Goal: Book appointment/travel/reservation

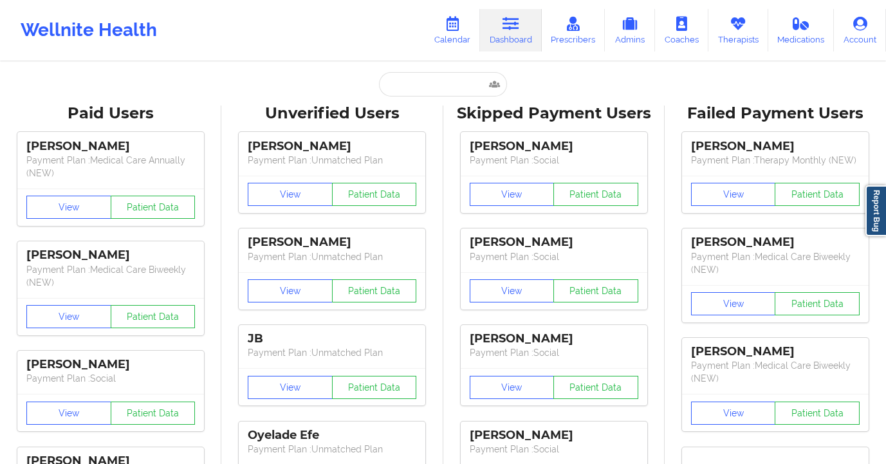
click at [422, 79] on input "text" at bounding box center [442, 84] width 127 height 24
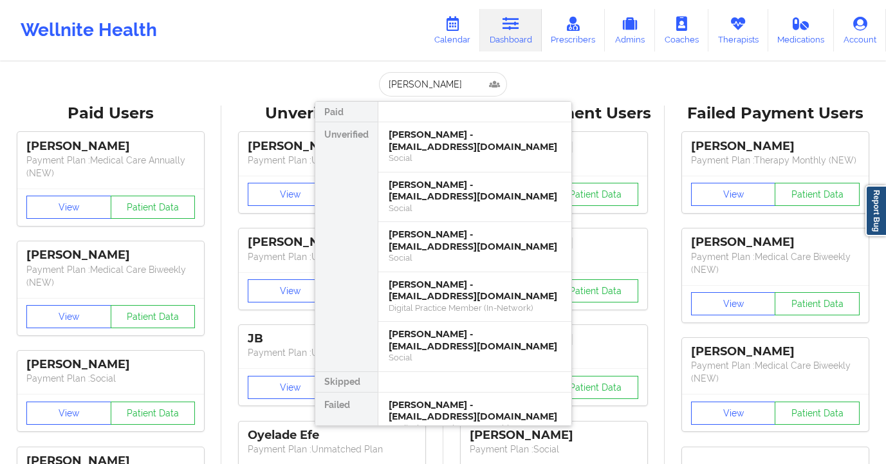
type input "[PERSON_NAME]"
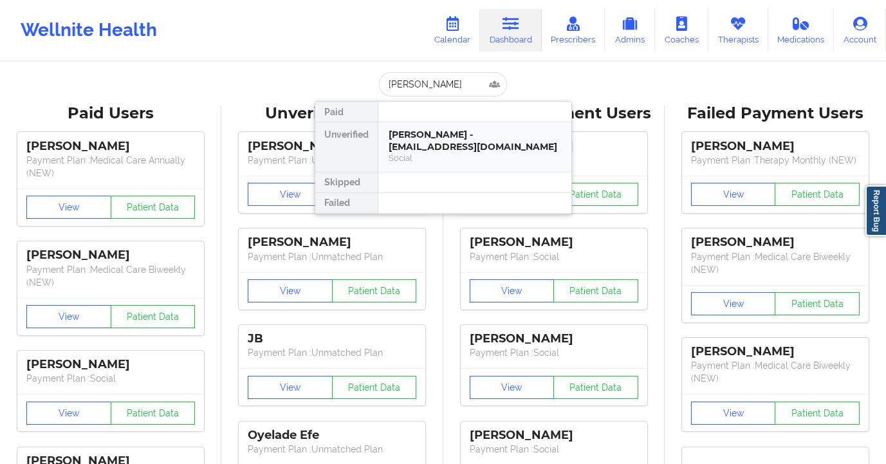
click at [463, 142] on div "[PERSON_NAME] - [EMAIL_ADDRESS][DOMAIN_NAME]" at bounding box center [475, 141] width 172 height 24
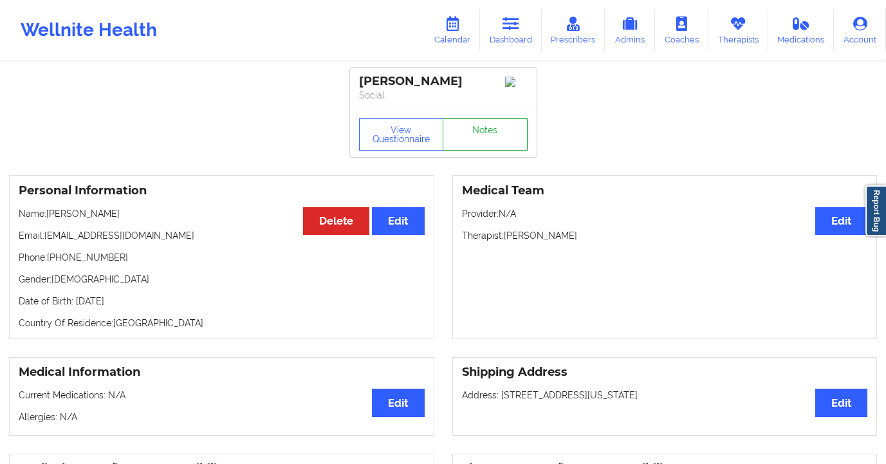
click at [489, 144] on link "Notes" at bounding box center [485, 134] width 85 height 32
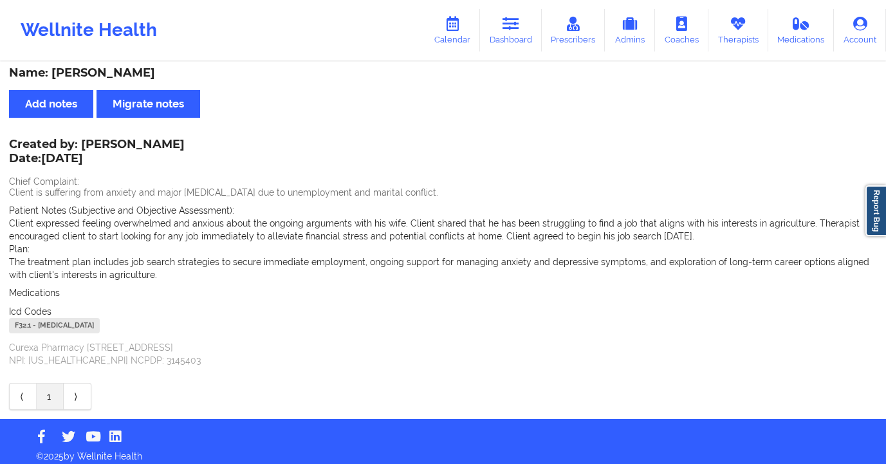
scroll to position [12, 0]
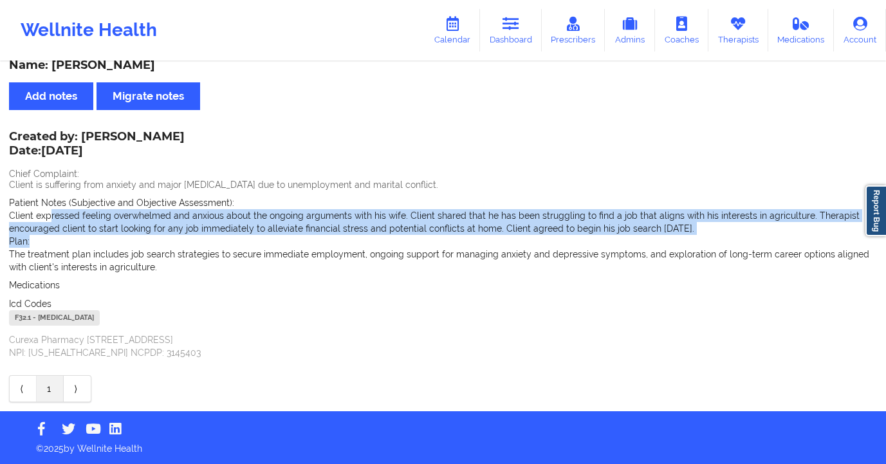
drag, startPoint x: 51, startPoint y: 216, endPoint x: 366, endPoint y: 237, distance: 316.0
click at [365, 242] on div "Patient Notes (Subjective and Objective Assessment): Client expressed feeling o…" at bounding box center [443, 234] width 868 height 77
click at [506, 23] on icon at bounding box center [511, 24] width 17 height 14
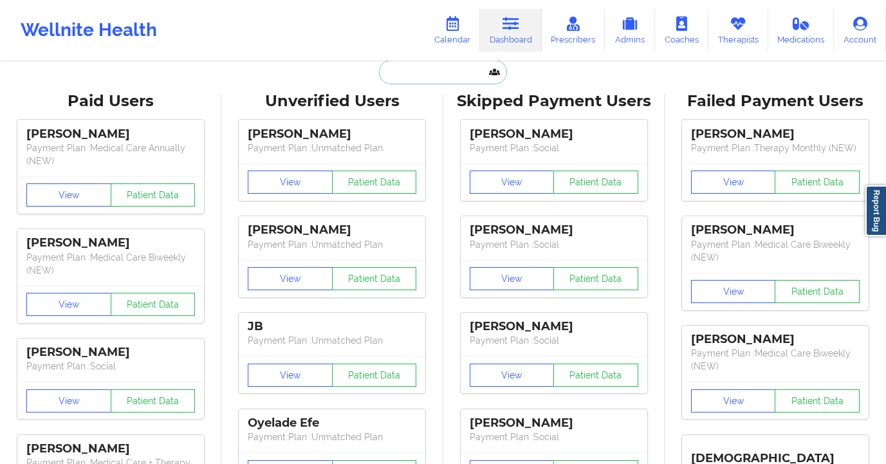
click at [396, 71] on input "text" at bounding box center [442, 72] width 127 height 24
paste input "Sarah Fortner"
type input "Sarah Fortner"
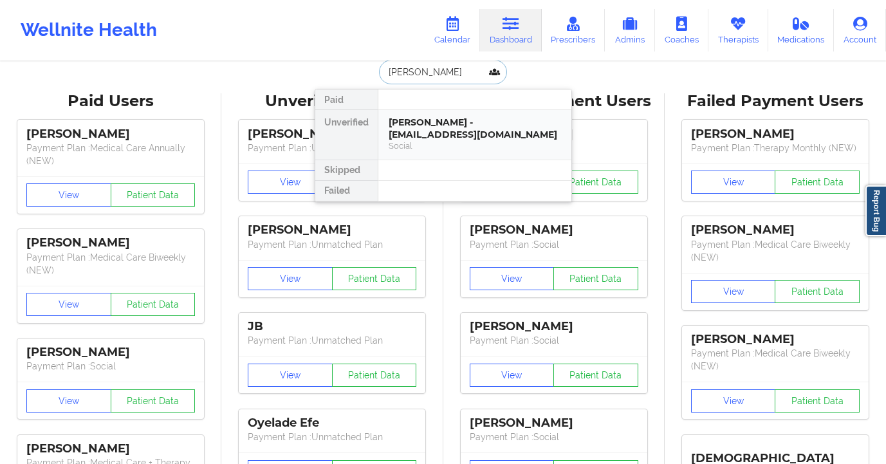
click at [454, 140] on div "Sarah Fortner - fortnersarah1995@gmail.com" at bounding box center [475, 128] width 172 height 24
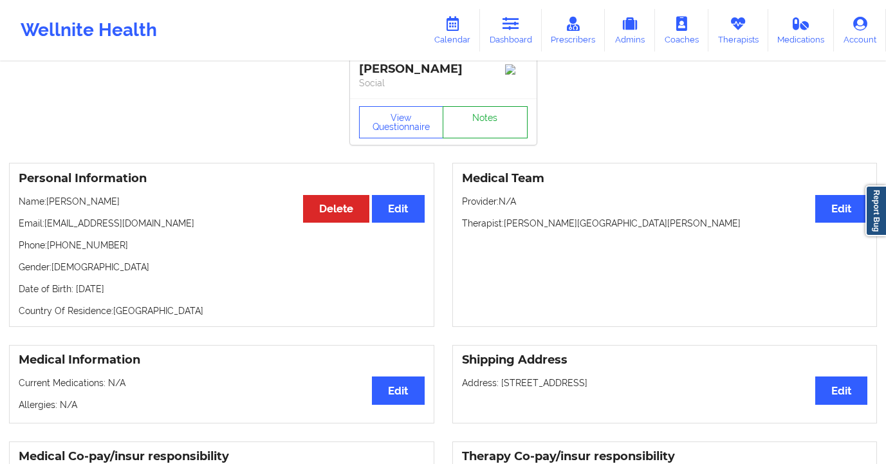
click at [492, 127] on link "Notes" at bounding box center [485, 122] width 85 height 32
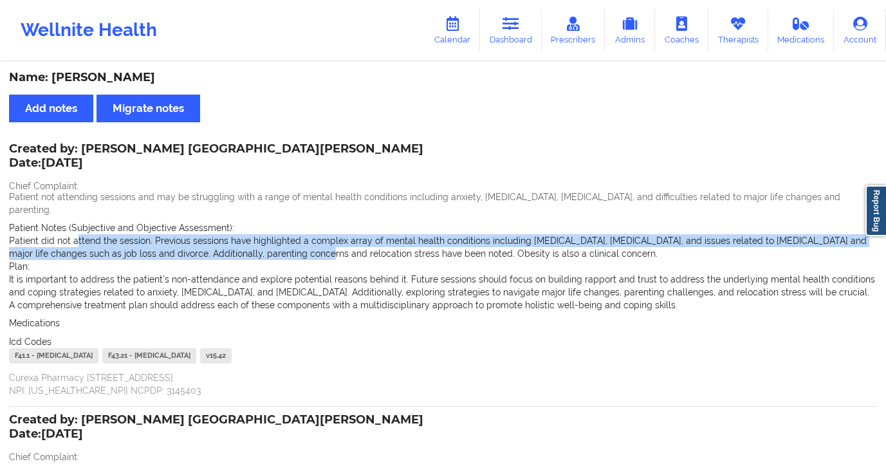
drag, startPoint x: 75, startPoint y: 224, endPoint x: 292, endPoint y: 238, distance: 217.3
click at [292, 238] on p "Patient did not attend the session. Previous sessions have highlighted a comple…" at bounding box center [443, 247] width 868 height 26
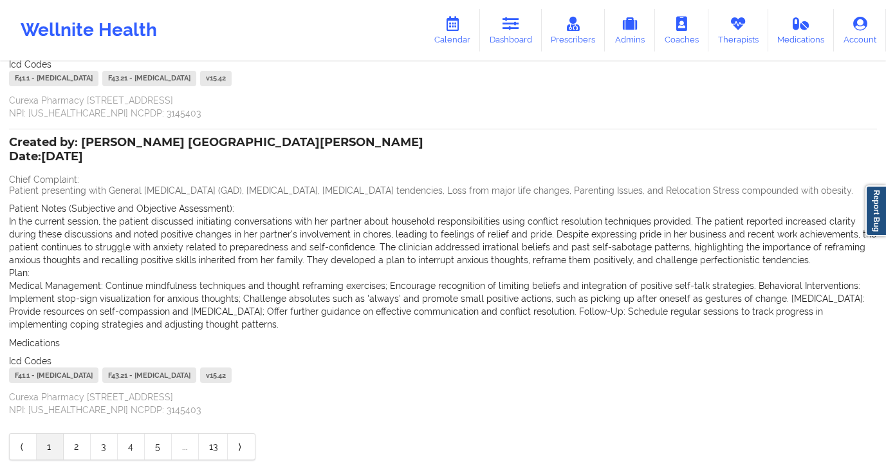
scroll to position [335, 0]
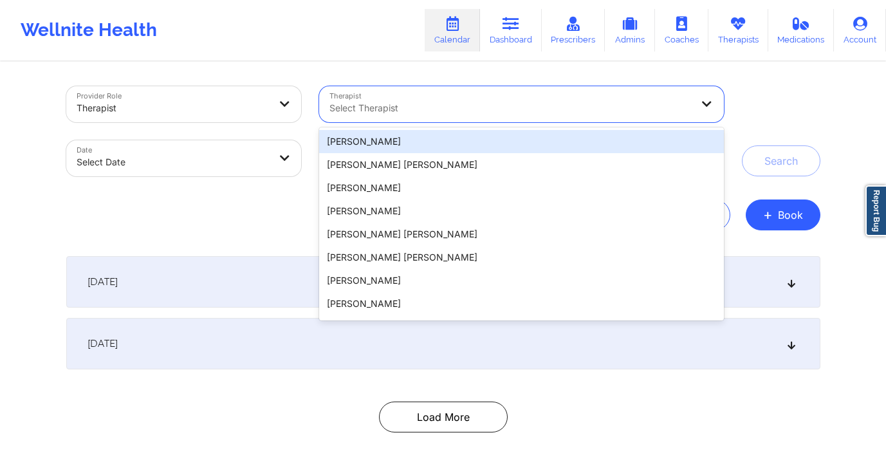
click at [366, 111] on div at bounding box center [510, 107] width 362 height 15
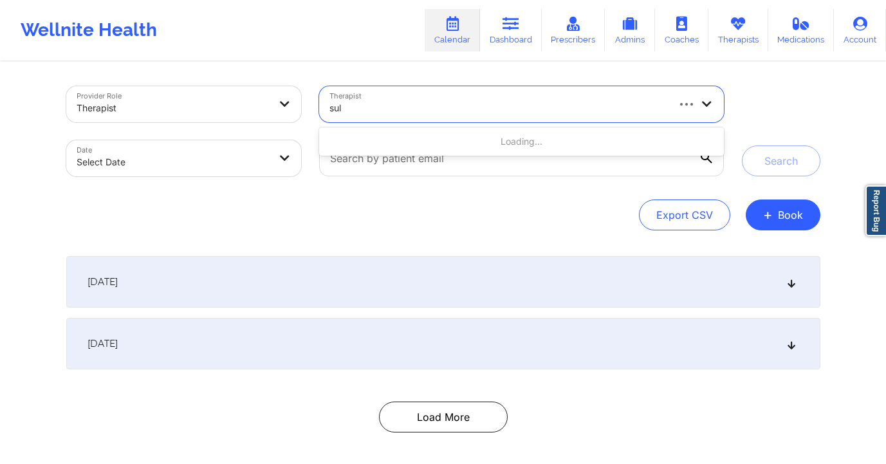
type input "sull"
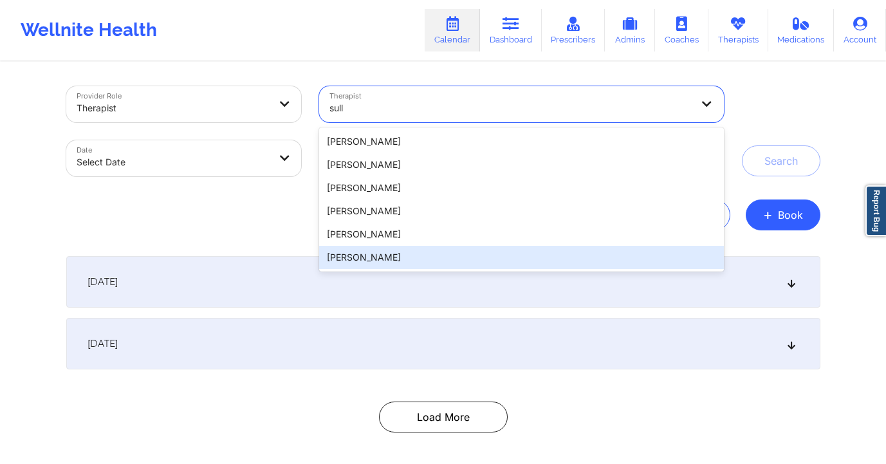
click at [387, 255] on div "David Sullivan" at bounding box center [521, 257] width 404 height 23
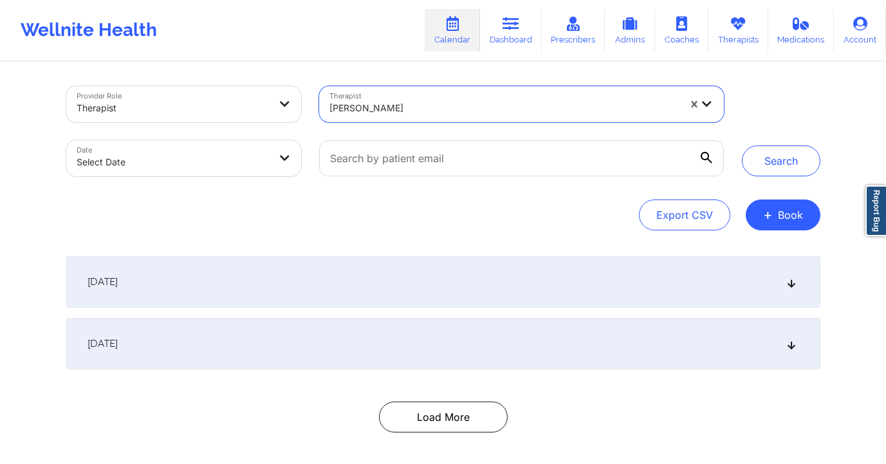
click at [148, 159] on body "Wellnite Health Calendar Dashboard Prescribers Admins Coaches Therapists Medica…" at bounding box center [443, 232] width 886 height 464
select select "2025-8"
select select "2025-9"
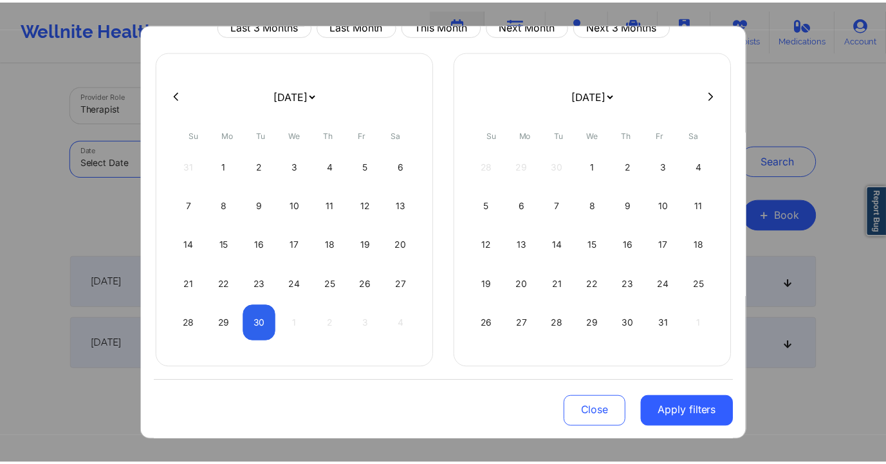
scroll to position [60, 0]
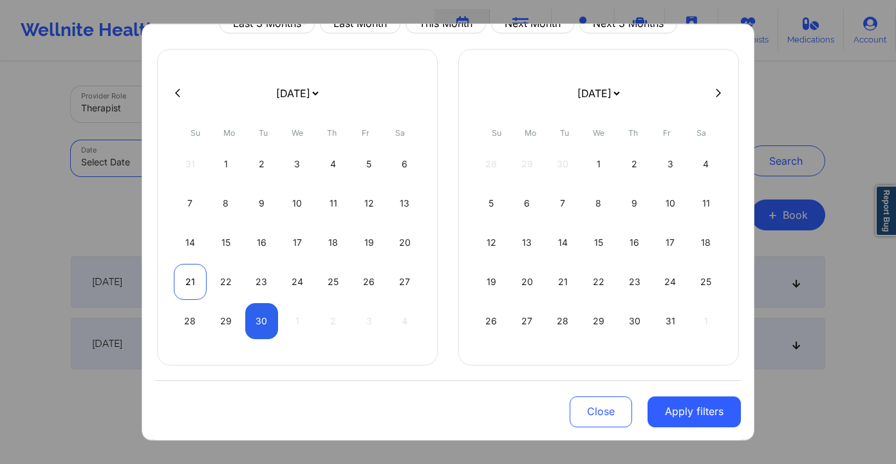
click at [187, 284] on div "21" at bounding box center [190, 281] width 33 height 36
select select "2025-8"
select select "2025-9"
select select "2025-8"
select select "2025-9"
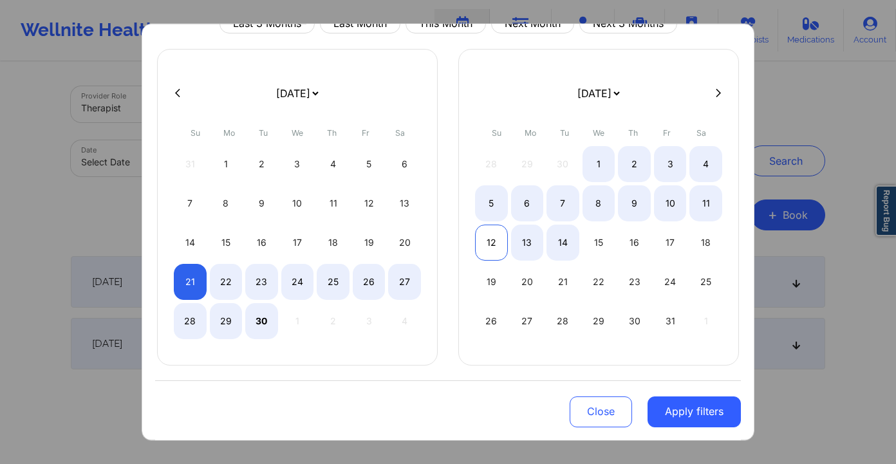
select select "2025-8"
select select "2025-9"
click at [494, 245] on div "12" at bounding box center [491, 242] width 33 height 36
select select "2025-8"
select select "2025-9"
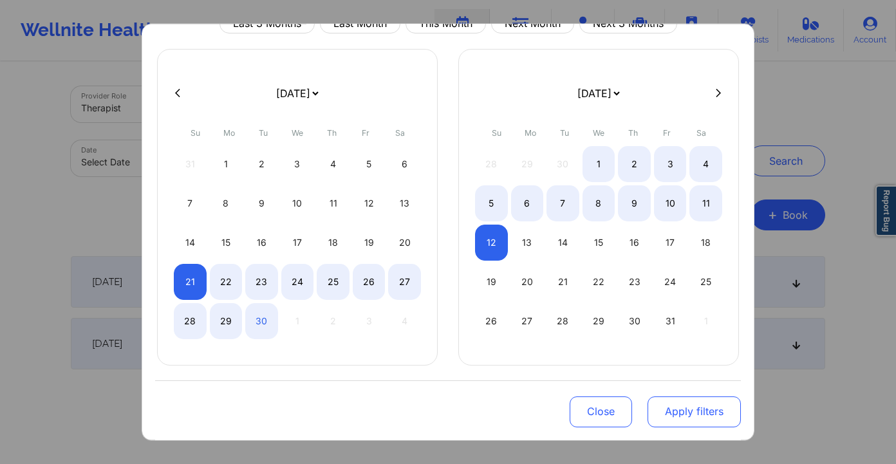
click at [691, 414] on button "Apply filters" at bounding box center [693, 411] width 93 height 31
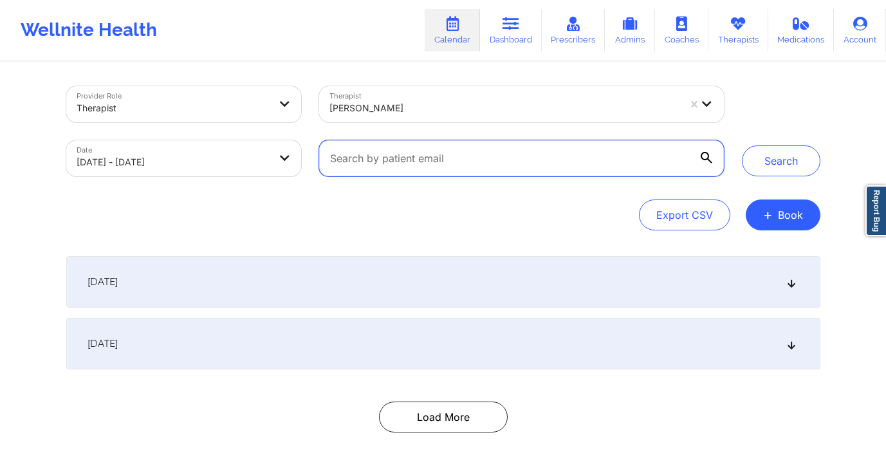
click at [470, 172] on input "text" at bounding box center [521, 158] width 404 height 36
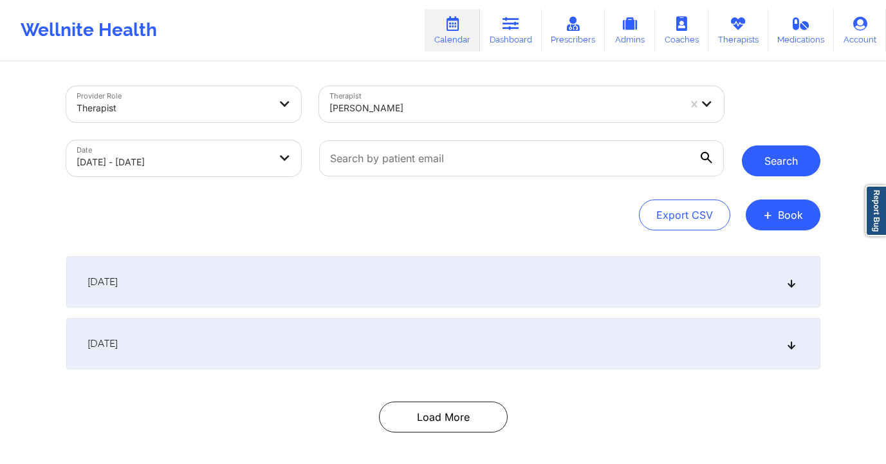
click at [786, 167] on button "Search" at bounding box center [781, 160] width 79 height 31
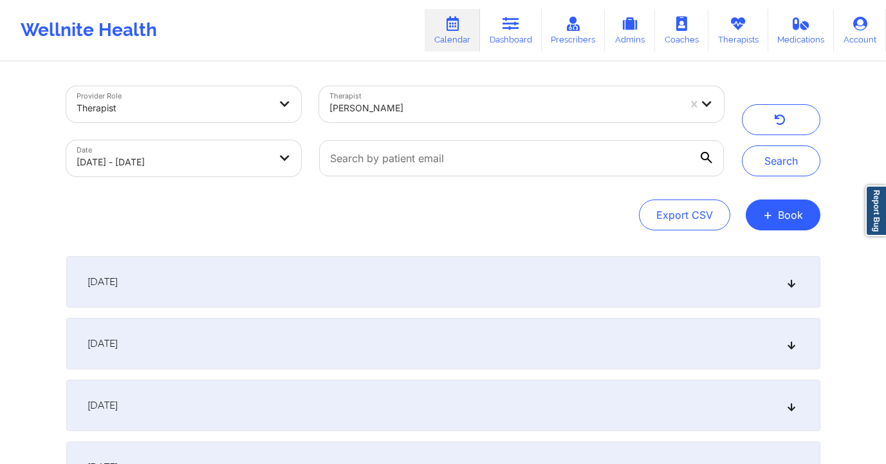
click at [329, 290] on div "September 21, 2025" at bounding box center [443, 281] width 754 height 51
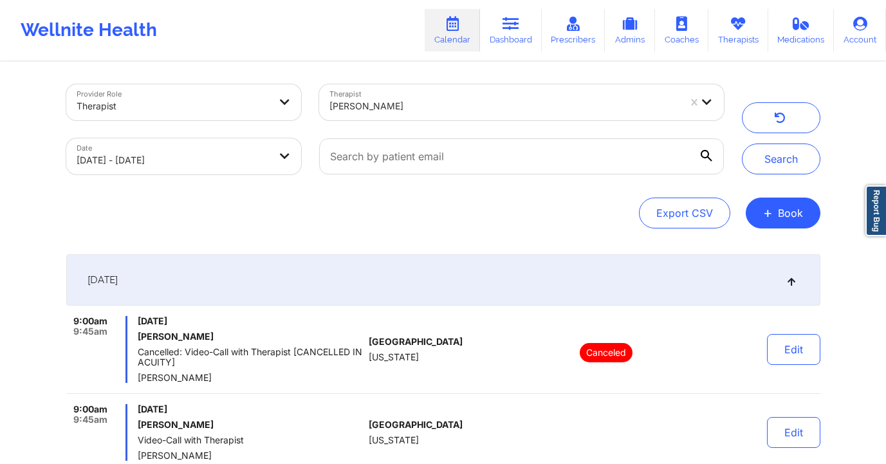
scroll to position [174, 0]
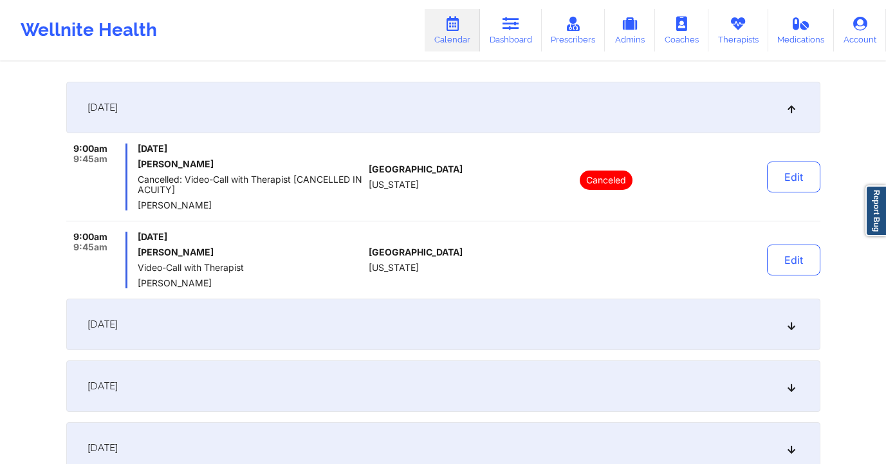
click at [230, 310] on div "September 22, 2025" at bounding box center [443, 324] width 754 height 51
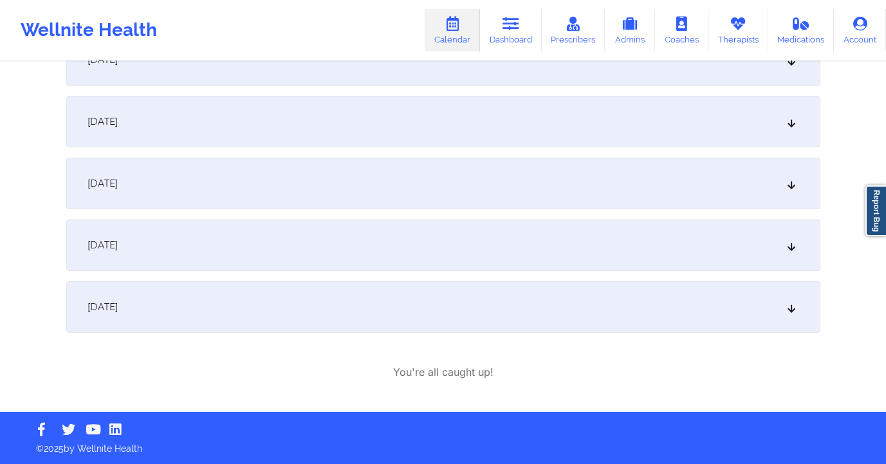
click at [192, 314] on div "October 7, 2025" at bounding box center [443, 306] width 754 height 51
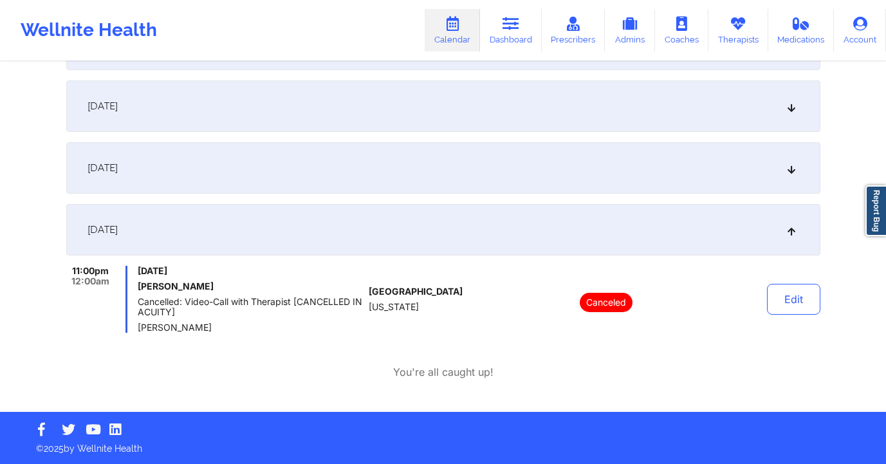
click at [219, 171] on div "October 6, 2025" at bounding box center [443, 167] width 754 height 51
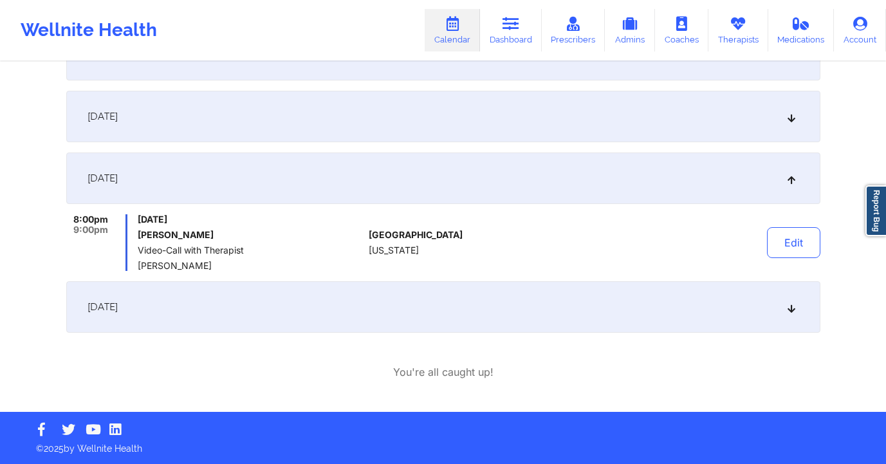
click at [198, 130] on div "October 5, 2025" at bounding box center [443, 116] width 754 height 51
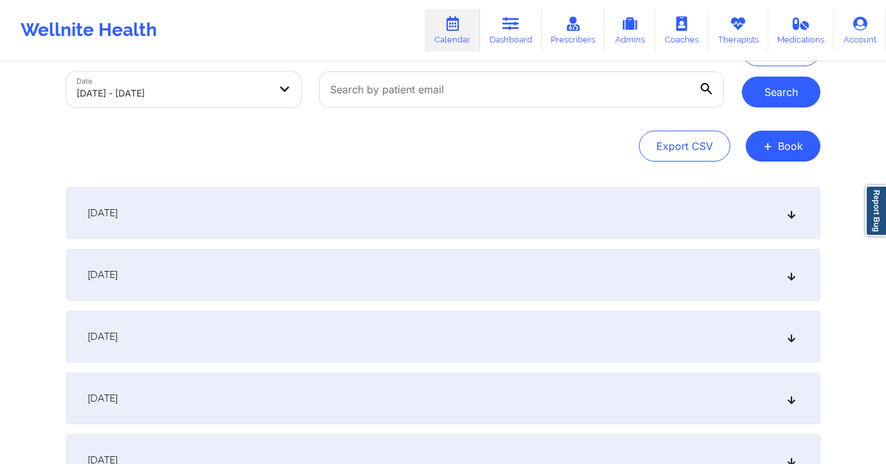
scroll to position [0, 0]
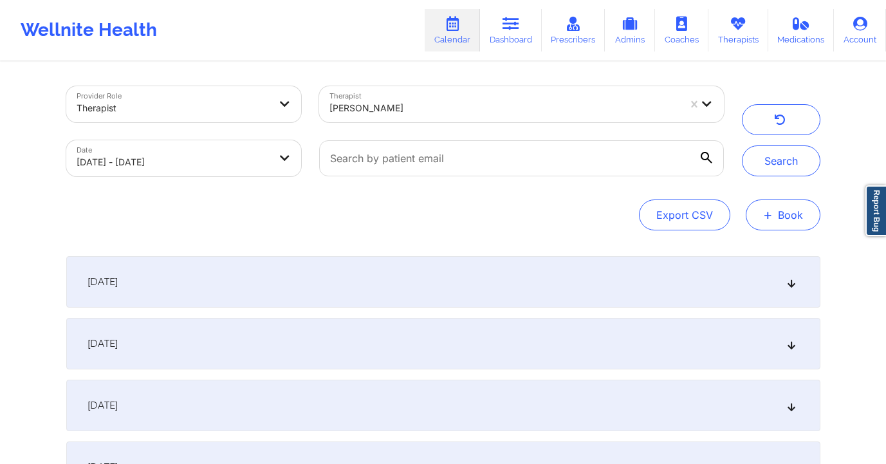
click at [784, 203] on button "+ Book" at bounding box center [783, 214] width 75 height 31
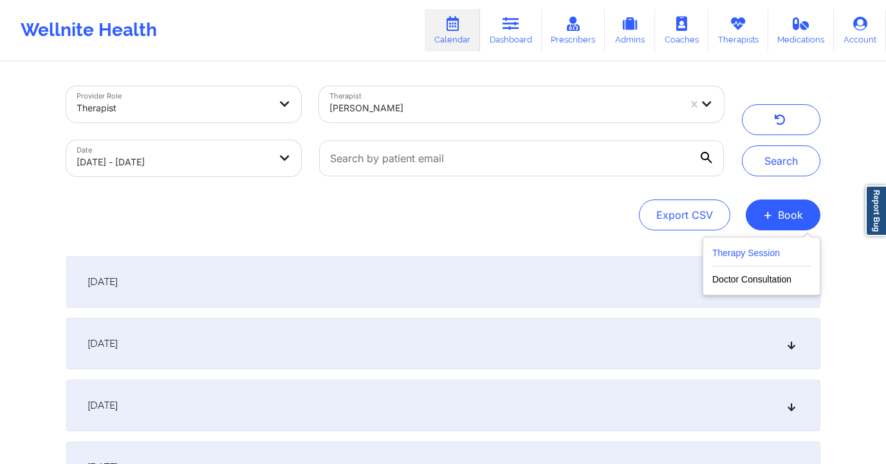
click at [760, 255] on button "Therapy Session" at bounding box center [761, 255] width 98 height 21
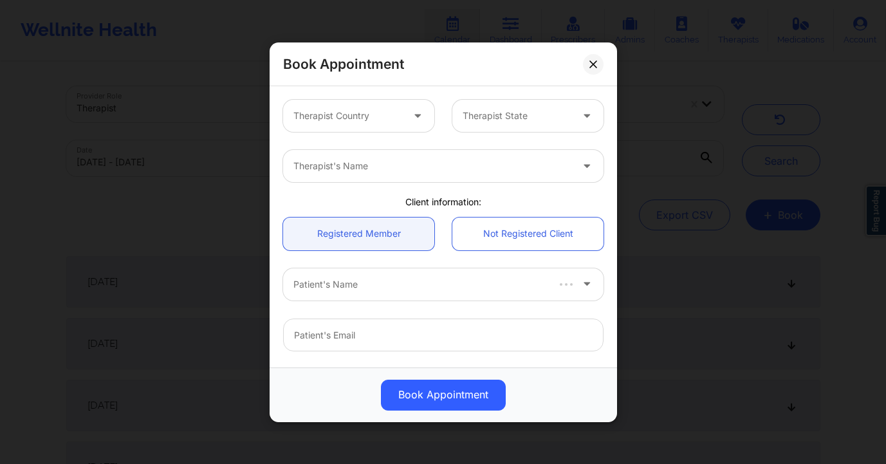
click at [351, 112] on div at bounding box center [347, 115] width 109 height 15
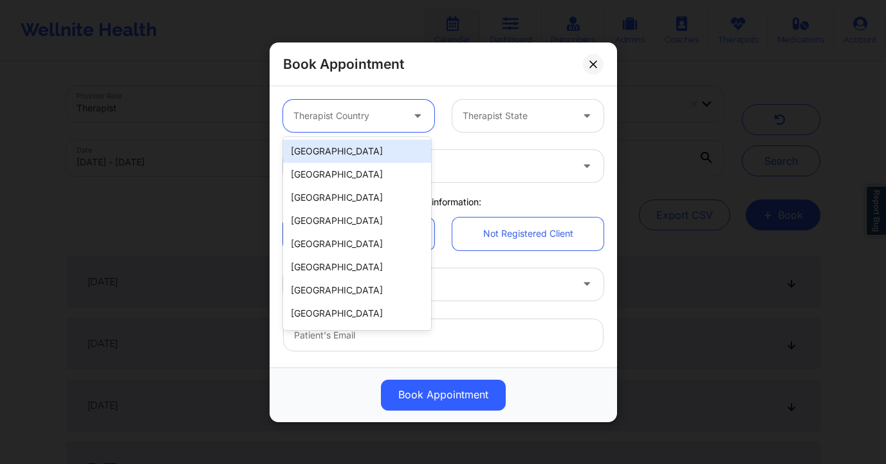
drag, startPoint x: 349, startPoint y: 152, endPoint x: 465, endPoint y: 129, distance: 118.0
click at [349, 153] on div "[GEOGRAPHIC_DATA]" at bounding box center [357, 151] width 148 height 23
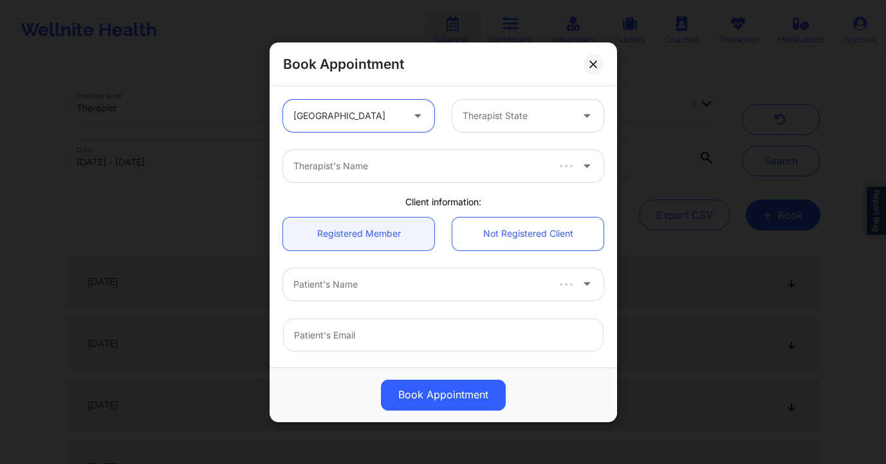
click at [526, 120] on div at bounding box center [517, 115] width 109 height 15
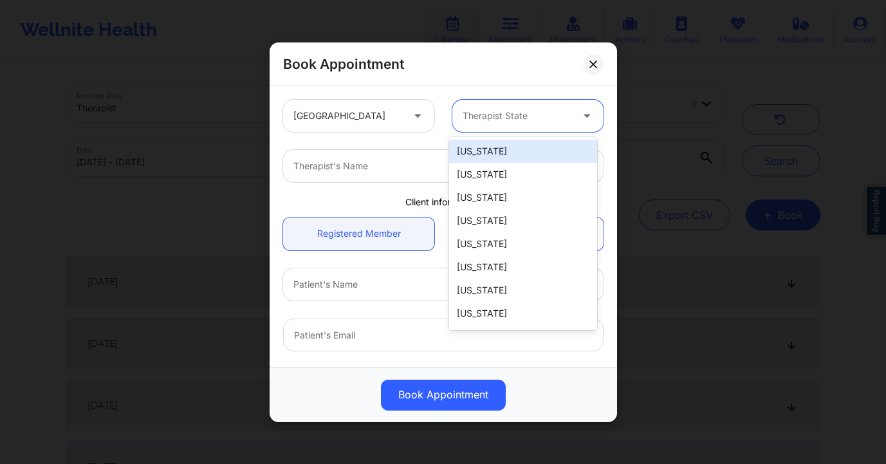
type input "f"
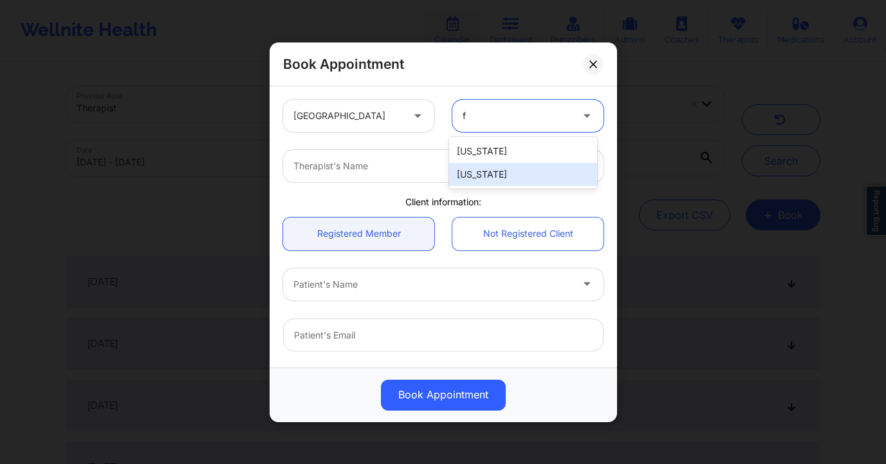
click at [513, 165] on div "[US_STATE]" at bounding box center [523, 174] width 148 height 23
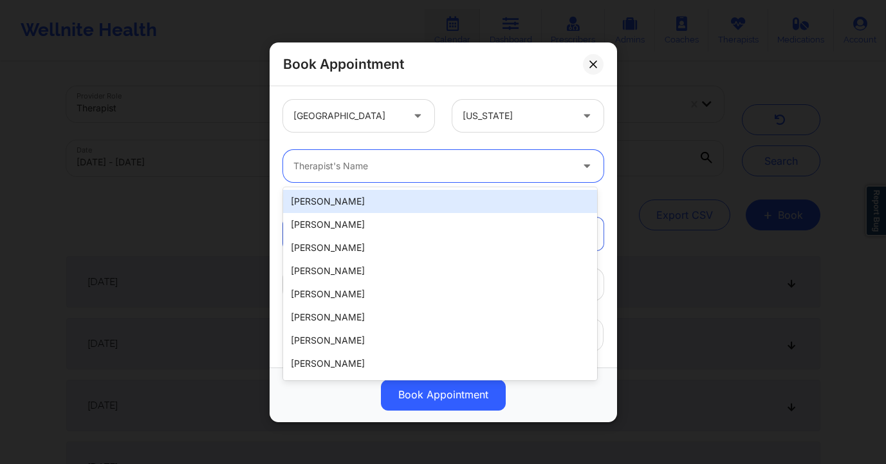
click at [366, 161] on div at bounding box center [432, 165] width 278 height 15
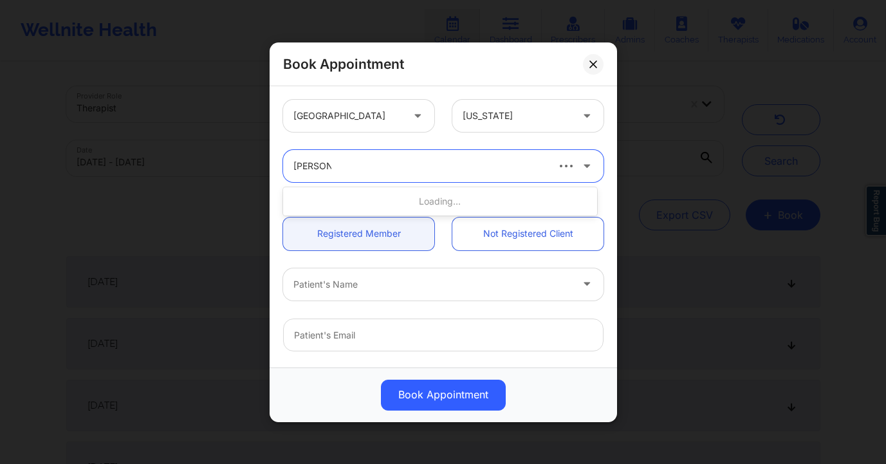
type input "nicole thw"
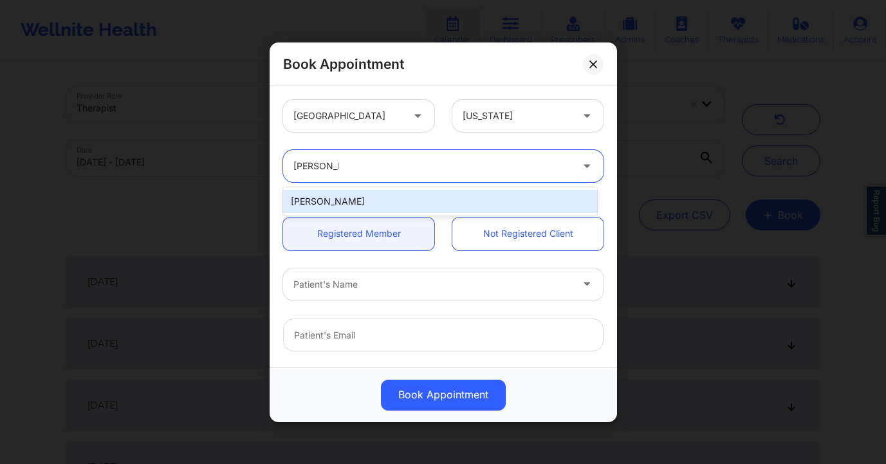
click at [411, 203] on div "[PERSON_NAME]" at bounding box center [440, 201] width 314 height 23
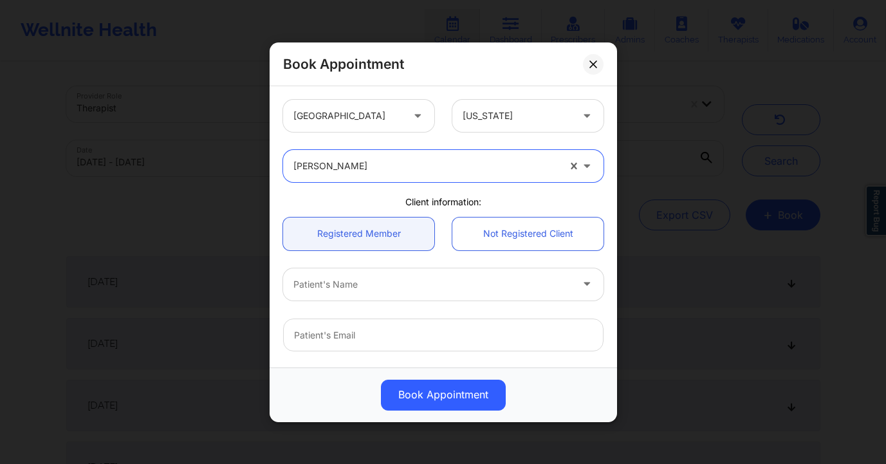
click at [397, 275] on div "Patient's Name" at bounding box center [428, 284] width 290 height 32
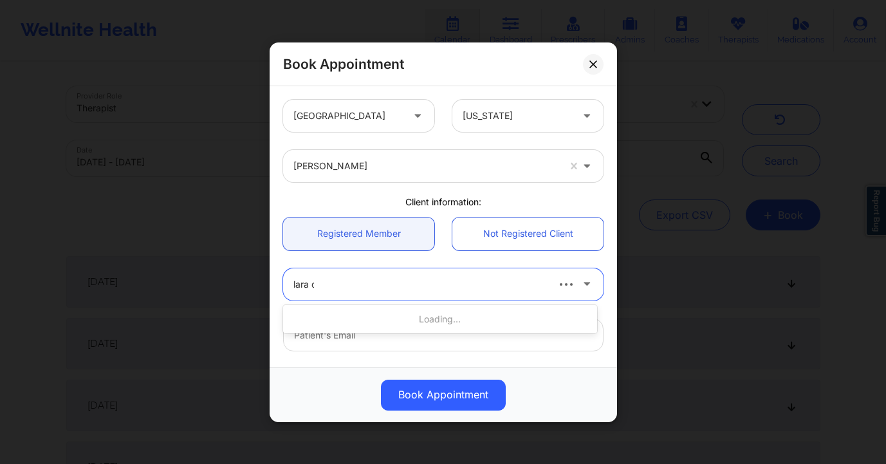
type input "lara da"
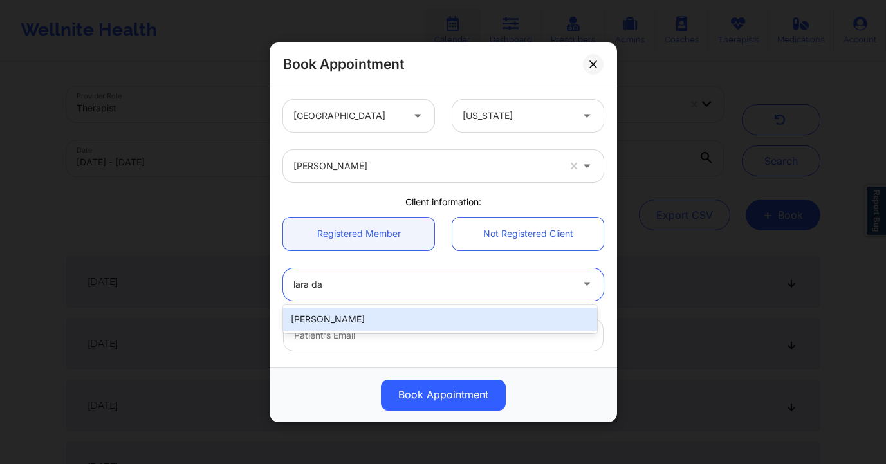
click at [390, 324] on div "Lara Dakhoul" at bounding box center [440, 319] width 314 height 23
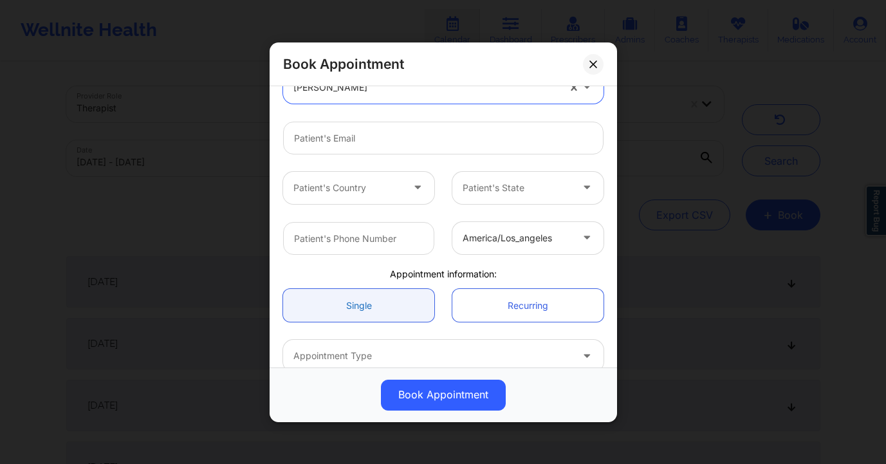
scroll to position [265, 0]
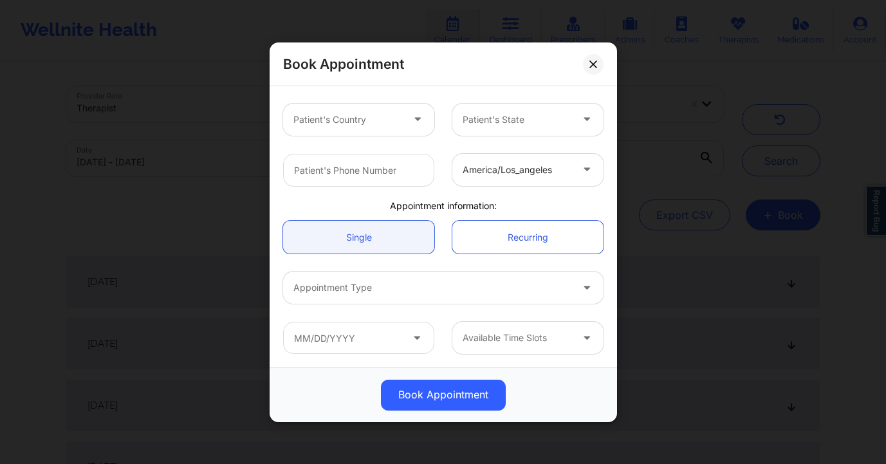
click at [596, 64] on icon at bounding box center [593, 64] width 8 height 8
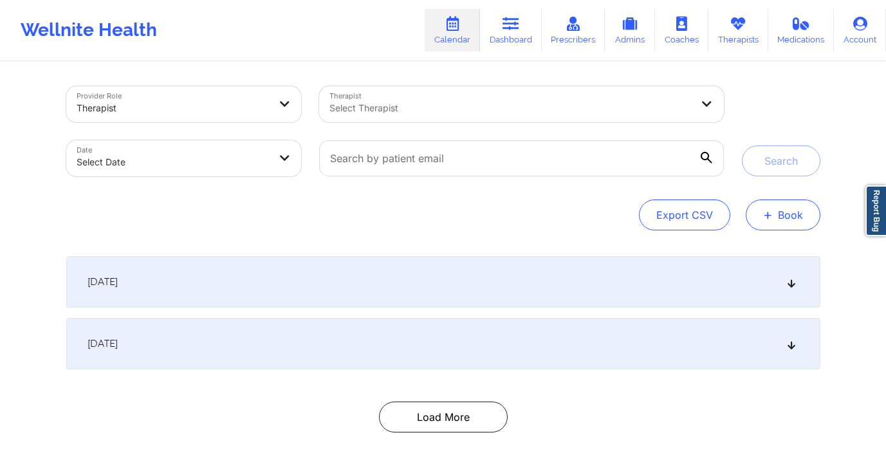
click at [781, 206] on button "+ Book" at bounding box center [783, 214] width 75 height 31
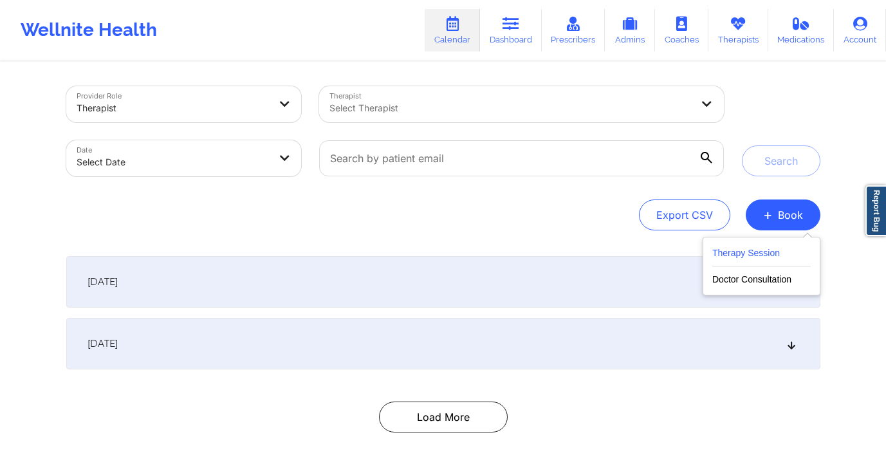
click at [726, 248] on button "Therapy Session" at bounding box center [761, 255] width 98 height 21
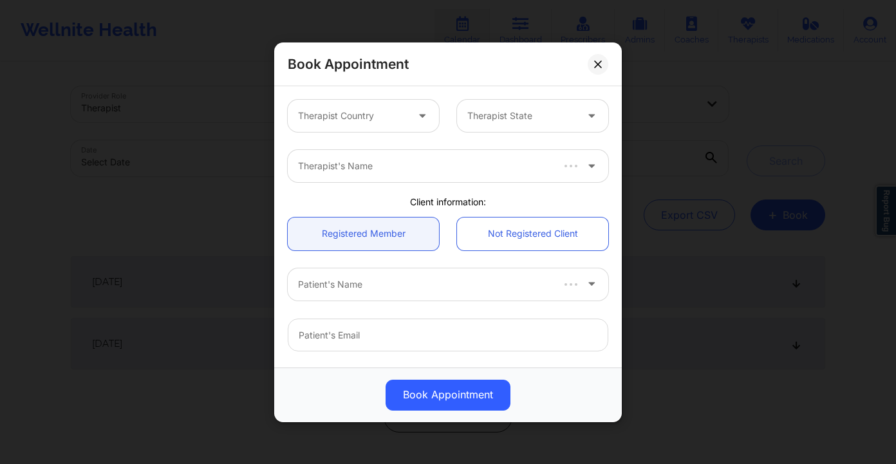
click at [355, 112] on div at bounding box center [352, 115] width 109 height 15
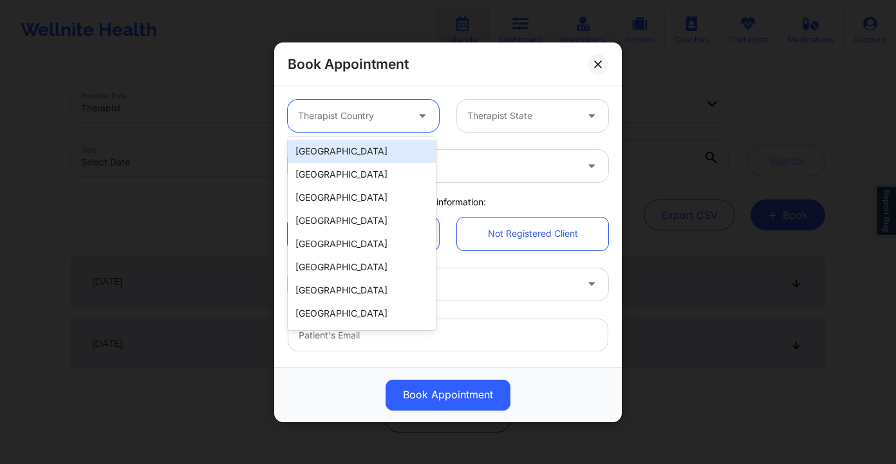
click at [343, 142] on div "[GEOGRAPHIC_DATA]" at bounding box center [362, 151] width 148 height 23
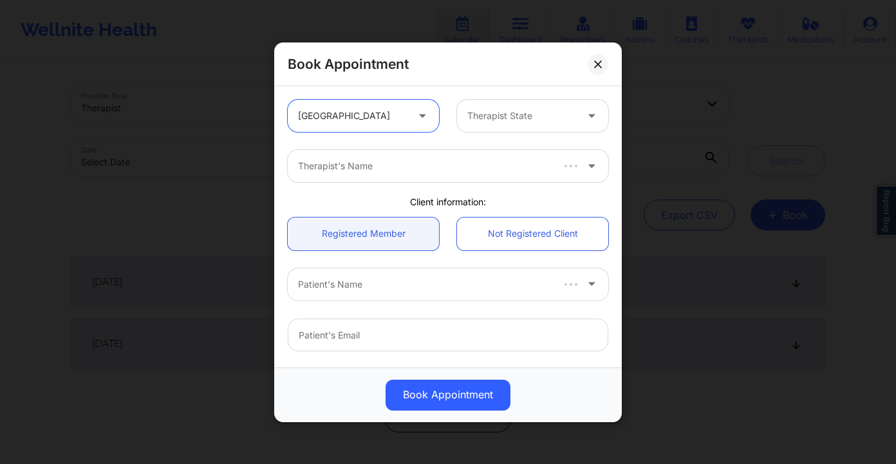
click at [517, 120] on div at bounding box center [521, 115] width 109 height 15
type input "f"
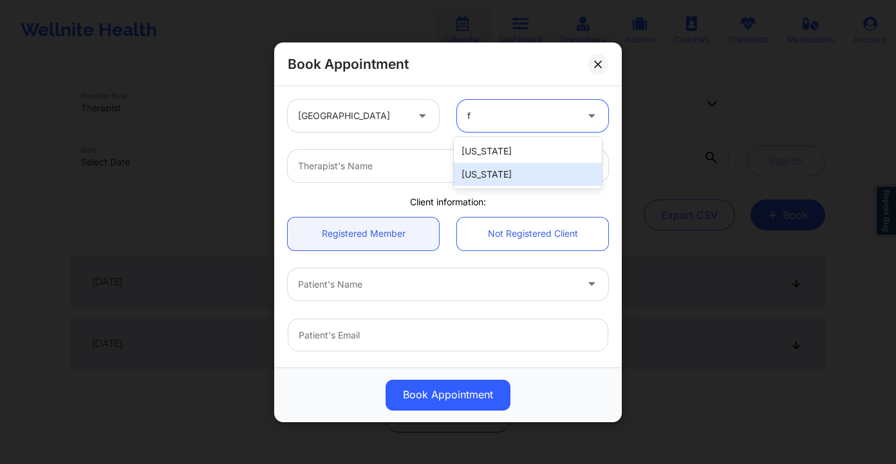
click at [513, 167] on div "Florida" at bounding box center [528, 174] width 148 height 23
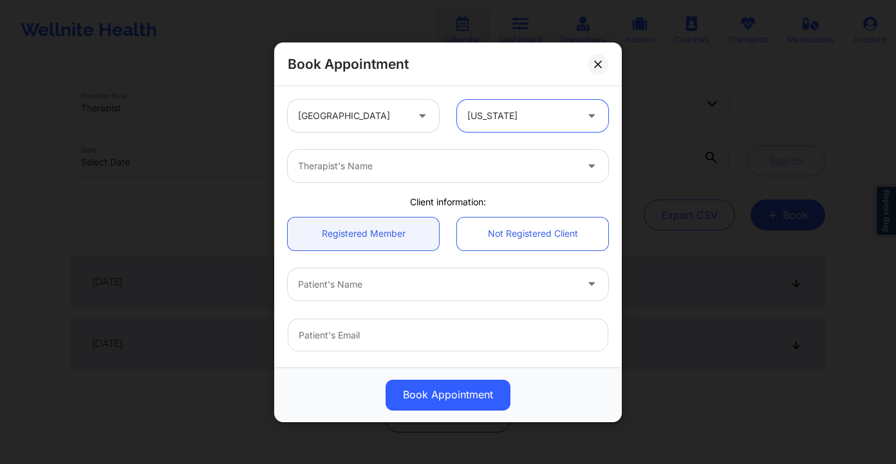
click at [384, 162] on div at bounding box center [437, 165] width 278 height 15
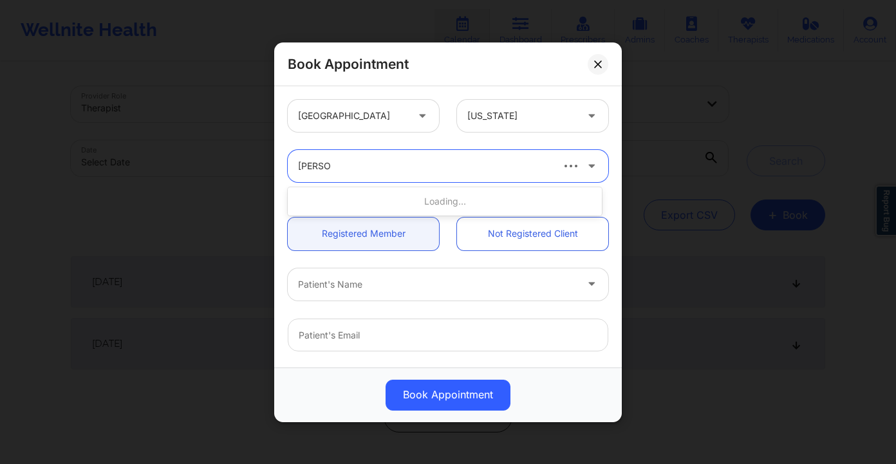
type input "nicole th"
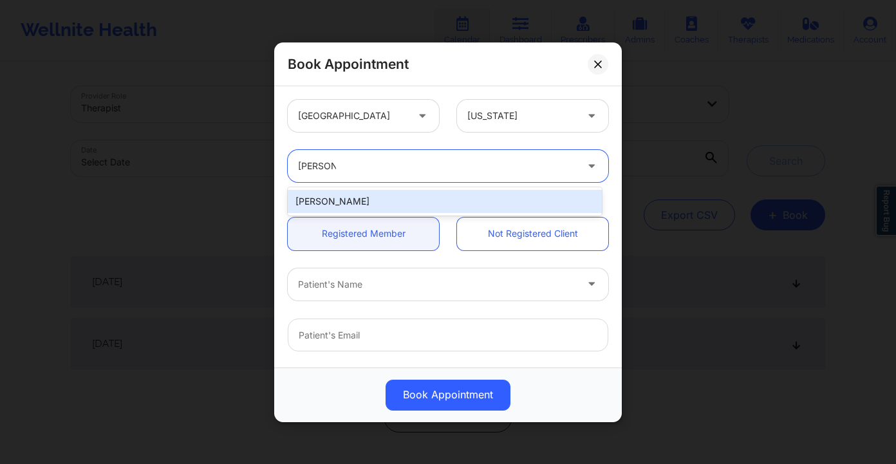
click at [418, 198] on div "Nicole Thweatt" at bounding box center [445, 201] width 314 height 23
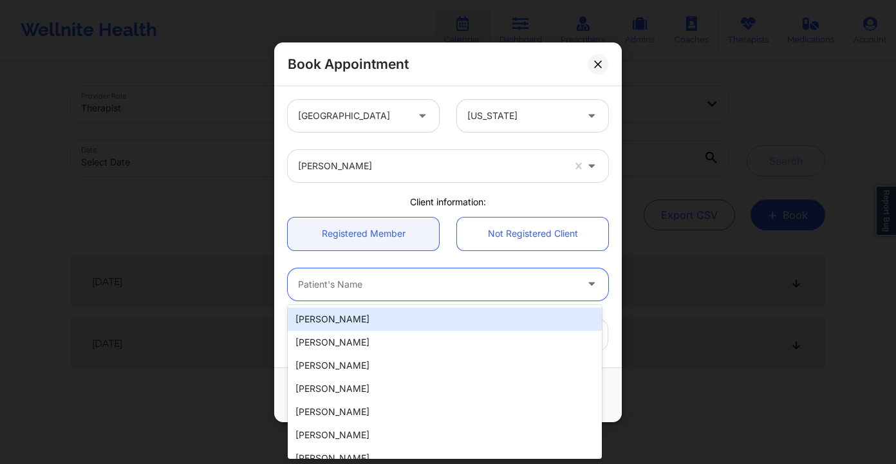
click at [373, 284] on div at bounding box center [437, 283] width 278 height 15
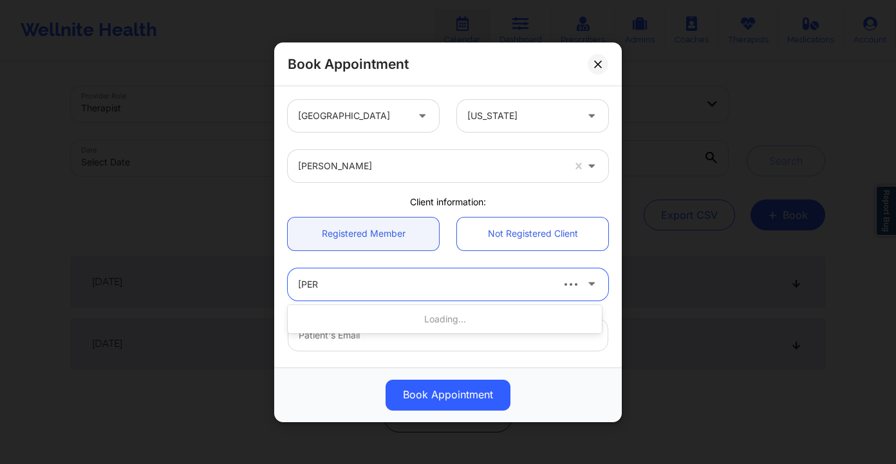
type input "lara d"
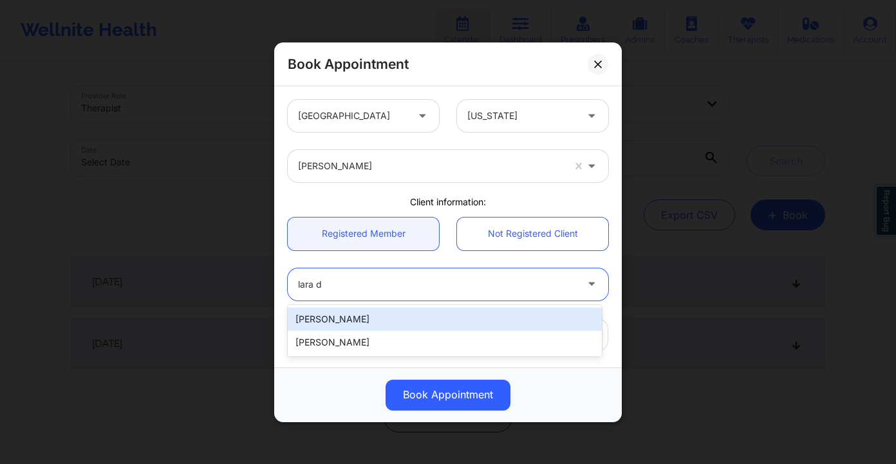
click at [366, 322] on div "Lara Dakhoul" at bounding box center [445, 319] width 314 height 23
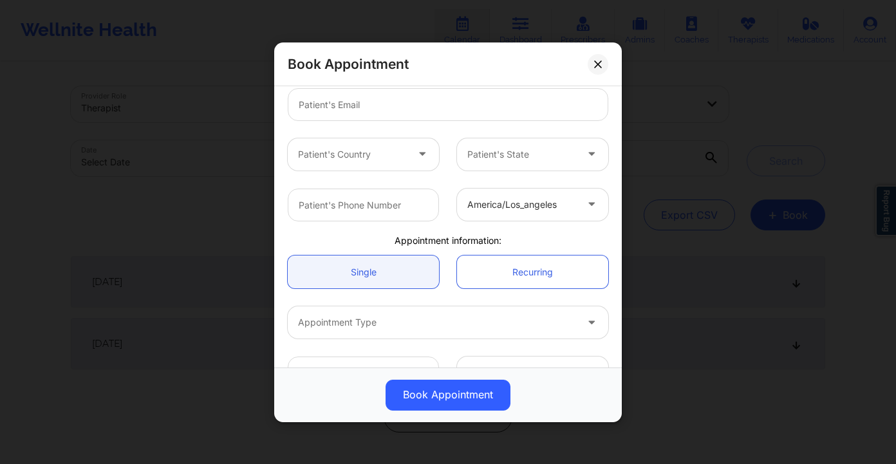
scroll to position [265, 0]
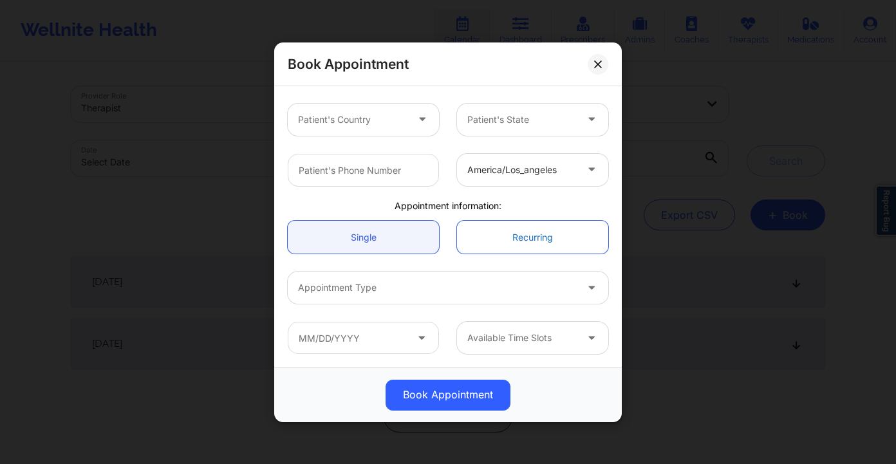
drag, startPoint x: 467, startPoint y: 226, endPoint x: 484, endPoint y: 230, distance: 17.2
click at [472, 227] on link "Recurring" at bounding box center [532, 237] width 151 height 33
click at [487, 233] on link "Recurring" at bounding box center [532, 237] width 151 height 33
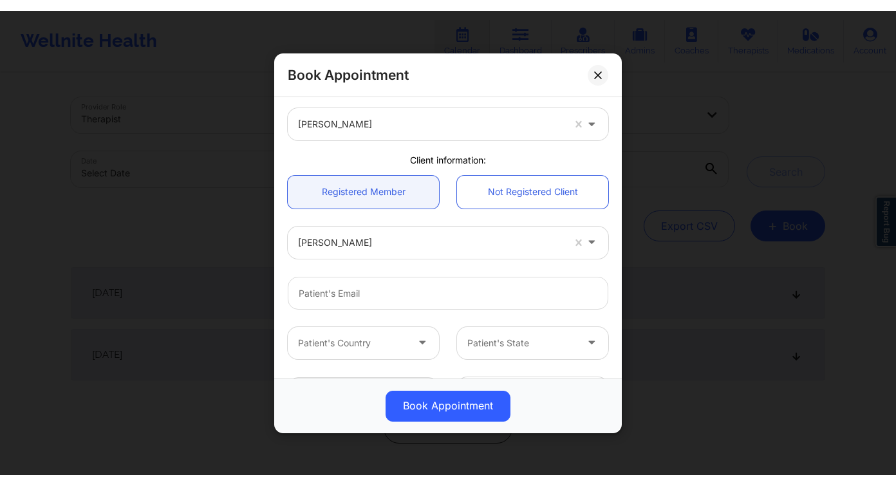
scroll to position [0, 0]
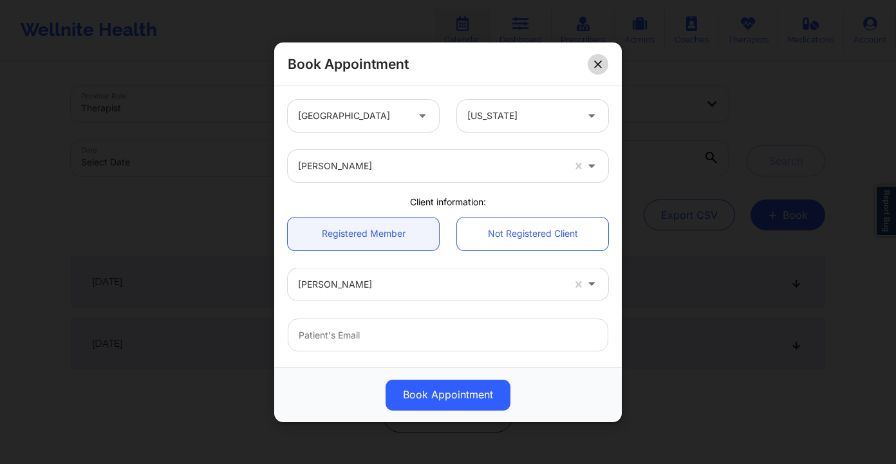
click at [593, 63] on button at bounding box center [597, 63] width 21 height 21
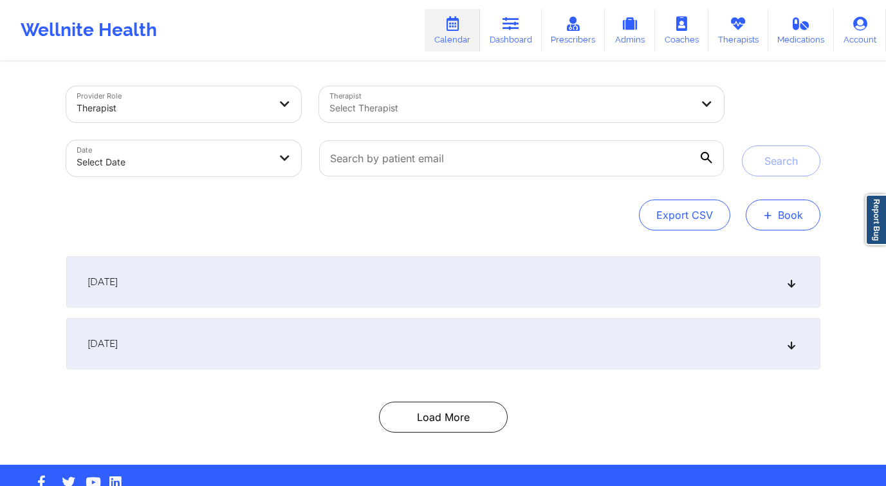
click at [772, 211] on span "+" at bounding box center [768, 214] width 10 height 7
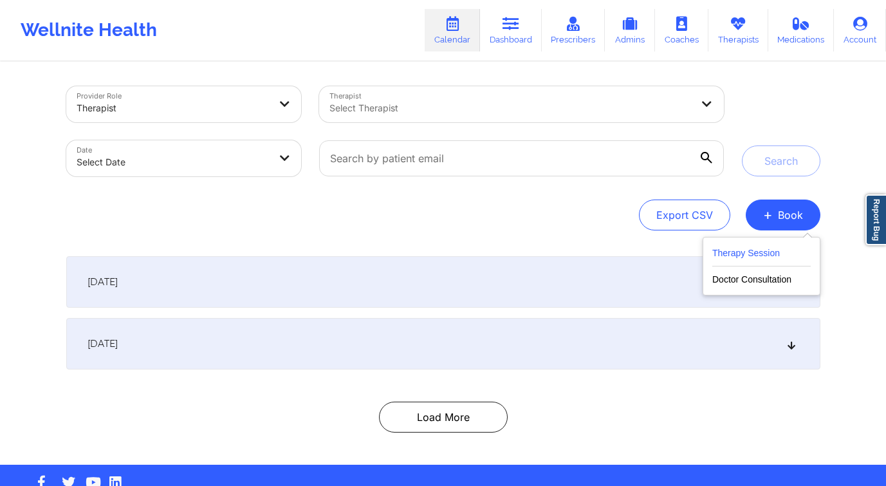
click at [726, 252] on button "Therapy Session" at bounding box center [761, 255] width 98 height 21
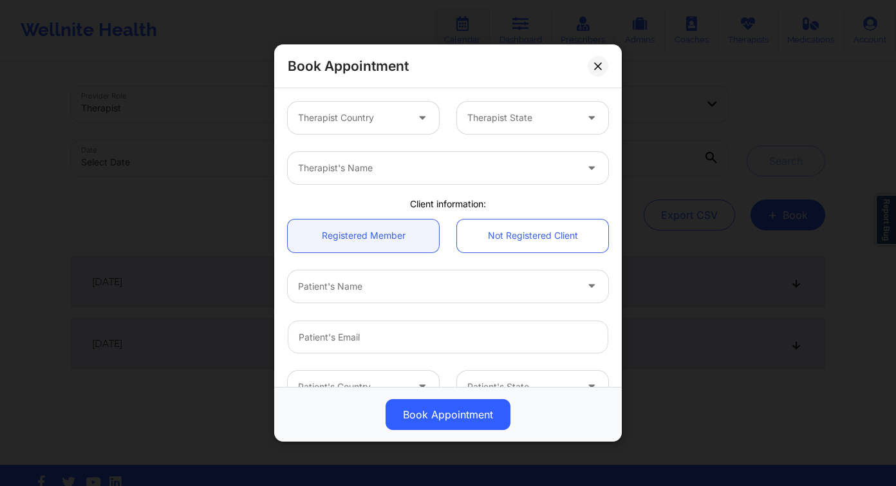
click at [384, 106] on div "Therapist Country" at bounding box center [348, 118] width 120 height 32
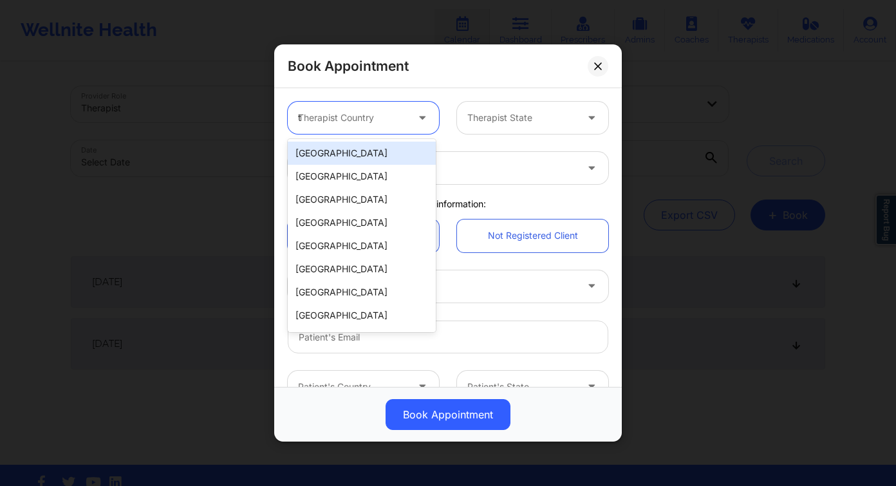
type input "te"
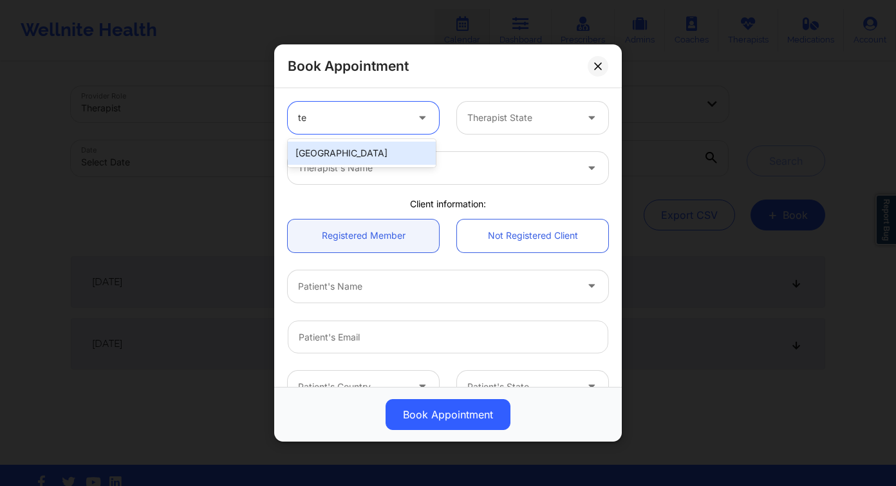
click at [389, 154] on div "[GEOGRAPHIC_DATA]" at bounding box center [362, 153] width 148 height 23
drag, startPoint x: 486, startPoint y: 104, endPoint x: 489, endPoint y: 111, distance: 8.4
click at [486, 104] on div "Therapist State" at bounding box center [517, 118] width 120 height 32
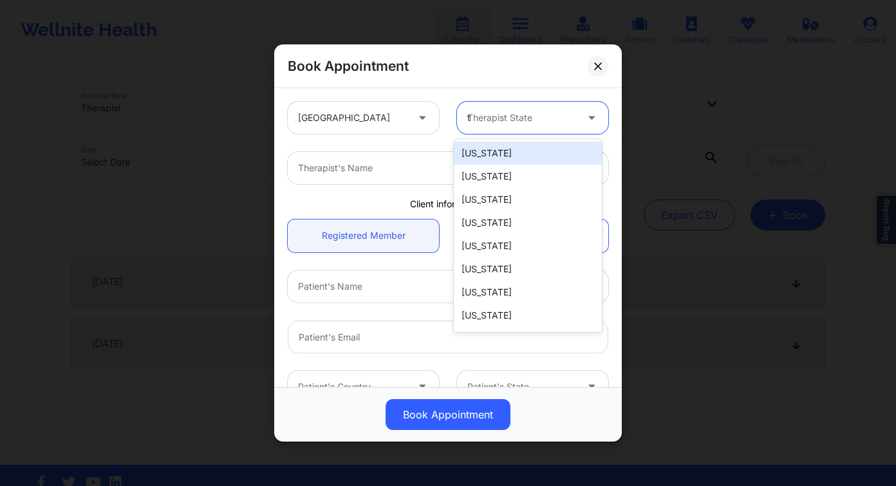
type input "te"
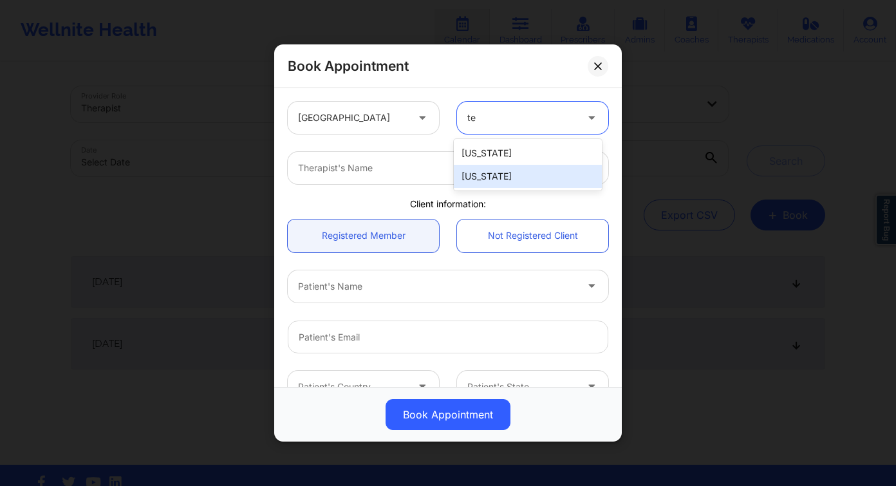
click at [486, 180] on div "[US_STATE]" at bounding box center [528, 176] width 148 height 23
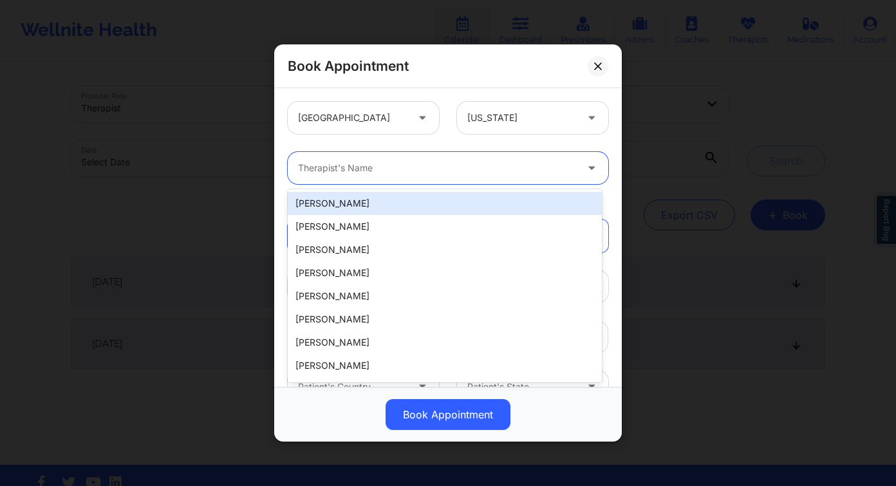
click at [380, 167] on div at bounding box center [437, 167] width 278 height 15
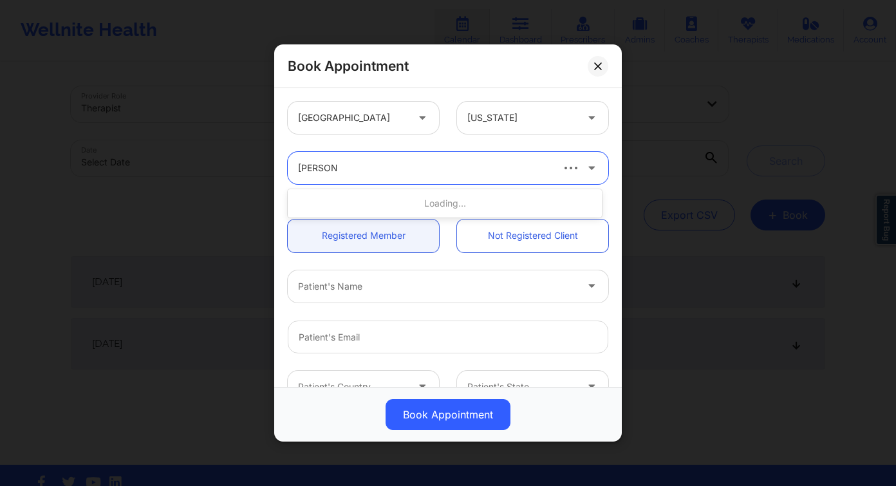
type input "christal tu"
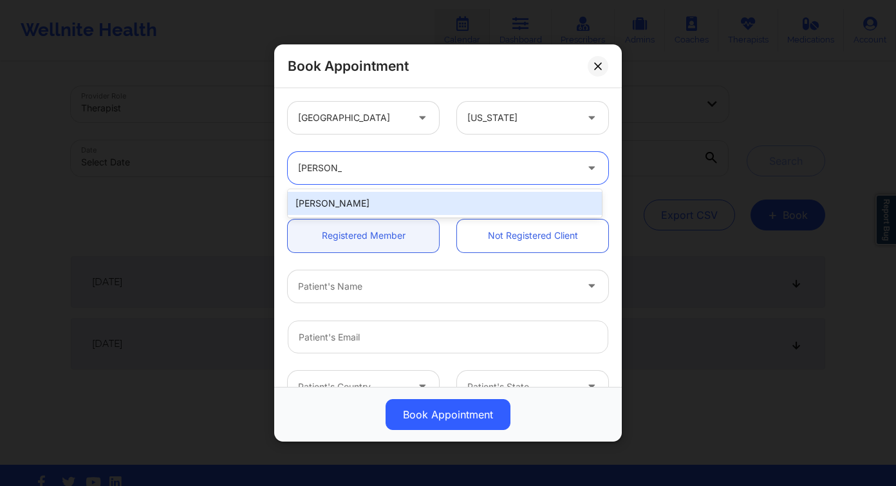
click at [374, 194] on div "Christal Tucker" at bounding box center [445, 203] width 314 height 23
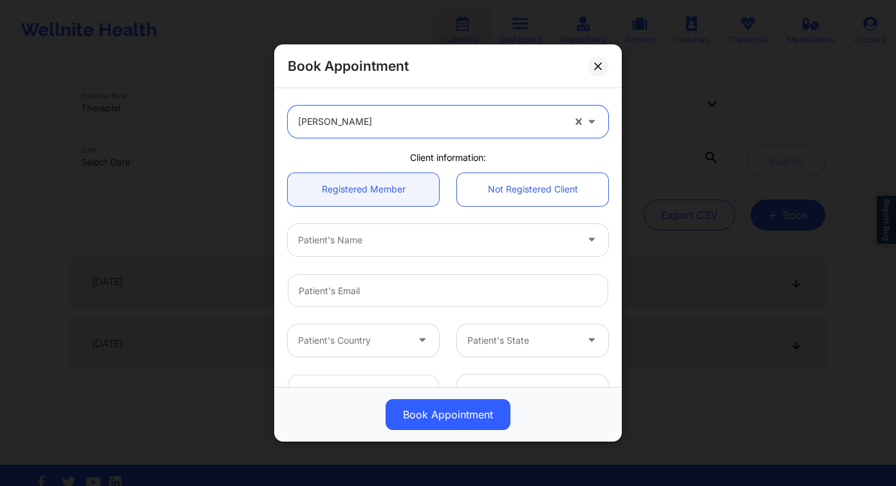
scroll to position [59, 0]
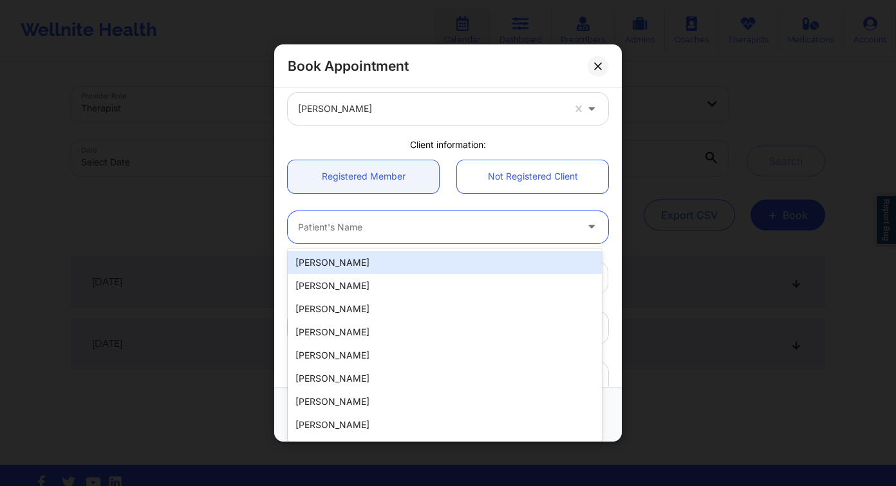
click at [353, 225] on div at bounding box center [437, 226] width 278 height 15
paste input "Messiah Hernandez"
type input "Messiah Hernandez"
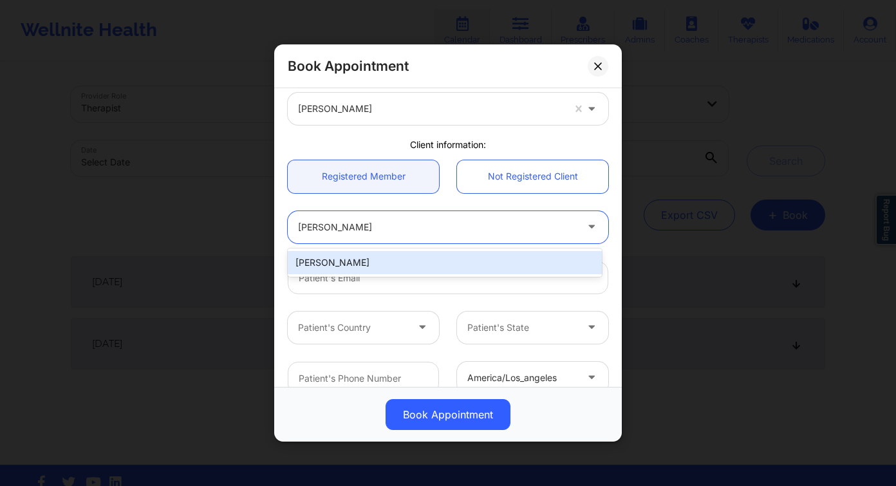
click at [359, 263] on div "Messiah Hernandez" at bounding box center [445, 262] width 314 height 23
type input "messnicole@yahoo.com"
type input "+1409-293-2910"
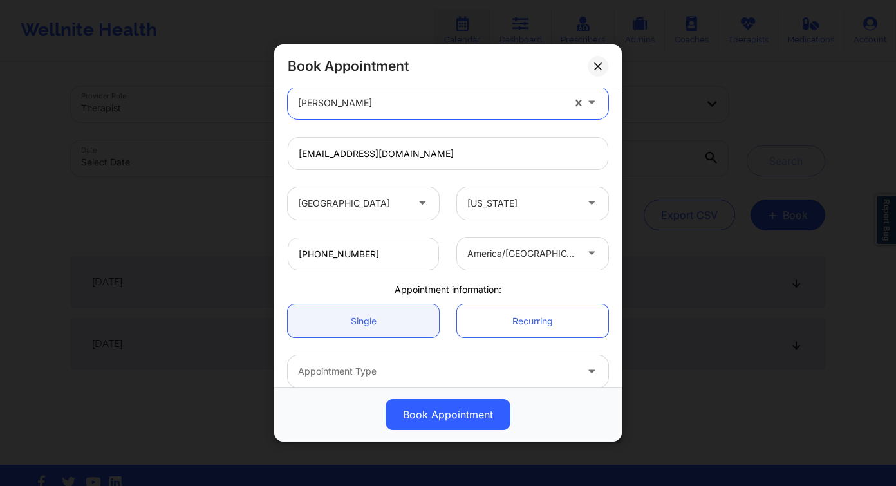
scroll to position [248, 0]
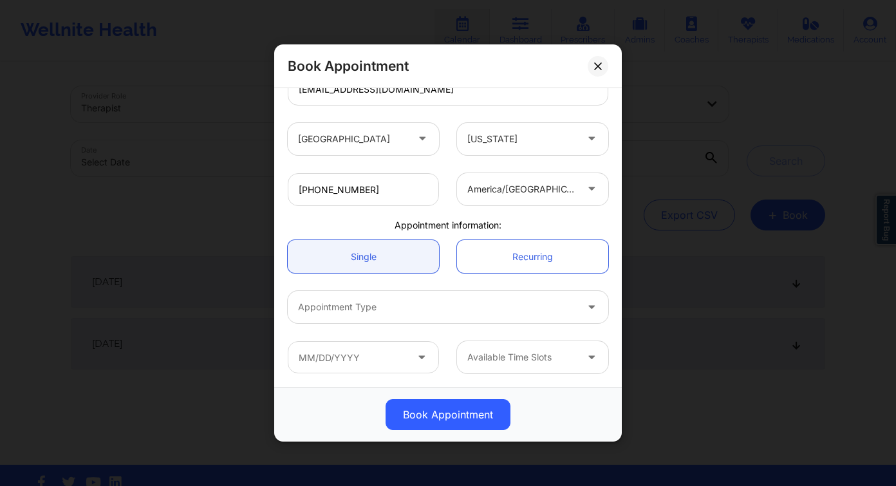
click at [391, 299] on div at bounding box center [437, 306] width 278 height 15
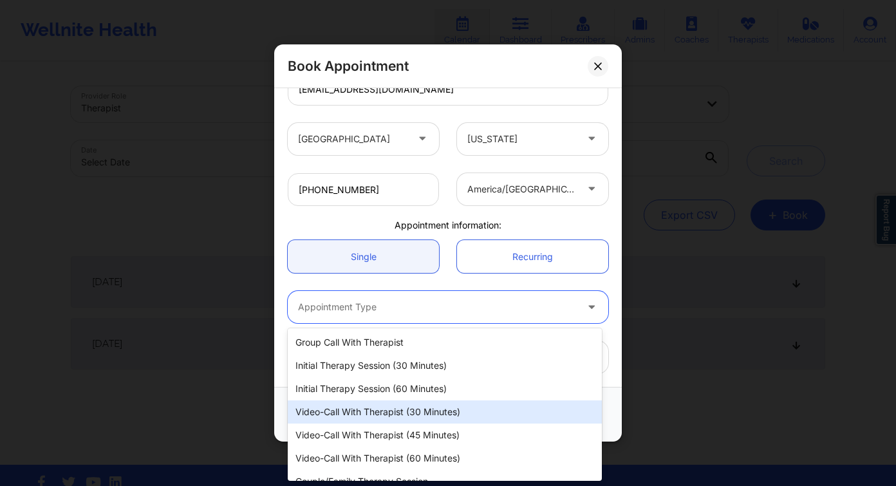
click at [398, 416] on div "Video-Call with Therapist (30 minutes)" at bounding box center [445, 411] width 314 height 23
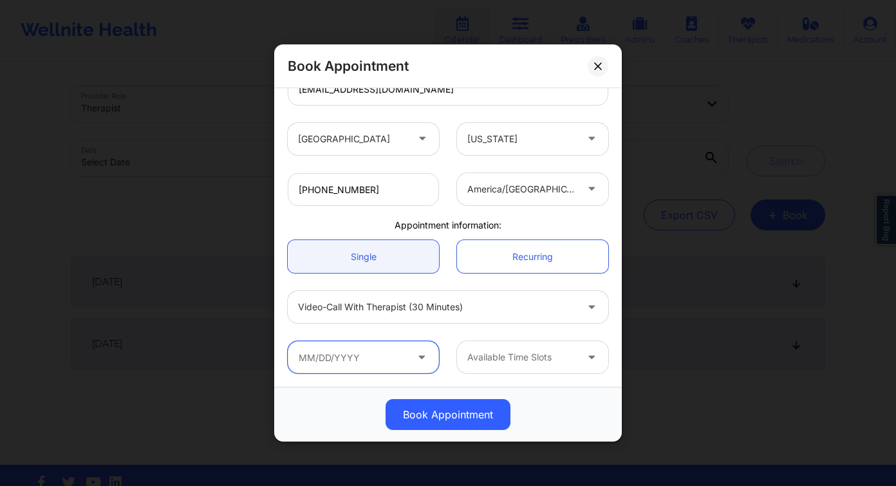
click at [358, 359] on input "text" at bounding box center [363, 357] width 151 height 32
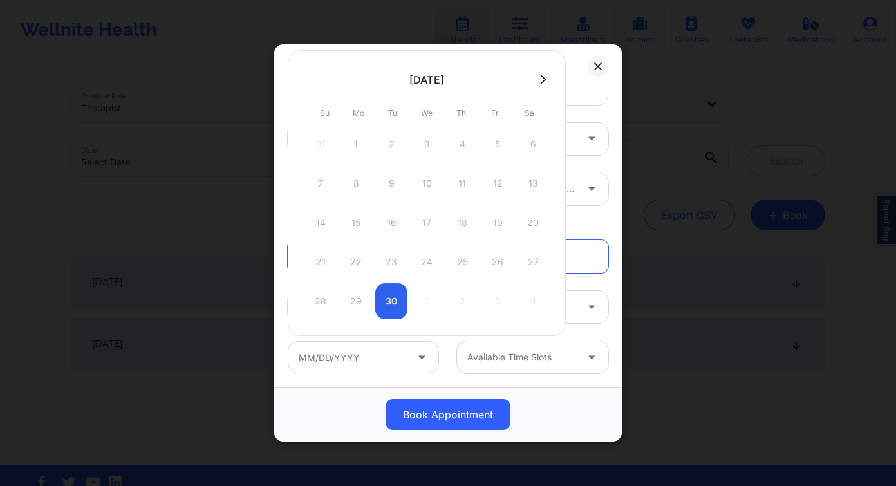
click at [541, 84] on button at bounding box center [543, 79] width 13 height 11
click at [528, 138] on div "4" at bounding box center [533, 144] width 32 height 36
type input "10/04/2025"
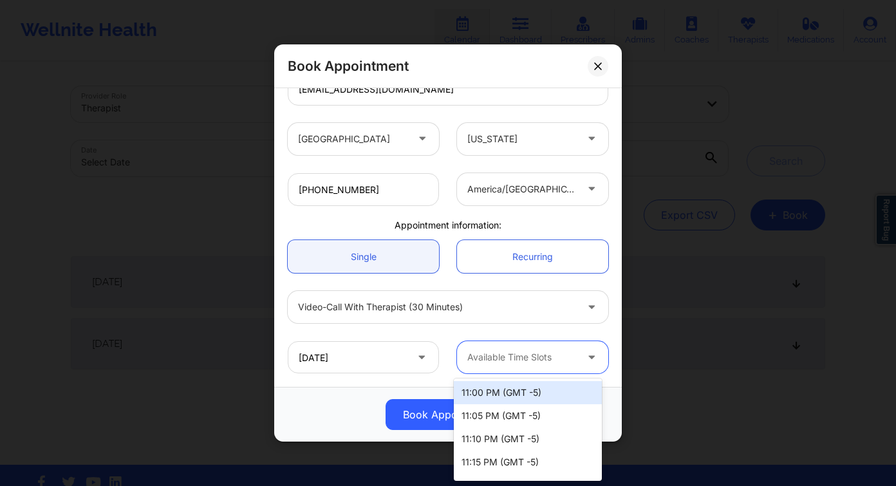
click at [517, 360] on div at bounding box center [521, 356] width 109 height 15
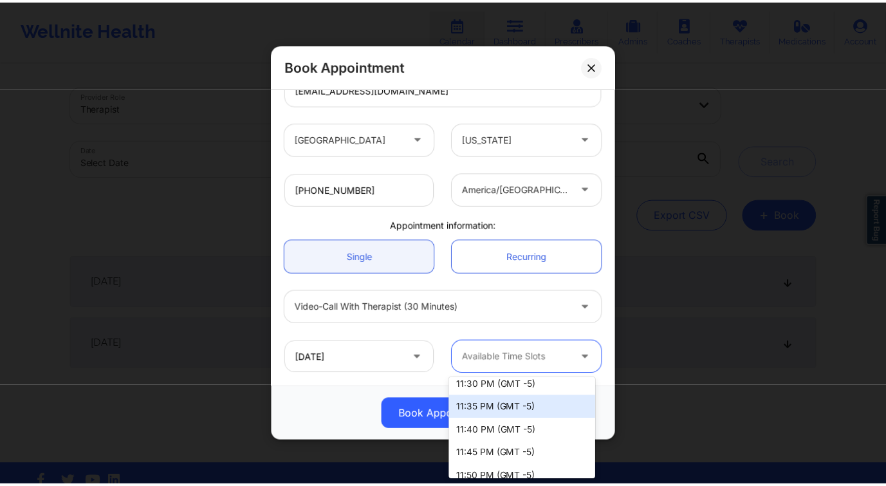
scroll to position [124, 0]
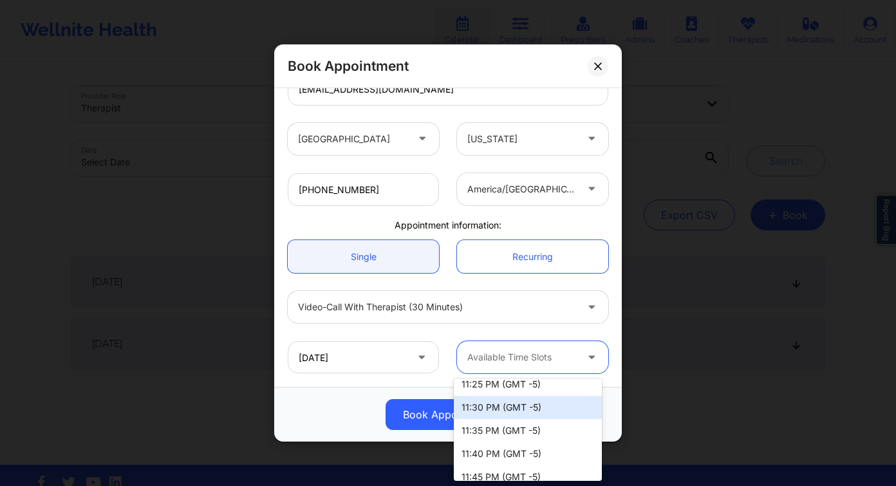
click at [518, 405] on div "11:30 PM (GMT -5)" at bounding box center [528, 407] width 148 height 23
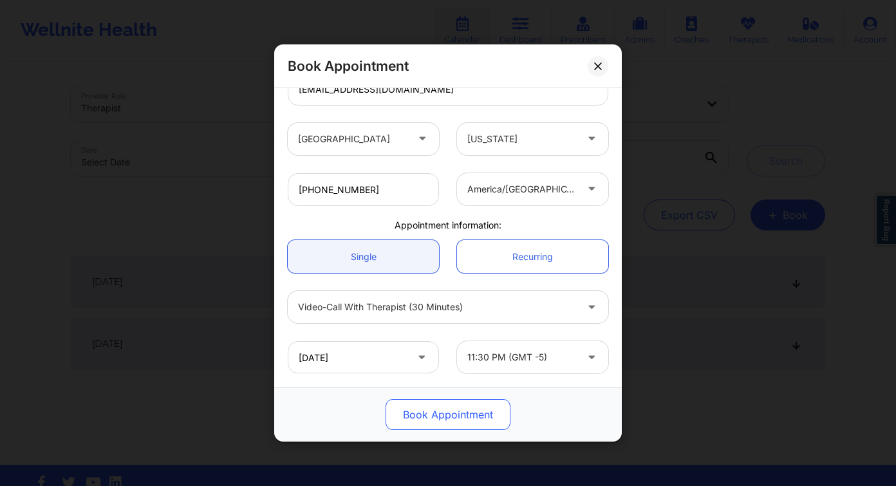
click at [463, 417] on button "Book Appointment" at bounding box center [447, 414] width 125 height 31
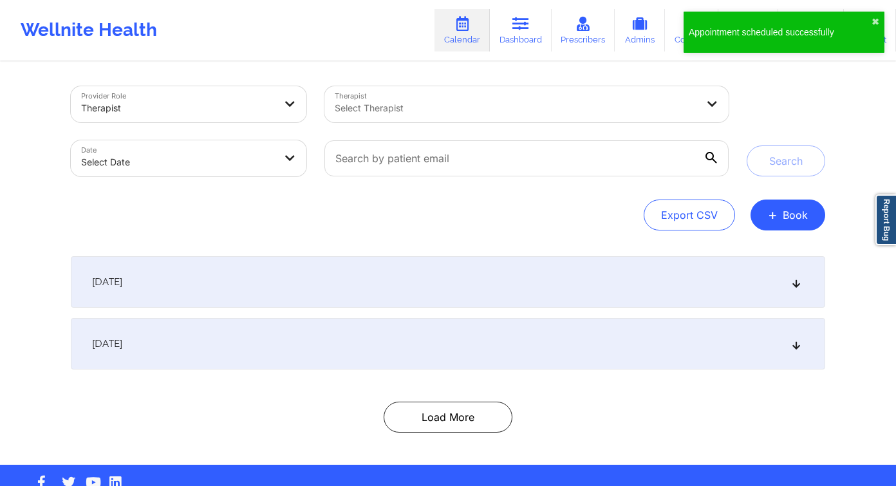
select select "2025-8"
select select "2025-9"
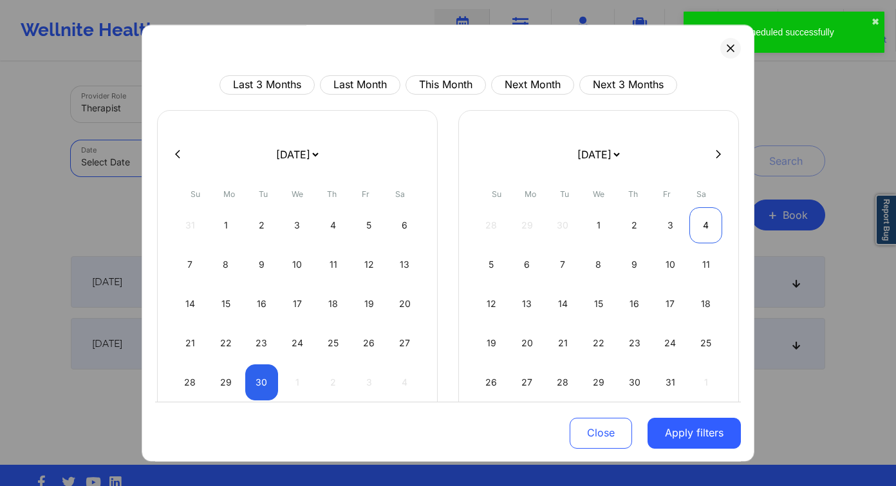
click at [697, 222] on div "4" at bounding box center [705, 225] width 33 height 36
select select "2025-9"
select select "2025-10"
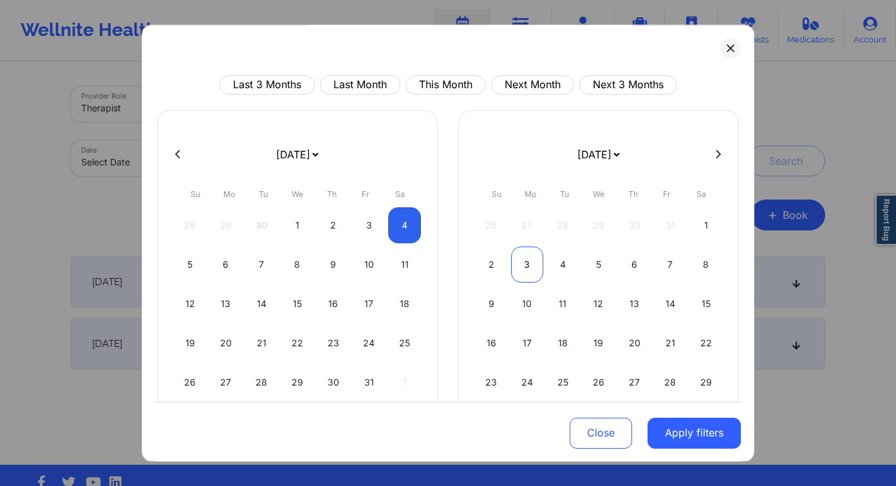
select select "2025-9"
select select "2025-10"
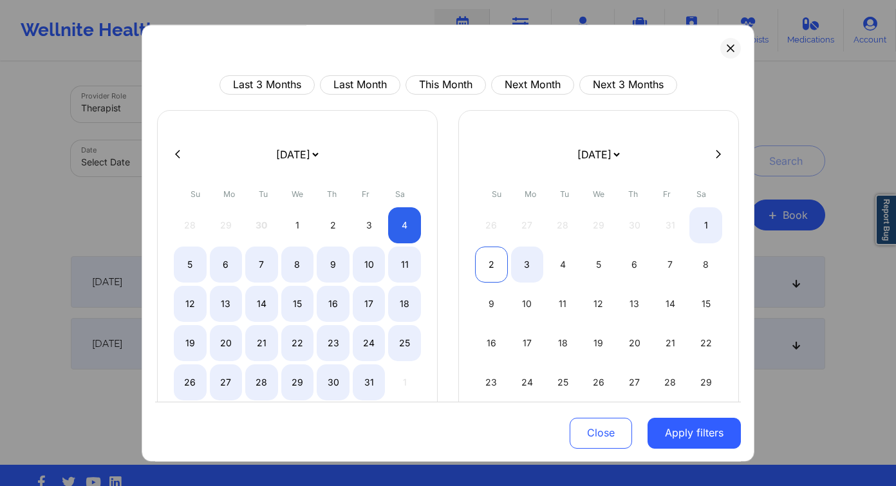
select select "2025-9"
select select "2025-10"
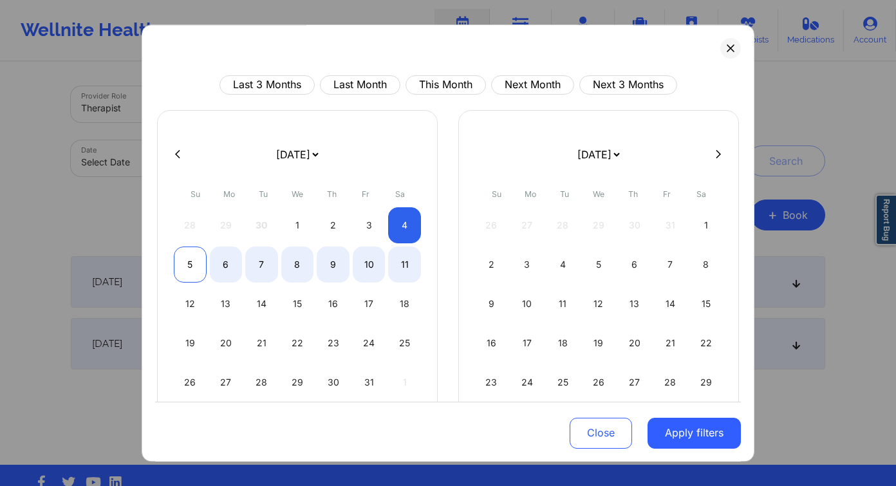
select select "2025-9"
select select "2025-10"
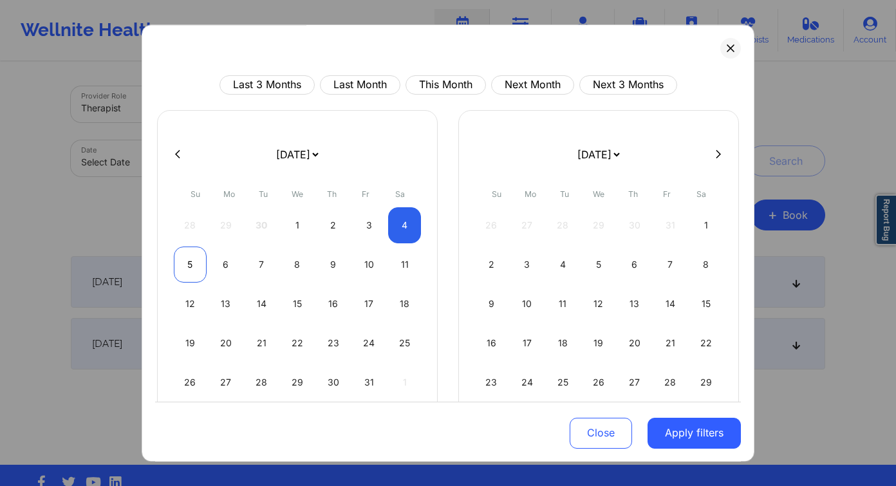
click at [185, 265] on div "5" at bounding box center [190, 264] width 33 height 36
select select "2025-9"
select select "2025-10"
drag, startPoint x: 683, startPoint y: 434, endPoint x: 584, endPoint y: 380, distance: 113.2
click at [683, 434] on button "Apply filters" at bounding box center [693, 432] width 93 height 31
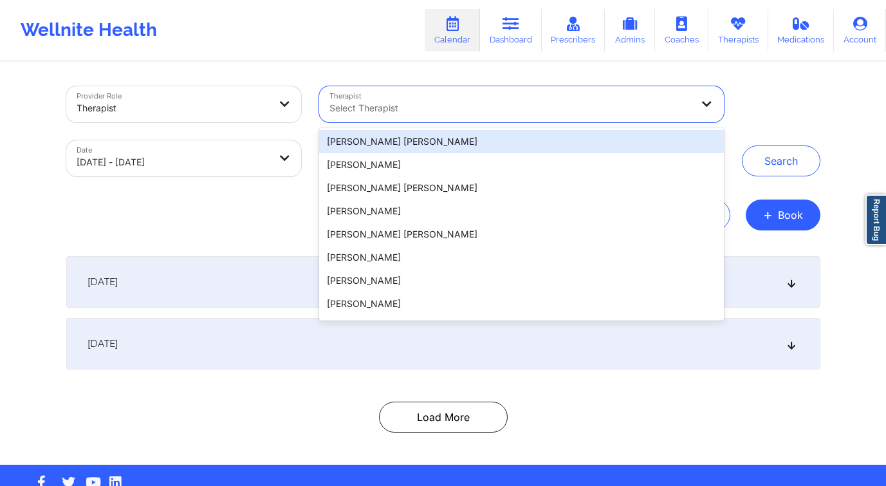
click at [383, 108] on div at bounding box center [510, 107] width 362 height 15
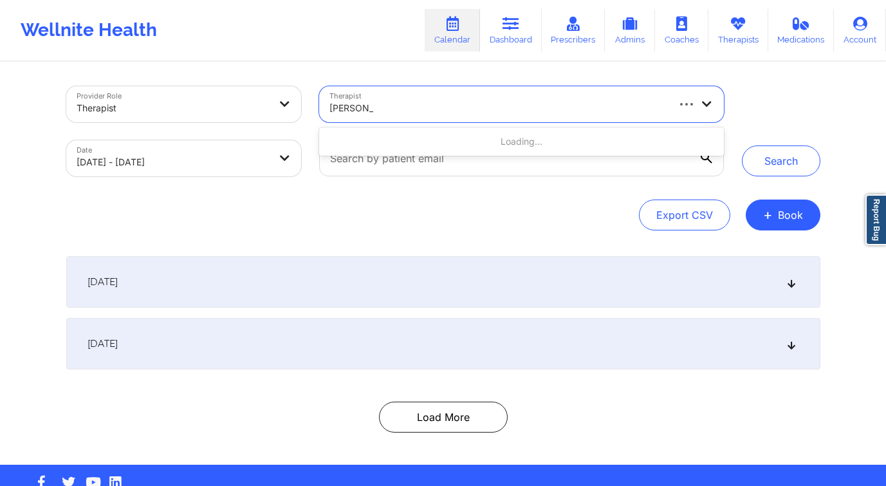
type input "christal tuc"
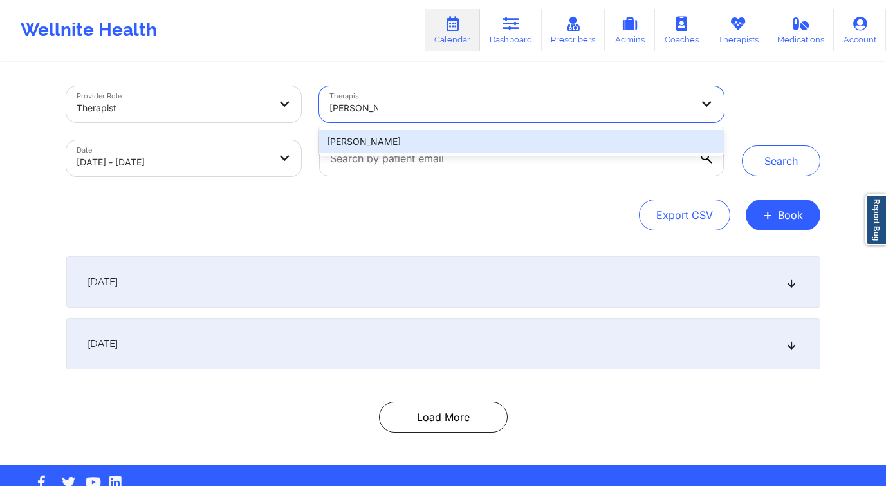
click at [403, 143] on div "Christal Tucker" at bounding box center [521, 141] width 404 height 23
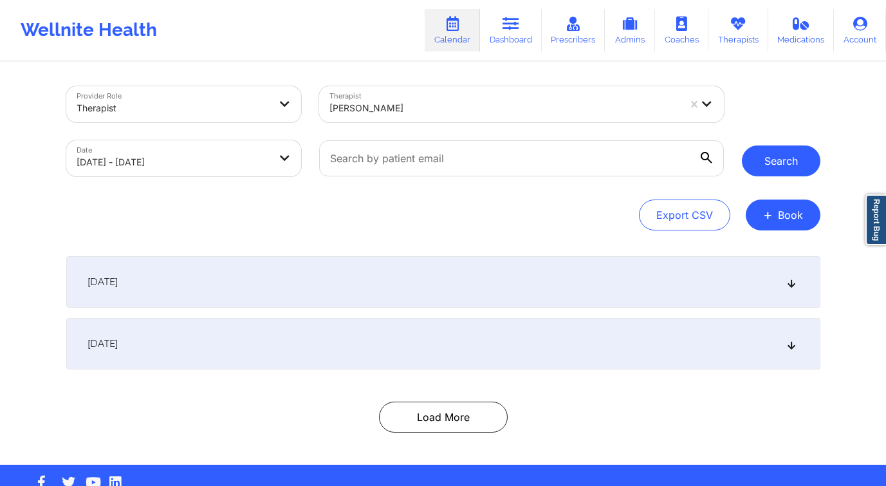
click at [808, 164] on button "Search" at bounding box center [781, 160] width 79 height 31
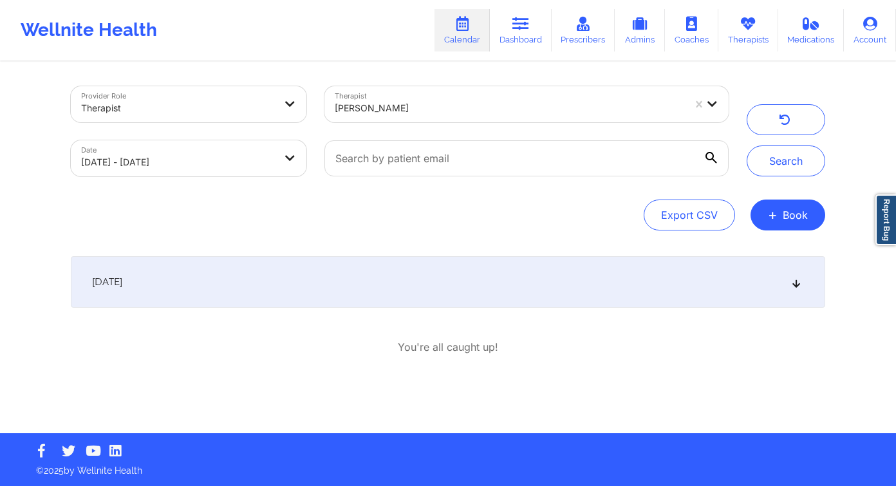
click at [214, 289] on div "October 4, 2025" at bounding box center [448, 281] width 754 height 51
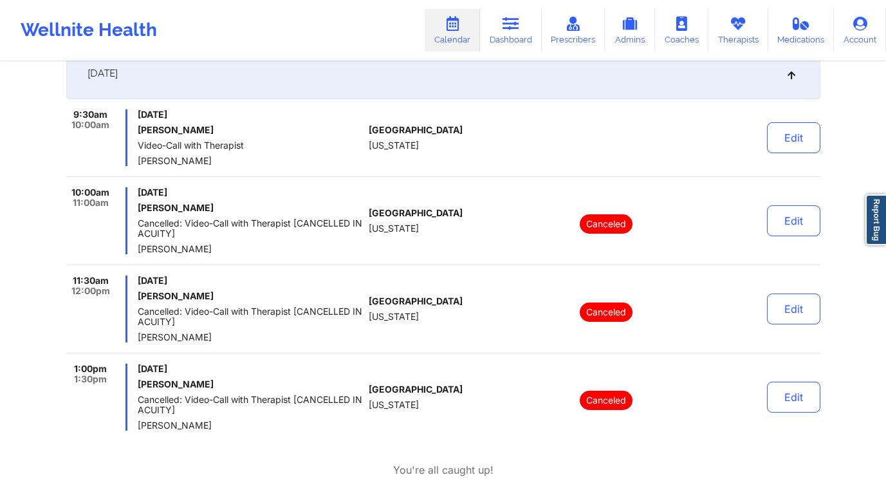
scroll to position [208, 0]
click at [790, 139] on button "Edit" at bounding box center [793, 138] width 53 height 31
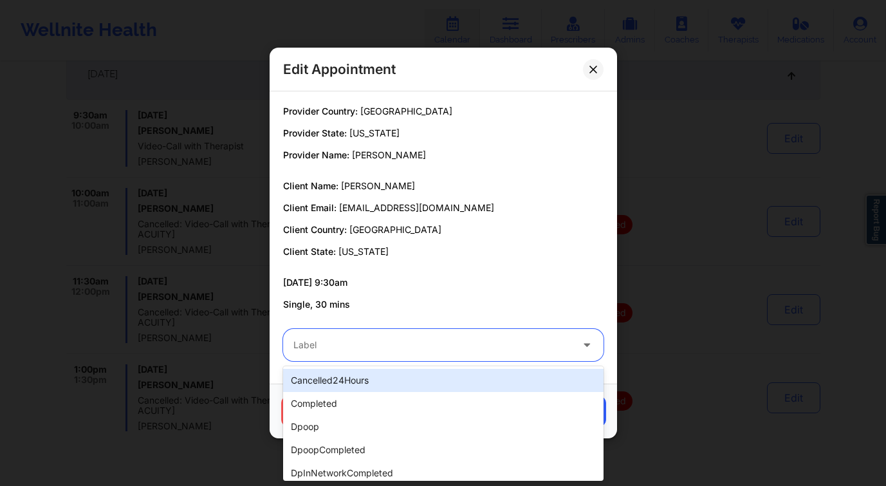
click at [429, 358] on div "Label" at bounding box center [428, 345] width 290 height 32
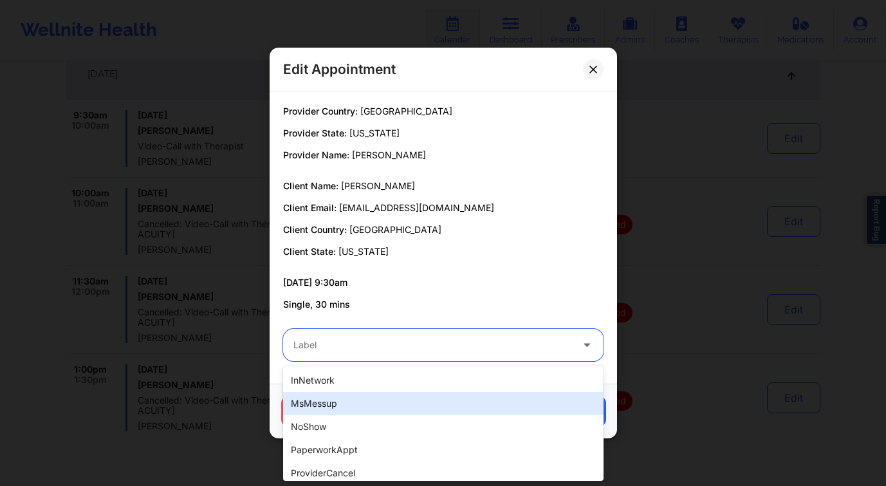
scroll to position [170, 0]
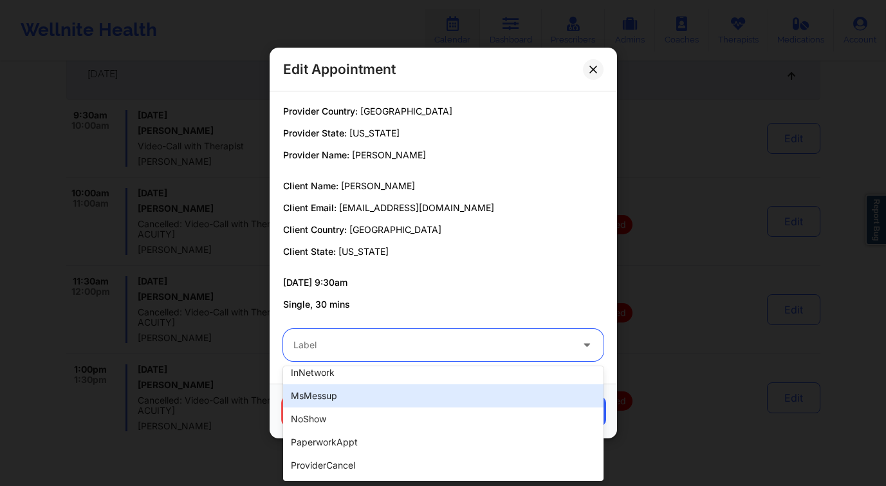
click at [532, 257] on p "Client State: Texas" at bounding box center [443, 251] width 320 height 13
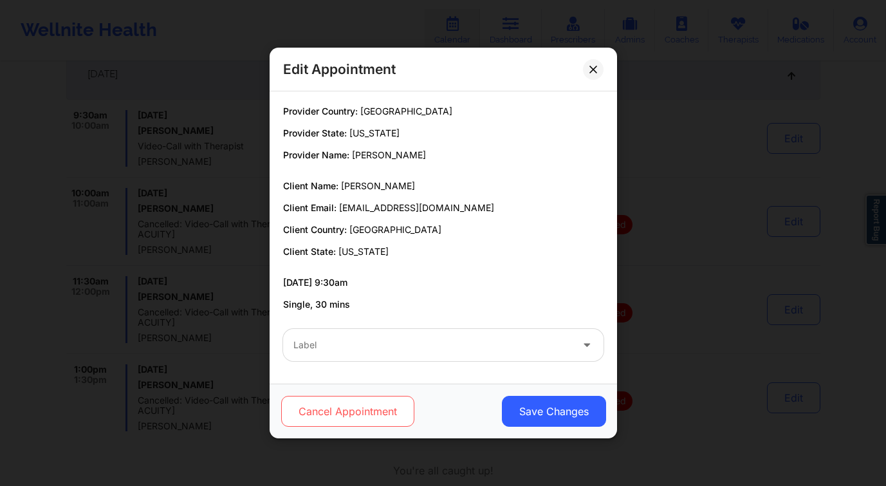
click at [355, 402] on button "Cancel Appointment" at bounding box center [347, 411] width 133 height 31
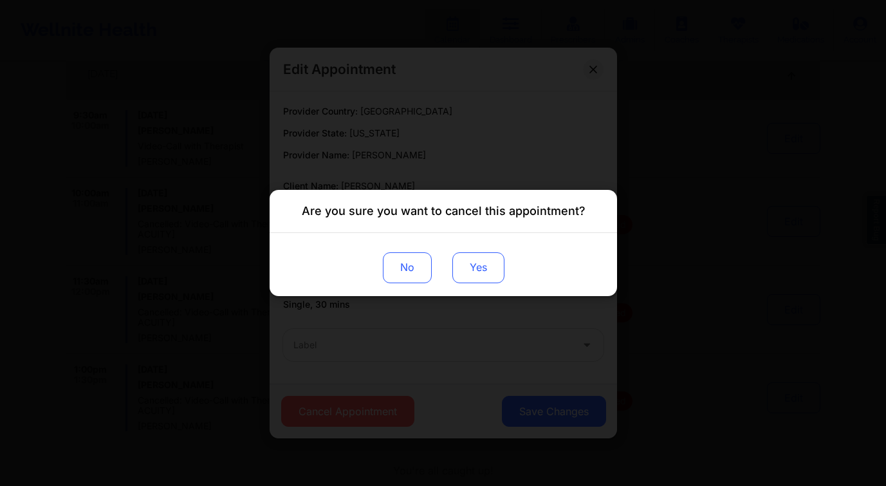
click at [460, 264] on button "Yes" at bounding box center [478, 267] width 52 height 31
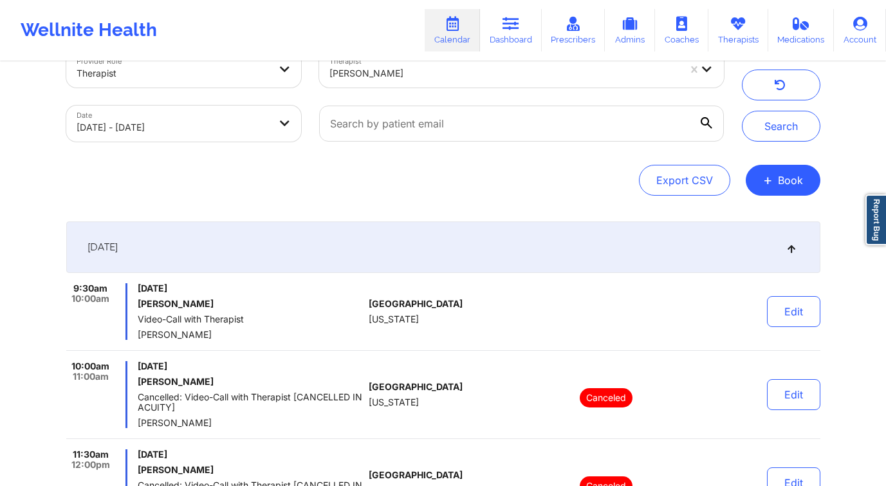
scroll to position [0, 0]
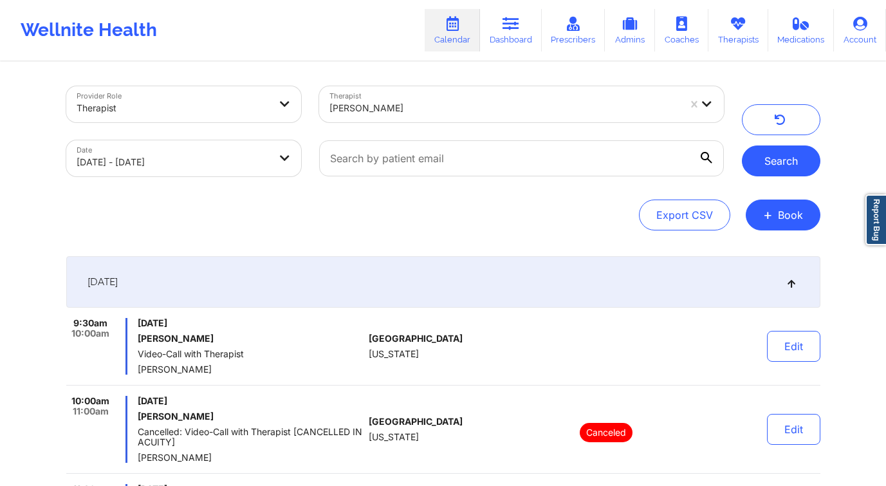
click at [780, 170] on button "Search" at bounding box center [781, 160] width 79 height 31
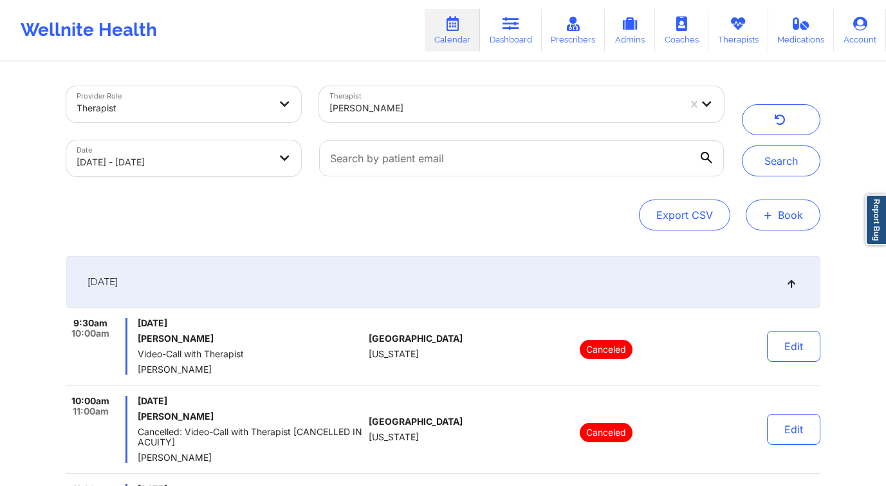
click at [782, 212] on button "+ Book" at bounding box center [783, 214] width 75 height 31
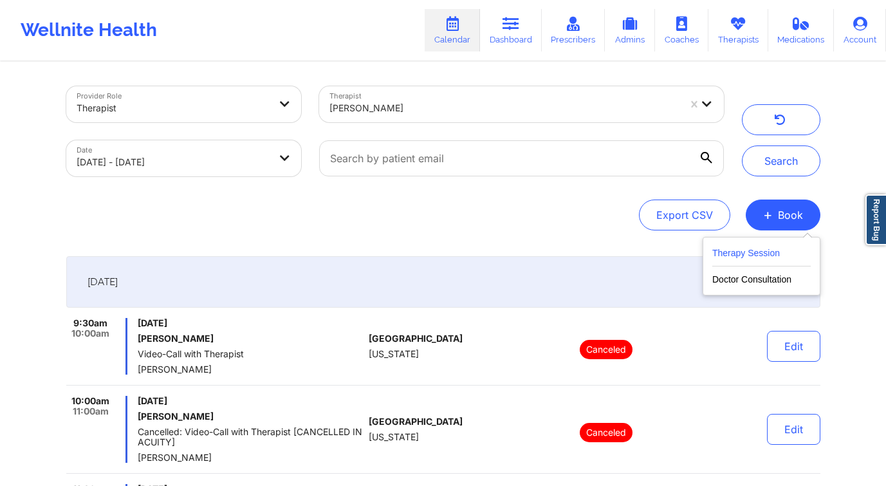
click at [738, 250] on button "Therapy Session" at bounding box center [761, 255] width 98 height 21
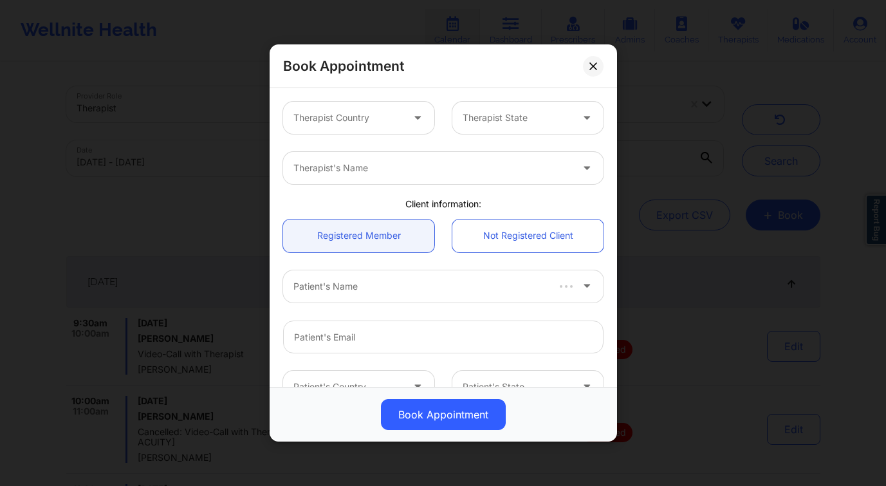
click at [345, 111] on div at bounding box center [347, 117] width 109 height 15
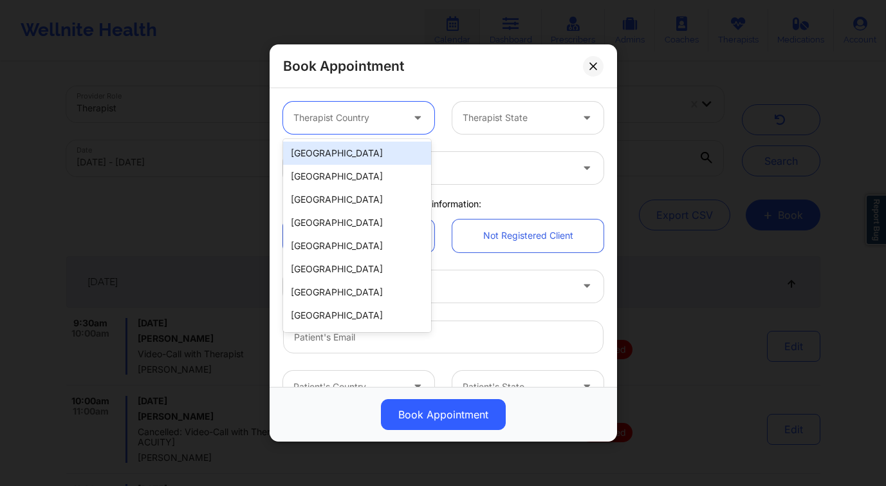
click at [349, 149] on div "United States" at bounding box center [357, 153] width 148 height 23
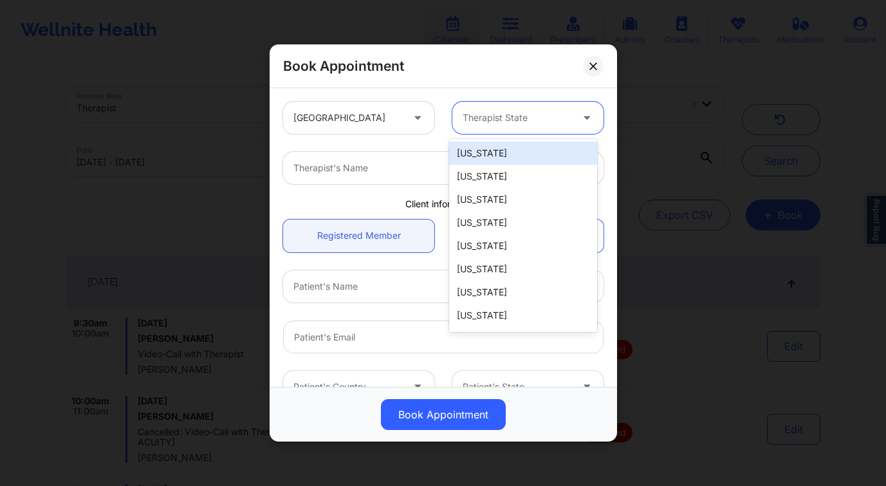
click at [517, 124] on div at bounding box center [517, 117] width 109 height 15
type input "te"
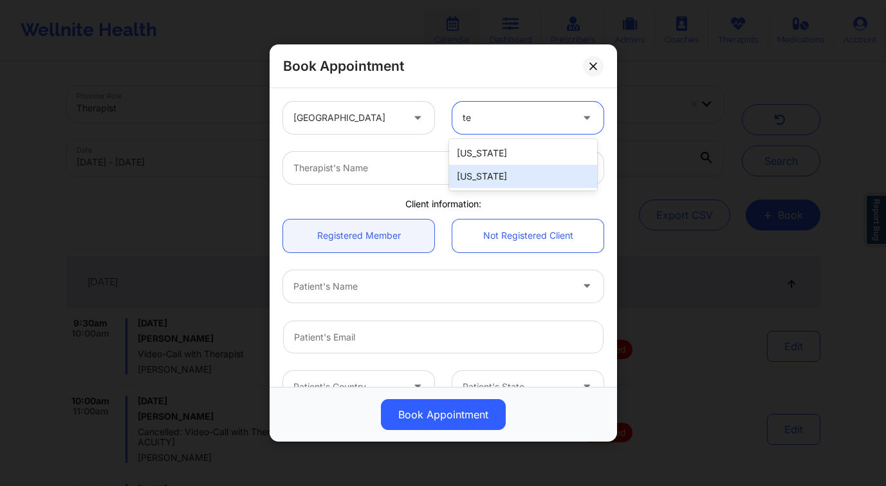
click at [483, 174] on div "Texas" at bounding box center [523, 176] width 148 height 23
click at [360, 164] on div at bounding box center [432, 167] width 278 height 15
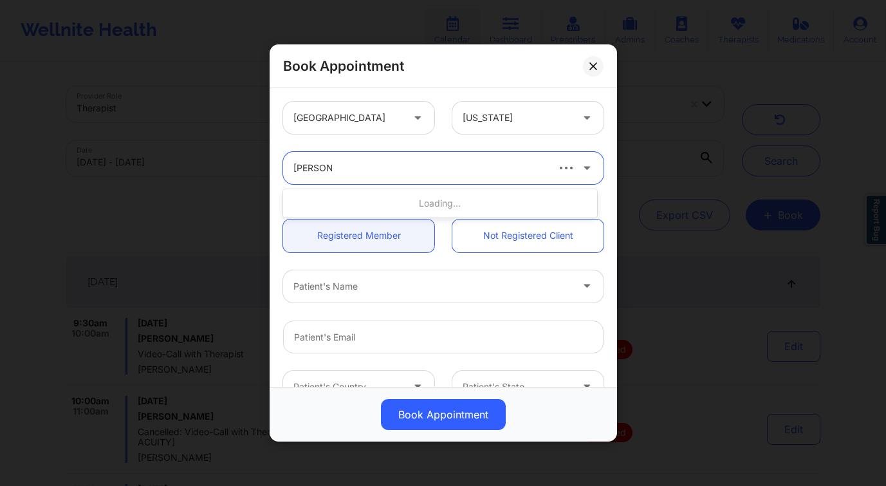
type input "christal tu"
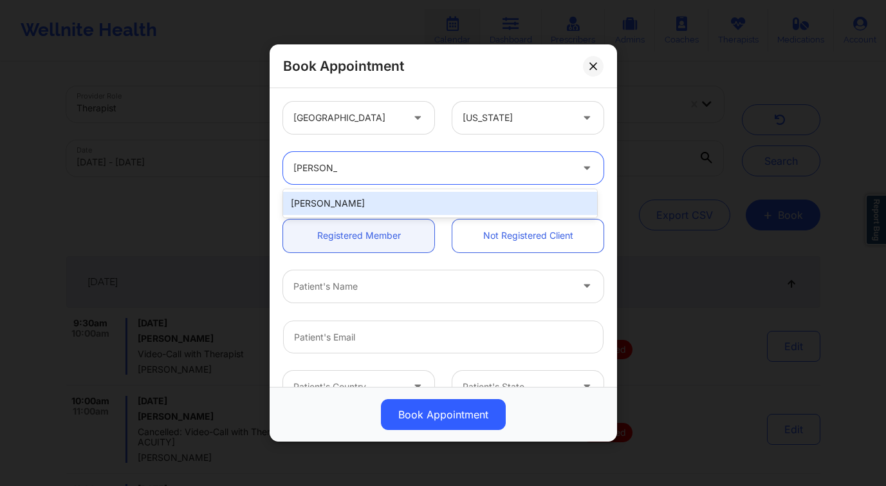
click at [367, 198] on div "Christal Tucker" at bounding box center [440, 203] width 314 height 23
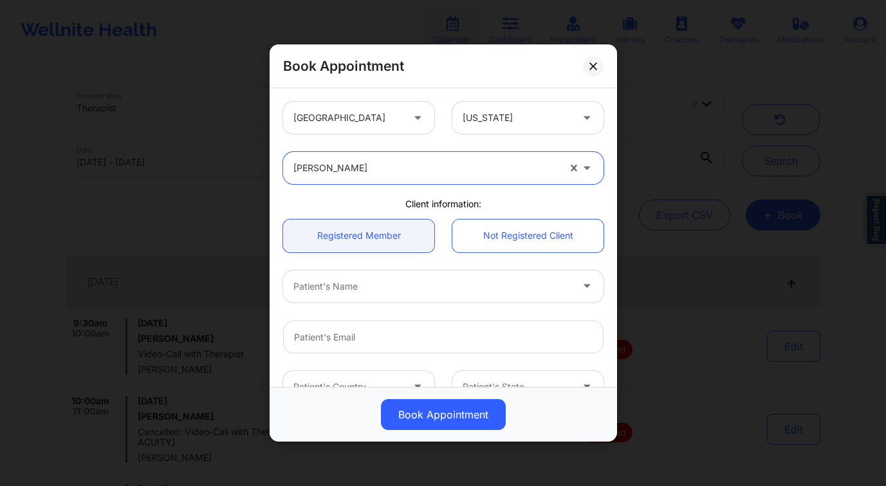
click at [378, 291] on div at bounding box center [432, 286] width 278 height 15
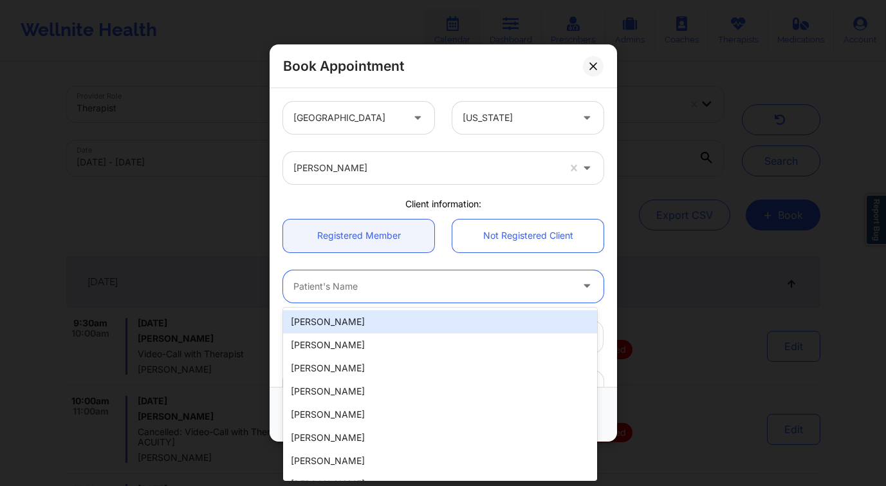
paste input "Messiah Hernandez"
type input "Messiah Hernandez"
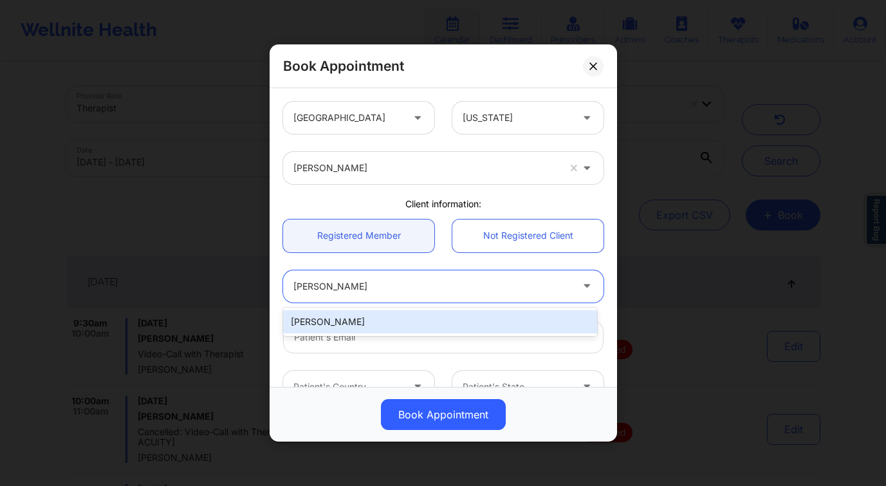
click at [405, 328] on div "Messiah Hernandez" at bounding box center [440, 321] width 314 height 23
type input "messnicole@yahoo.com"
type input "+1409-293-2910"
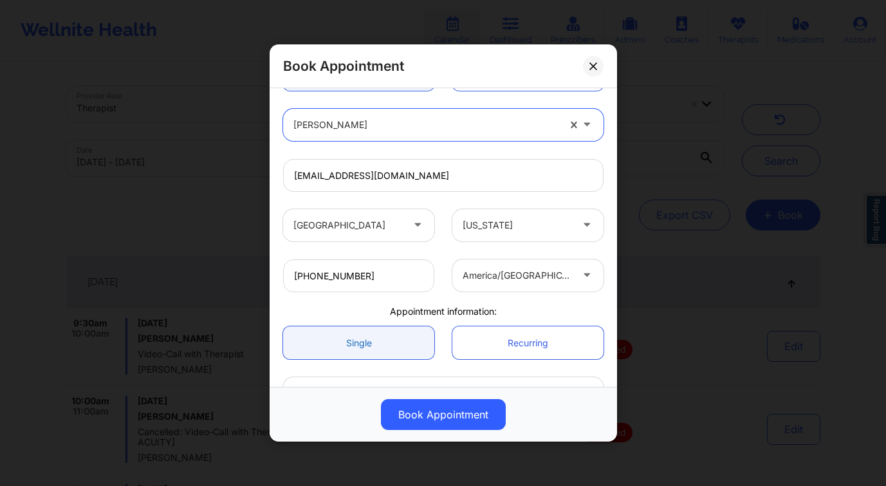
scroll to position [248, 0]
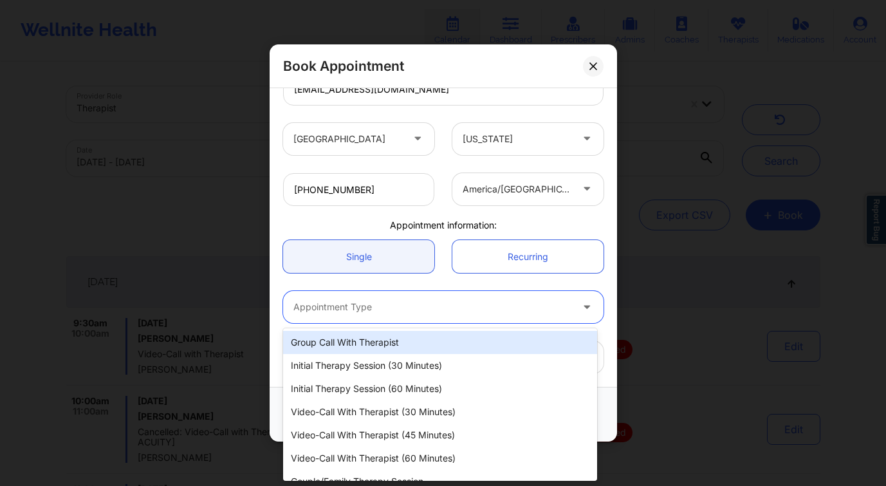
click at [370, 312] on div at bounding box center [432, 306] width 278 height 15
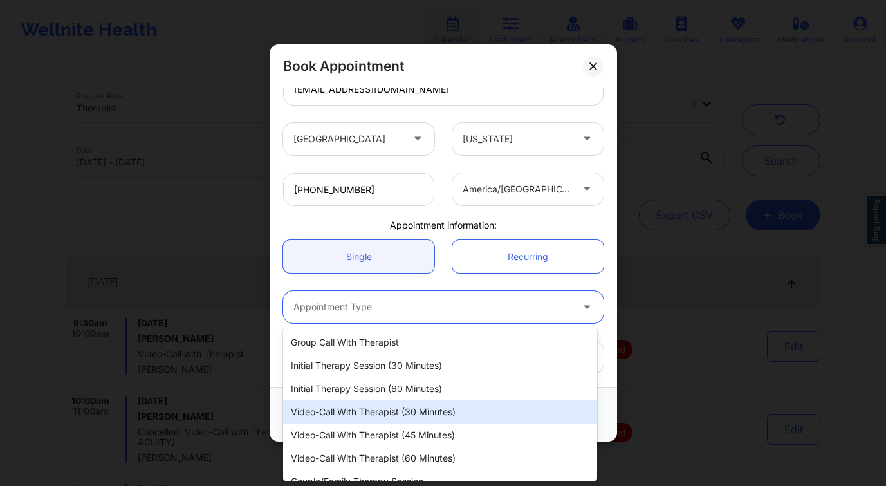
click at [434, 416] on div "Video-Call with Therapist (30 minutes)" at bounding box center [440, 411] width 314 height 23
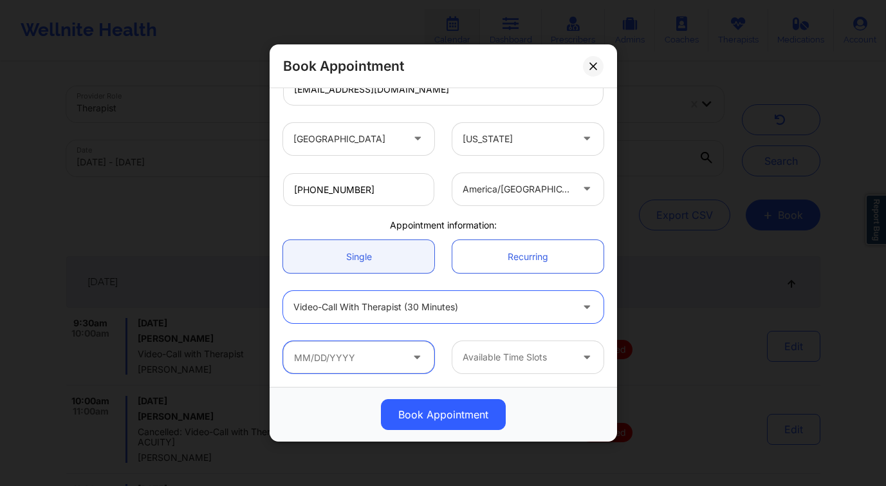
click at [334, 346] on input "text" at bounding box center [358, 357] width 151 height 32
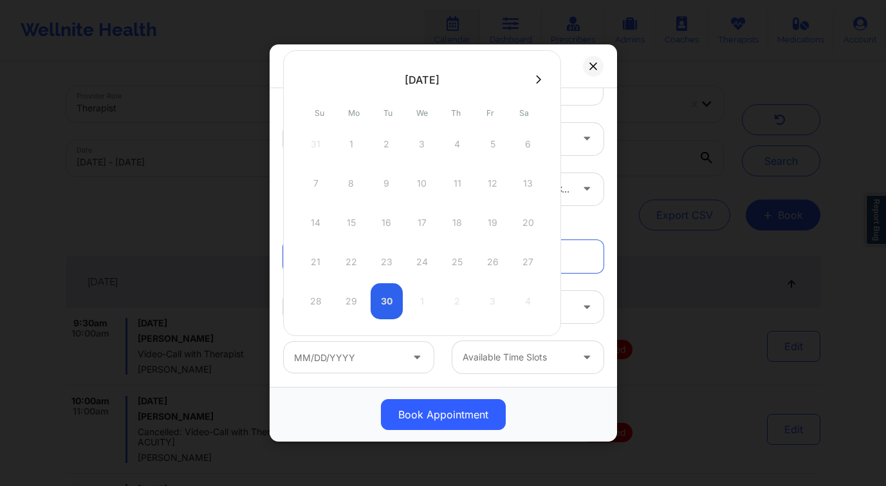
click at [537, 84] on button at bounding box center [538, 79] width 13 height 11
click at [532, 147] on div "4" at bounding box center [528, 144] width 32 height 36
type input "10/04/2025"
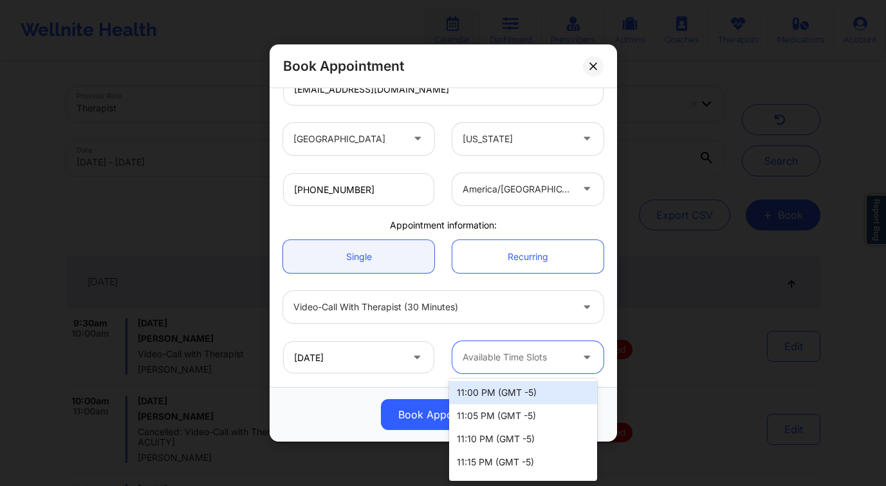
click at [560, 356] on div at bounding box center [517, 356] width 109 height 15
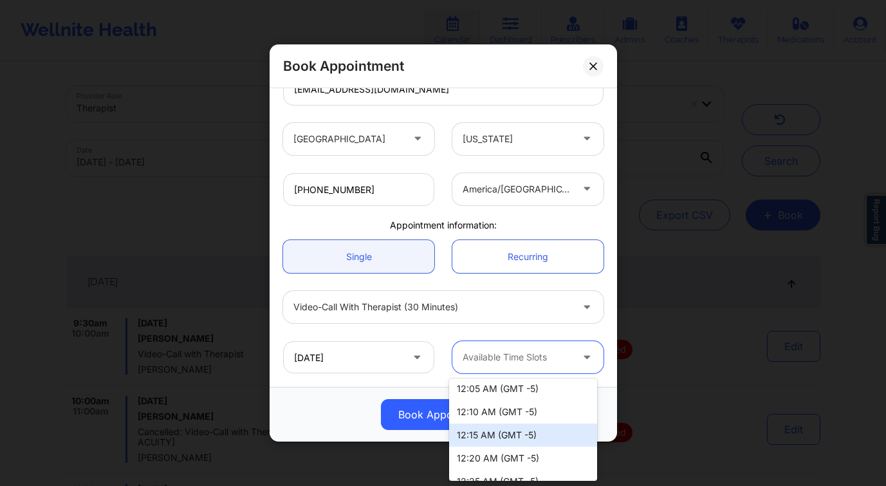
scroll to position [382, 0]
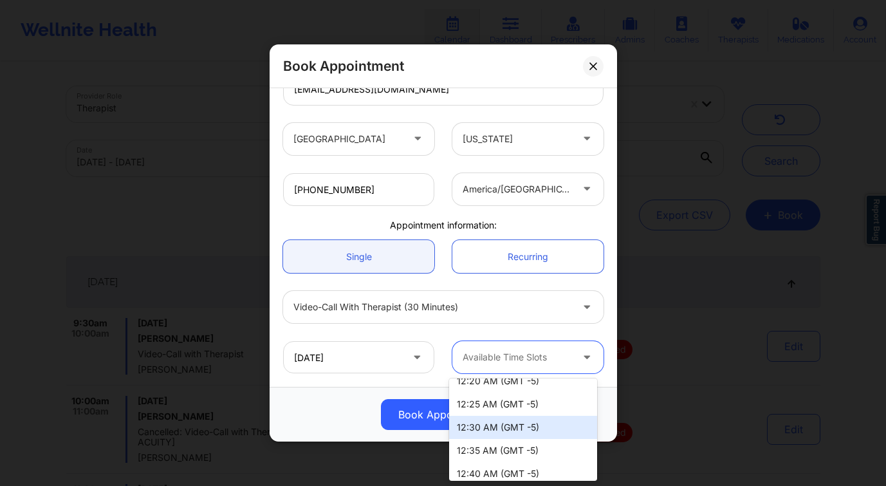
click at [514, 430] on div "12:30 AM (GMT -5)" at bounding box center [523, 427] width 148 height 23
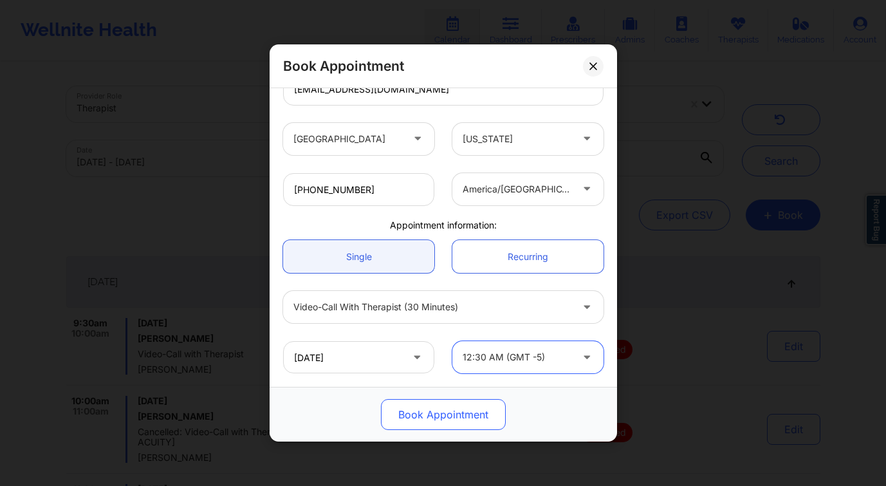
click at [431, 418] on button "Book Appointment" at bounding box center [443, 414] width 125 height 31
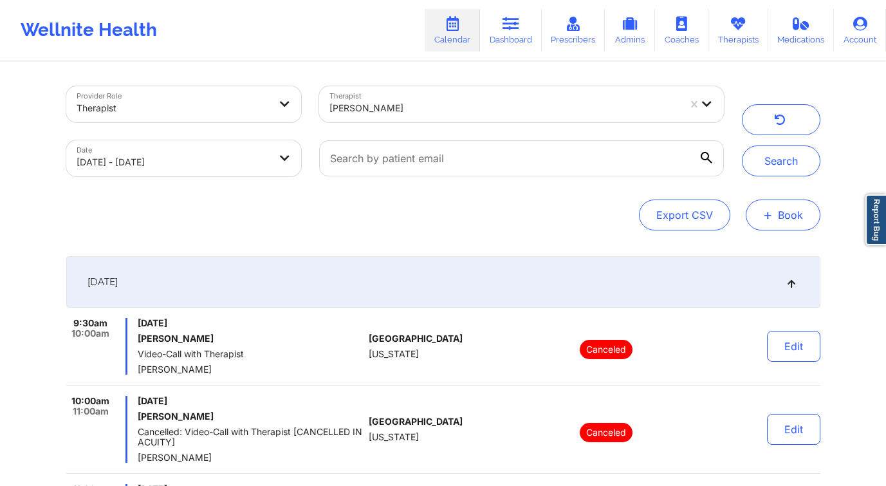
click at [799, 206] on button "+ Book" at bounding box center [783, 214] width 75 height 31
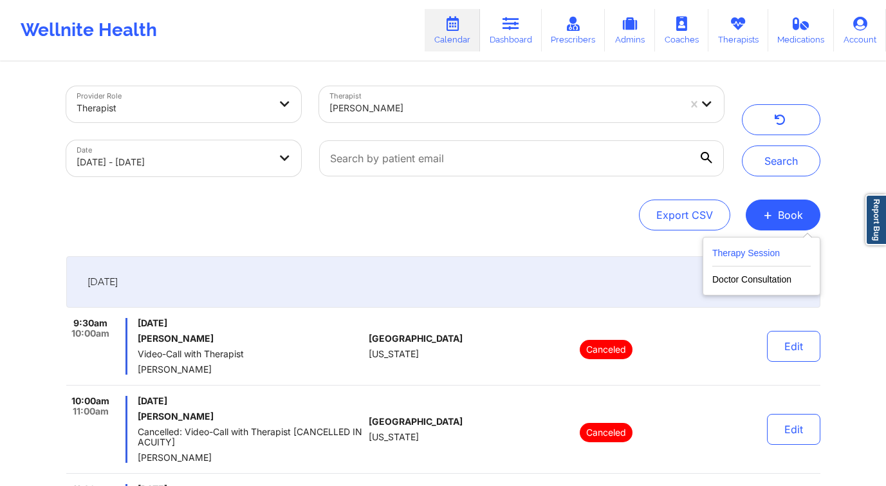
click at [750, 263] on button "Therapy Session" at bounding box center [761, 255] width 98 height 21
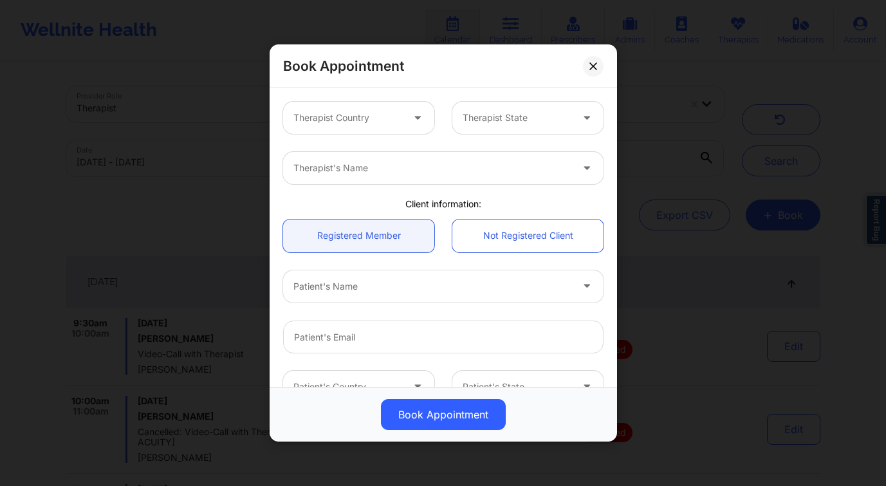
click at [195, 113] on div "Book Appointment Therapist Country Therapist State Therapist's Name Client info…" at bounding box center [443, 243] width 886 height 486
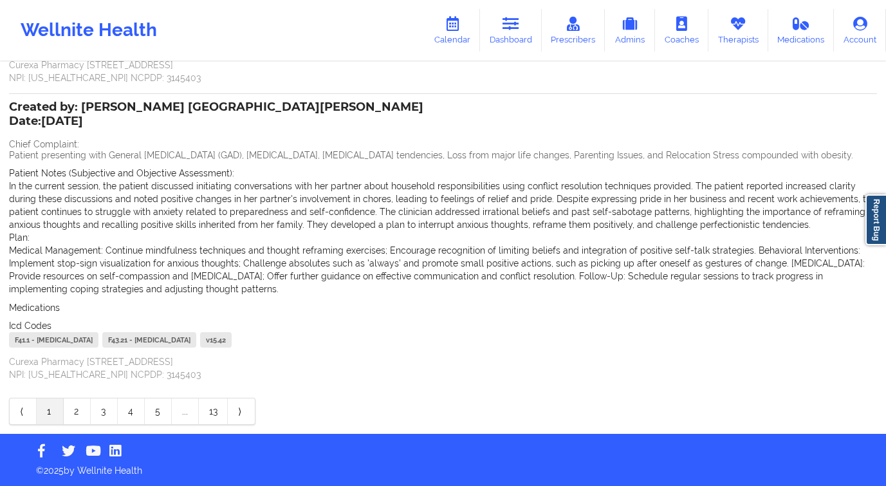
click at [517, 37] on link "Dashboard" at bounding box center [511, 30] width 62 height 42
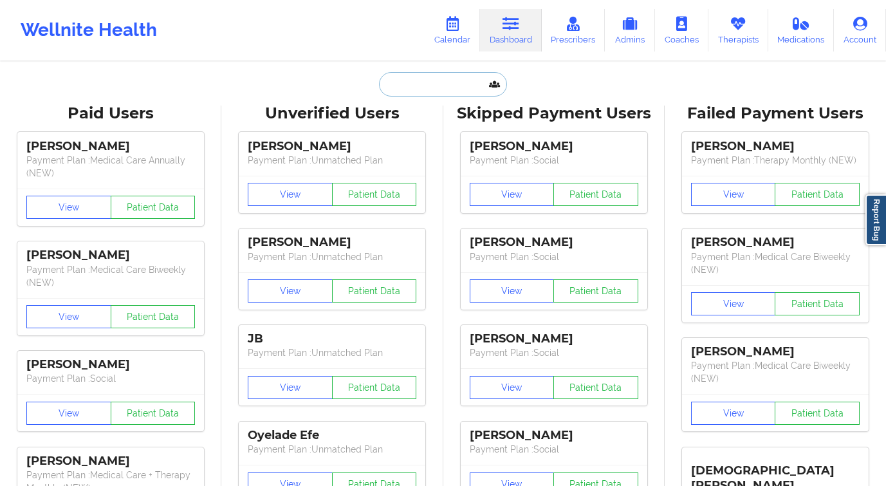
click at [436, 86] on input "text" at bounding box center [442, 84] width 127 height 24
paste input "Messiah Hernandez"
type input "Messiah Hernandez"
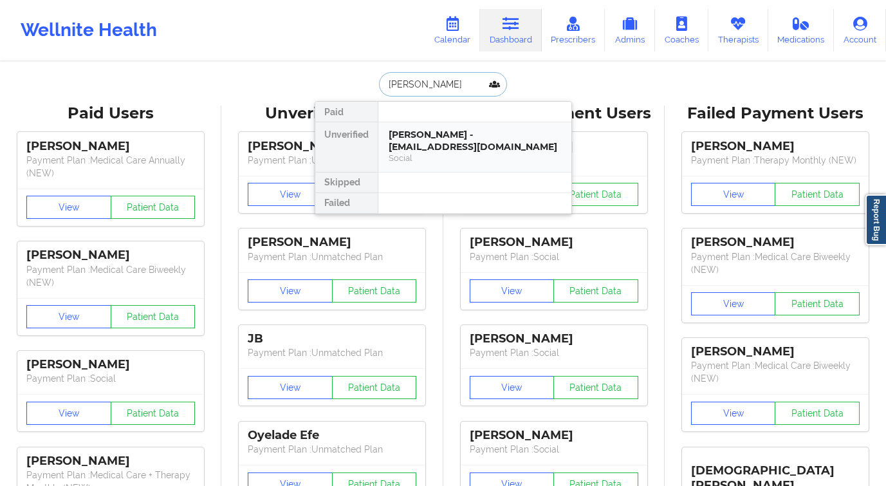
click at [411, 153] on div "Social" at bounding box center [475, 158] width 172 height 11
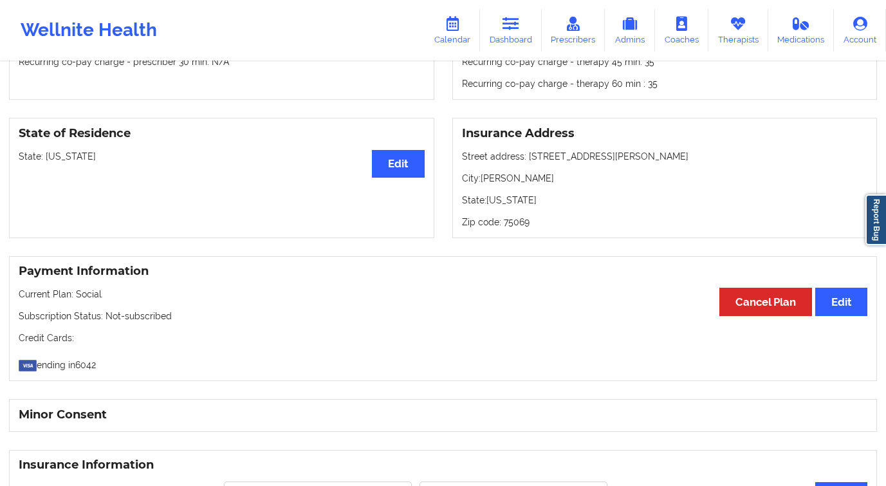
scroll to position [499, 0]
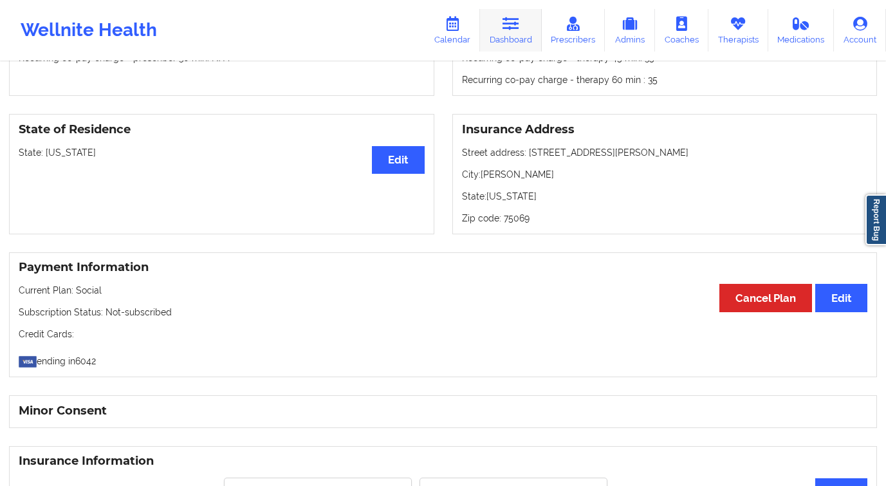
click at [523, 23] on link "Dashboard" at bounding box center [511, 30] width 62 height 42
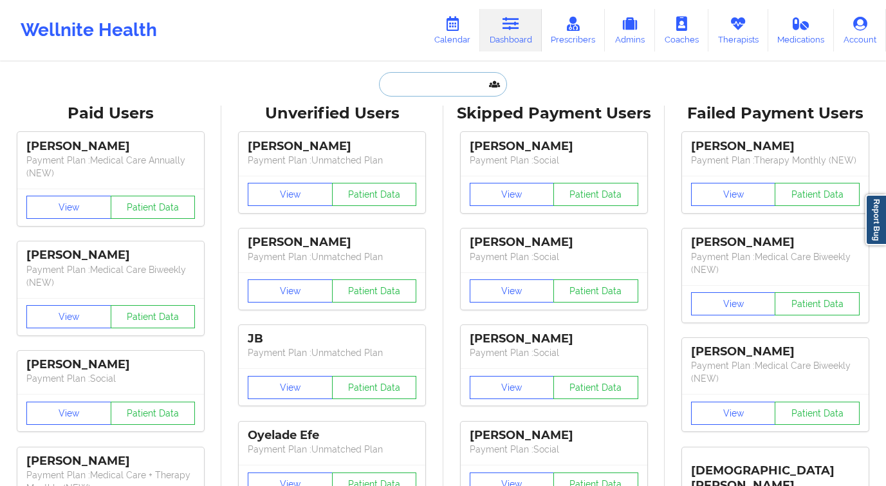
click at [414, 83] on input "text" at bounding box center [442, 84] width 127 height 24
paste input "Christine Chiarelli"
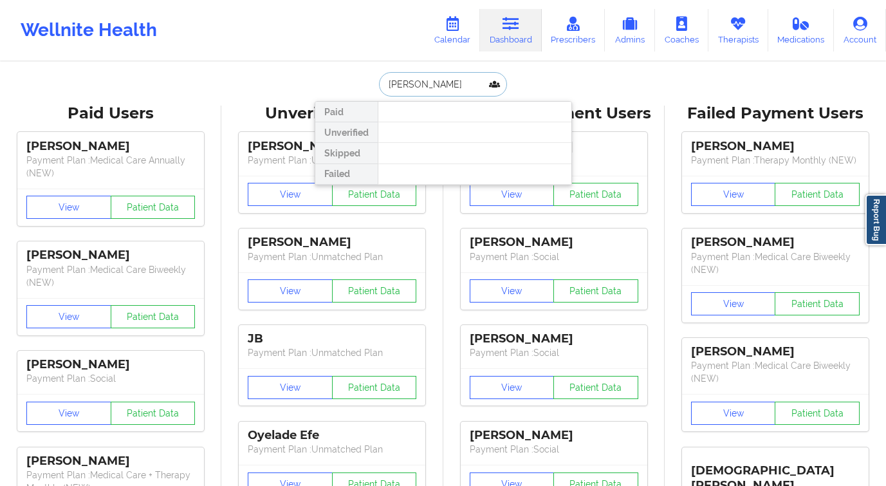
click at [438, 84] on input "Christine Chia" at bounding box center [442, 84] width 127 height 24
click at [435, 91] on input "[PERSON_NAME]" at bounding box center [442, 84] width 127 height 24
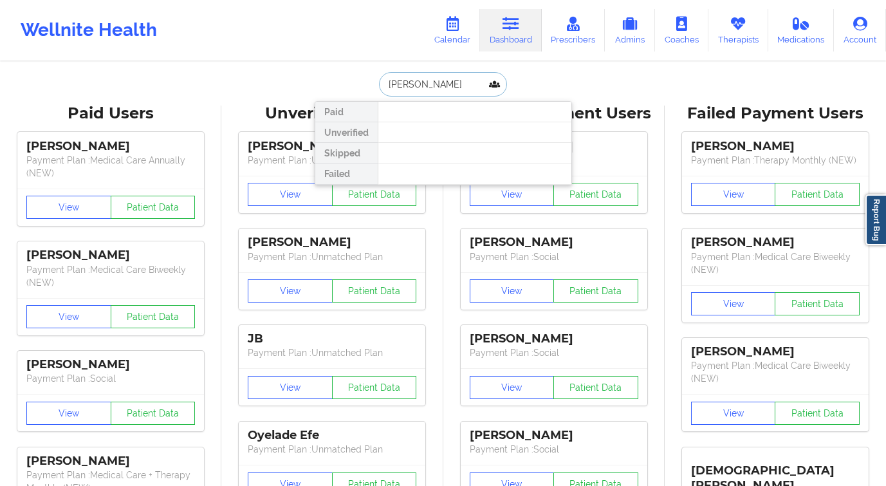
click at [435, 90] on input "[PERSON_NAME]" at bounding box center [442, 84] width 127 height 24
type input "Cynthia Taylor"
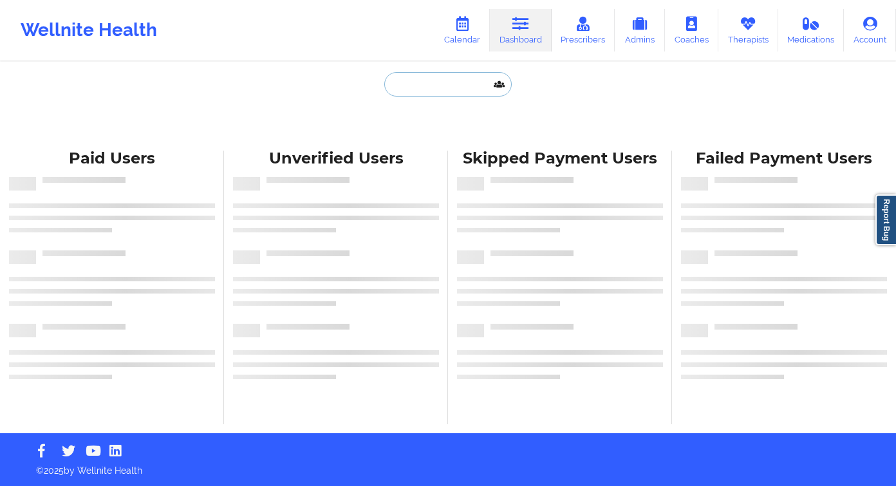
click at [436, 86] on input "text" at bounding box center [447, 84] width 127 height 24
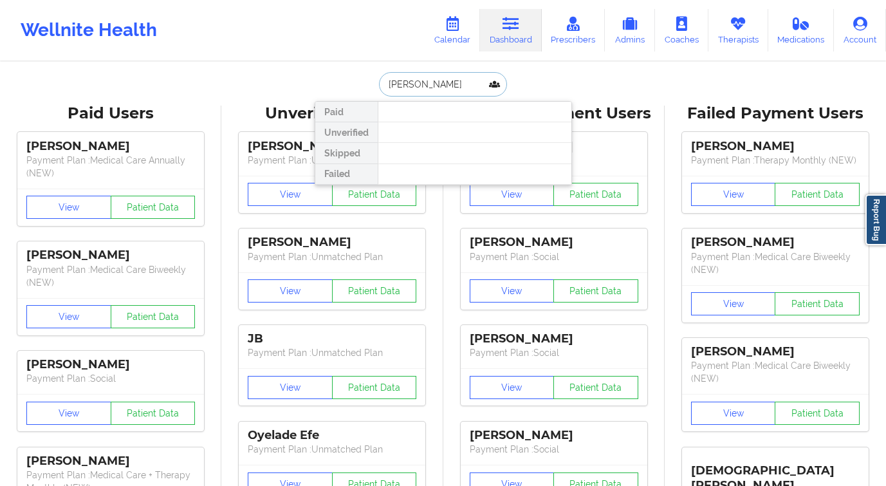
click at [436, 84] on input "[PERSON_NAME]" at bounding box center [442, 84] width 127 height 24
paste input "[EMAIL_ADDRESS][DOMAIN_NAME]"
type input "[EMAIL_ADDRESS][DOMAIN_NAME]"
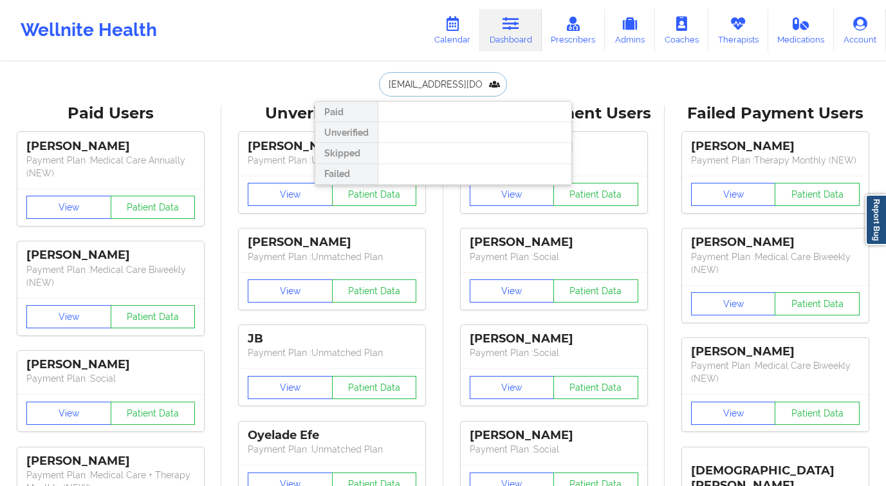
scroll to position [0, 17]
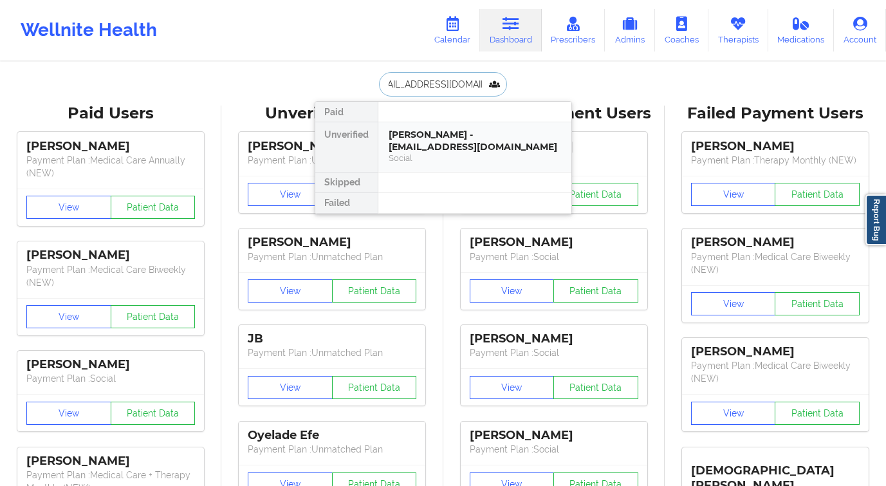
click at [426, 141] on div "[PERSON_NAME] - [EMAIL_ADDRESS][DOMAIN_NAME]" at bounding box center [475, 141] width 172 height 24
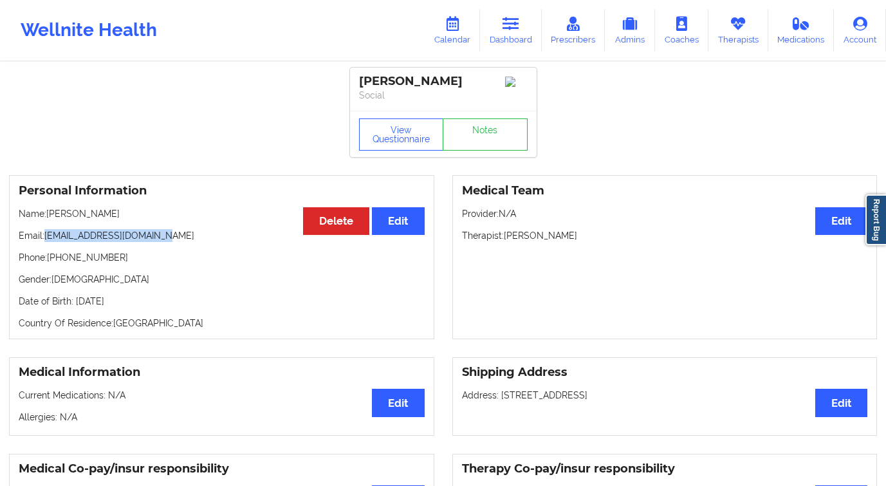
drag, startPoint x: 160, startPoint y: 237, endPoint x: 46, endPoint y: 243, distance: 114.7
click at [46, 242] on p "Email: [EMAIL_ADDRESS][DOMAIN_NAME]" at bounding box center [222, 235] width 406 height 13
copy p "[EMAIL_ADDRESS][DOMAIN_NAME]"
click at [459, 20] on icon at bounding box center [452, 24] width 17 height 14
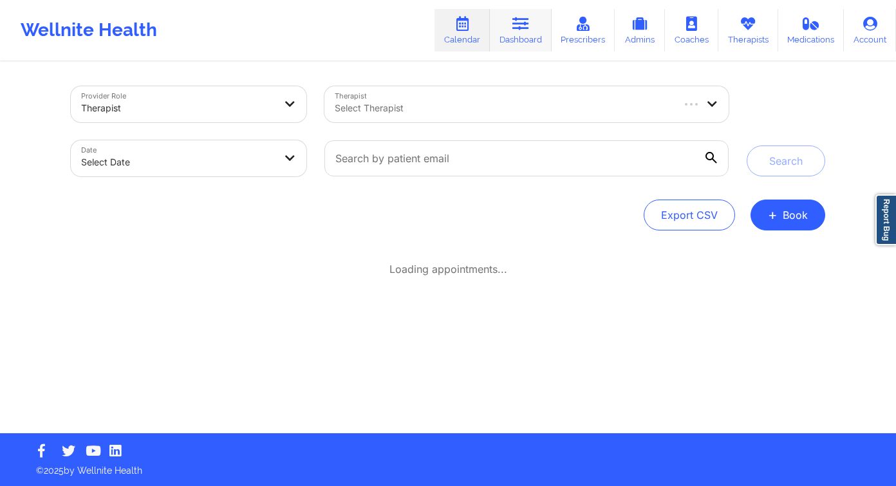
click at [516, 37] on link "Dashboard" at bounding box center [521, 30] width 62 height 42
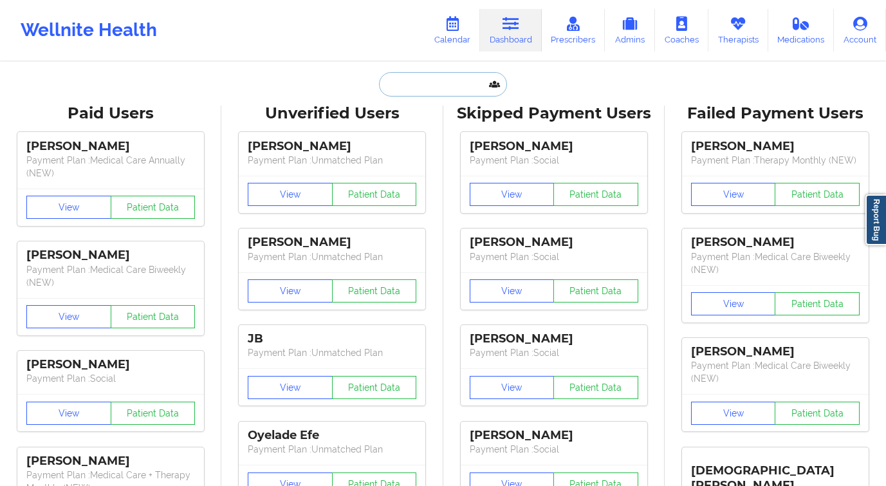
click at [429, 88] on input "text" at bounding box center [442, 84] width 127 height 24
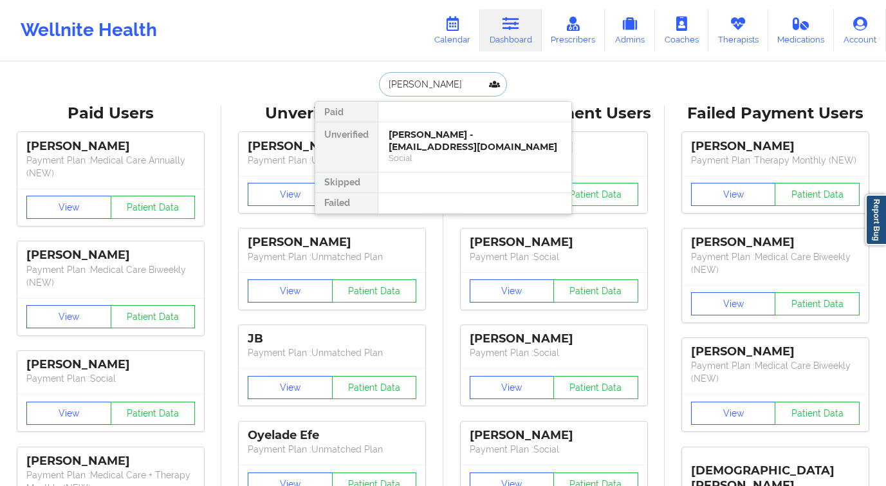
type input "[PERSON_NAME]"
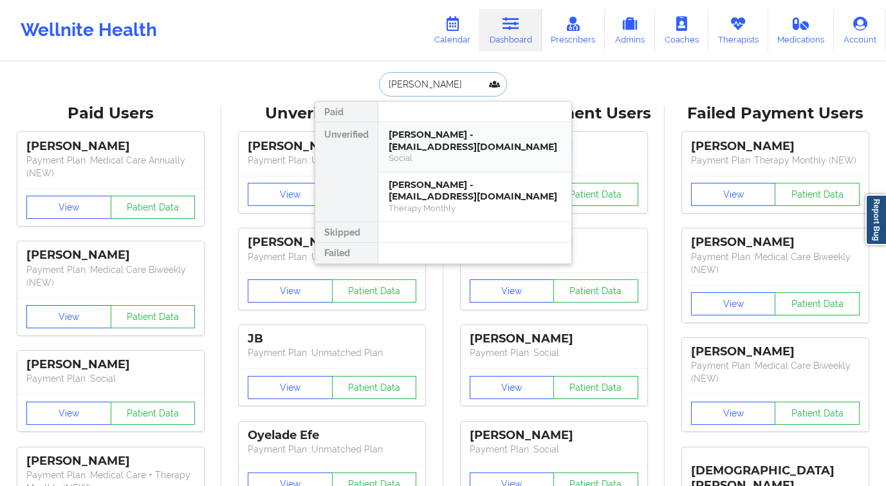
click at [437, 153] on div "Social" at bounding box center [475, 158] width 172 height 11
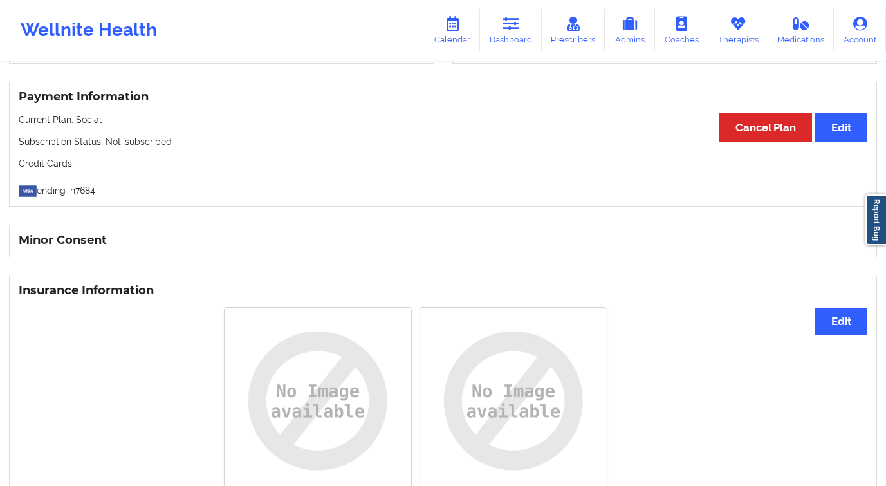
scroll to position [421, 0]
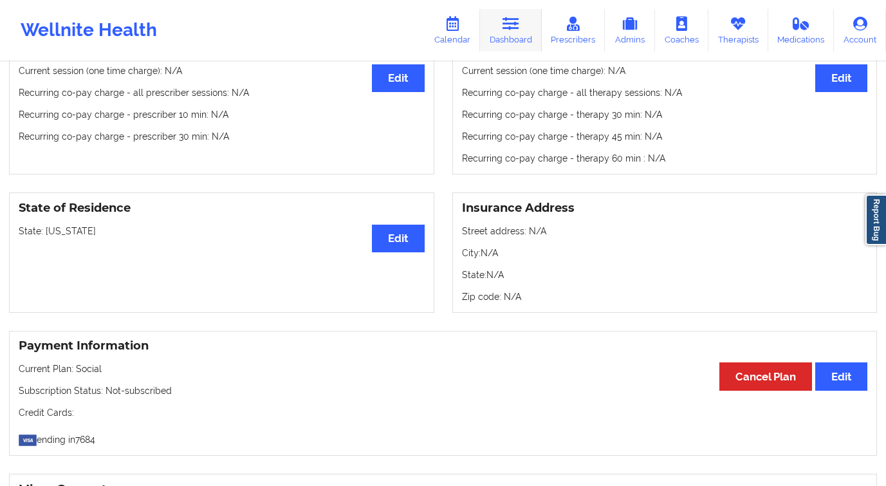
click at [535, 41] on link "Dashboard" at bounding box center [511, 30] width 62 height 42
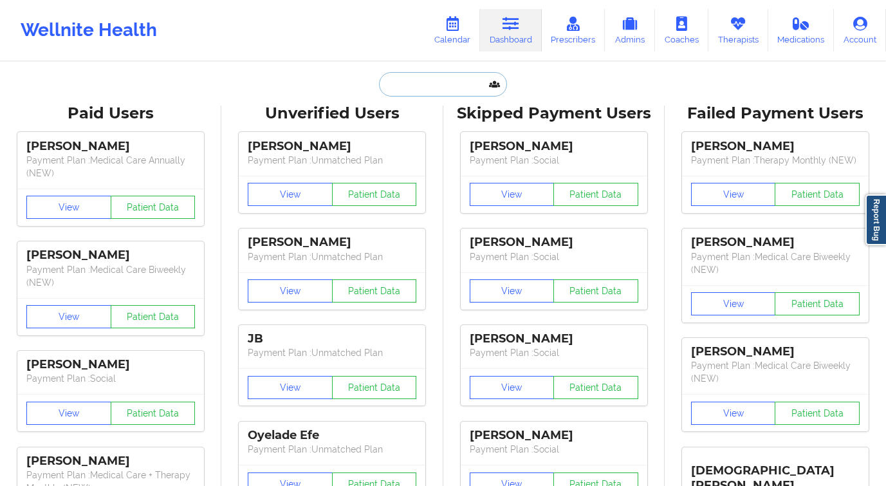
click at [415, 77] on input "text" at bounding box center [442, 84] width 127 height 24
paste input "dreaisabel2003@gmail.com"
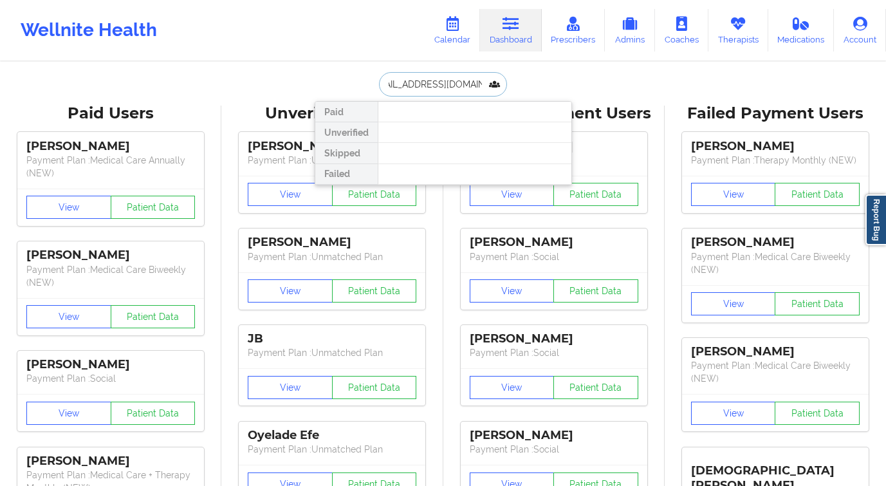
click at [446, 92] on input "dreaisabel2003@gmail.com" at bounding box center [442, 84] width 127 height 24
type input "andrea ramire"
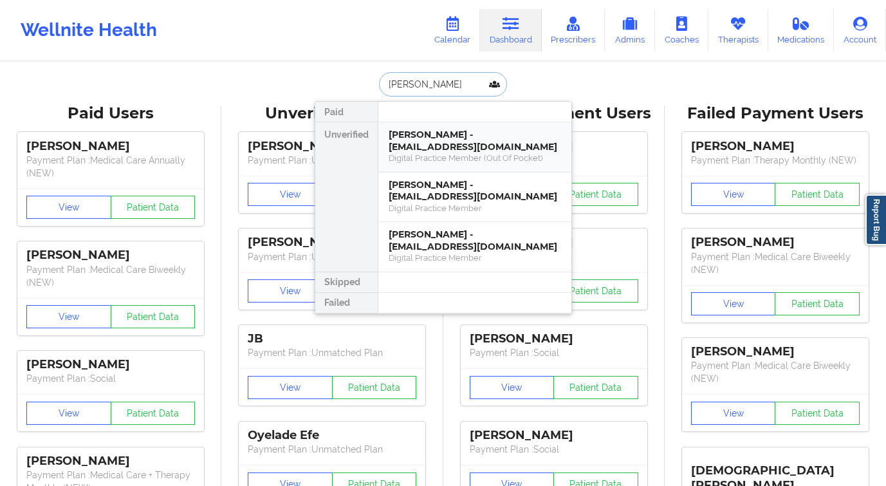
click at [457, 160] on div "Digital Practice Member (Out Of Pocket)" at bounding box center [475, 158] width 172 height 11
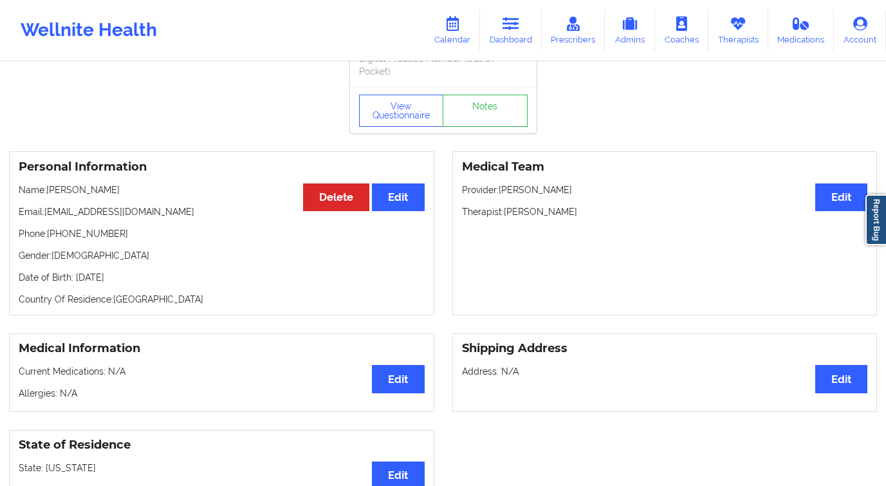
scroll to position [62, 0]
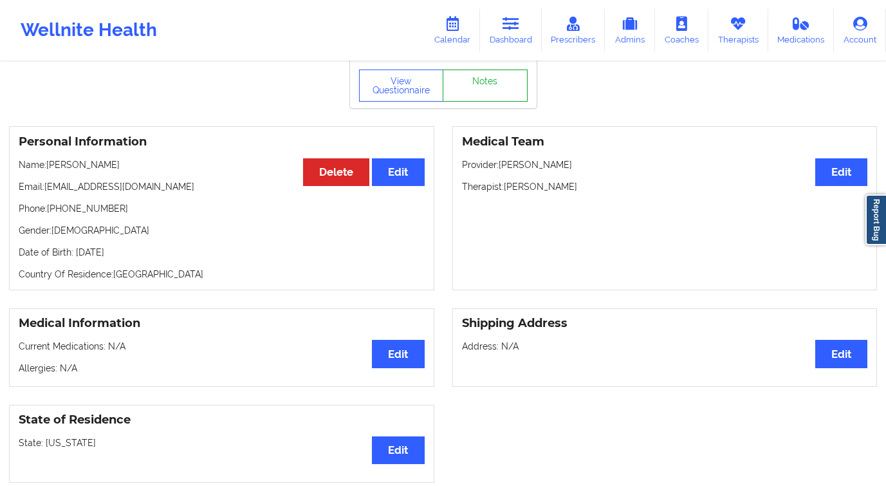
click at [502, 93] on link "Notes" at bounding box center [485, 85] width 85 height 32
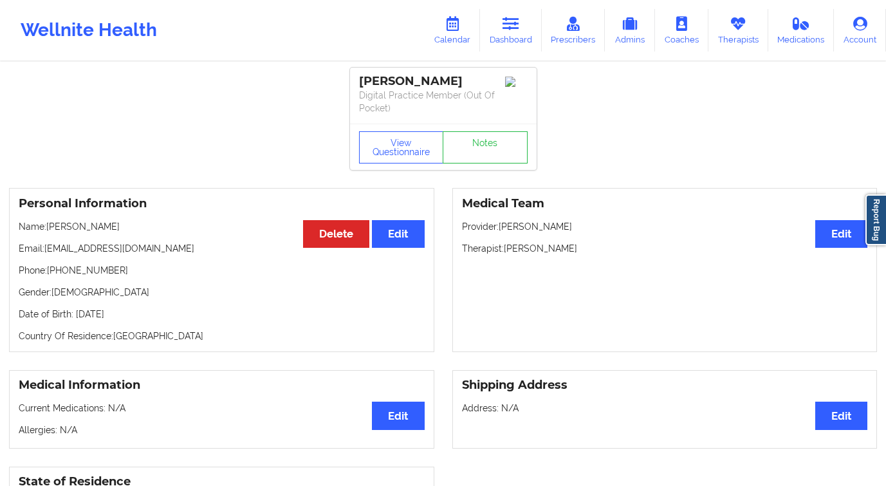
drag, startPoint x: 456, startPoint y: 79, endPoint x: 358, endPoint y: 81, distance: 98.5
click at [358, 81] on div "andrea ramirez Digital Practice Member (Out Of Pocket)" at bounding box center [443, 96] width 187 height 56
copy div "andrea ramirez"
drag, startPoint x: 120, startPoint y: 244, endPoint x: 131, endPoint y: 284, distance: 41.2
click at [62, 250] on p "Email: ll.paych@email.com" at bounding box center [222, 248] width 406 height 13
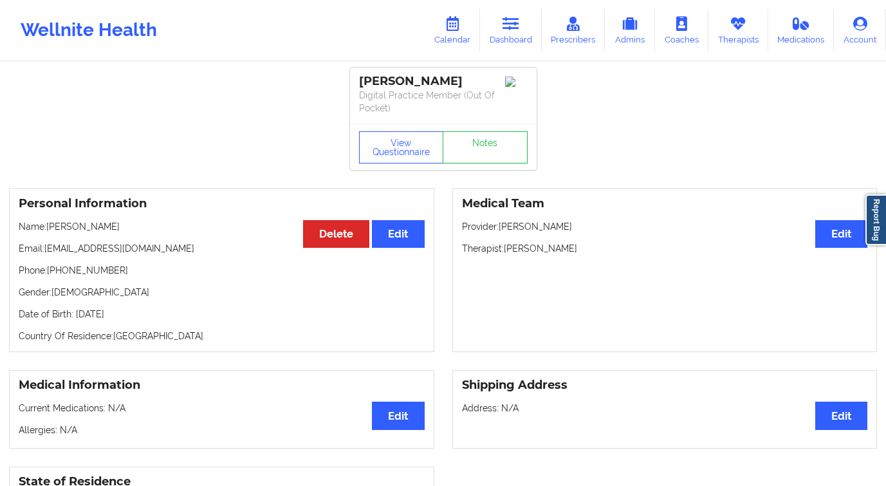
drag, startPoint x: 131, startPoint y: 284, endPoint x: 127, endPoint y: 277, distance: 8.6
click at [130, 284] on div "Personal Information Edit Delete Name: andrea ramirez Email: ll.paych@email.com…" at bounding box center [221, 270] width 425 height 164
click at [526, 30] on link "Dashboard" at bounding box center [511, 30] width 62 height 42
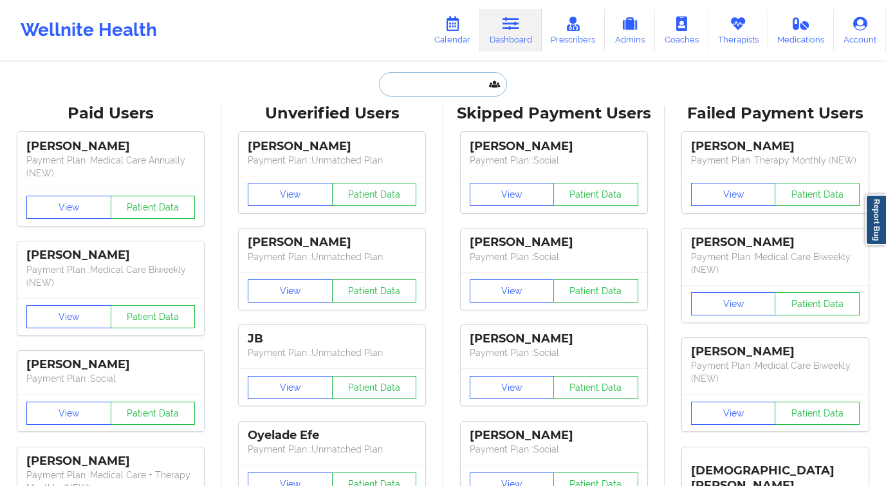
click at [421, 84] on input "text" at bounding box center [442, 84] width 127 height 24
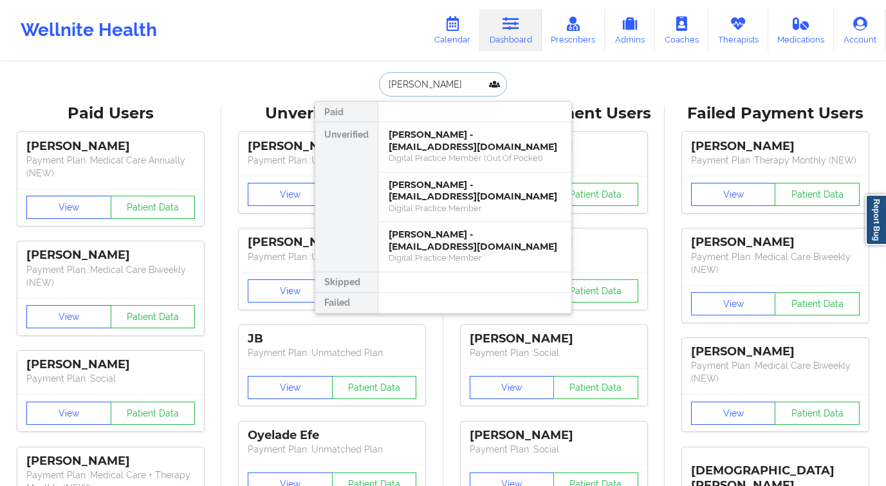
type input "andrea ra"
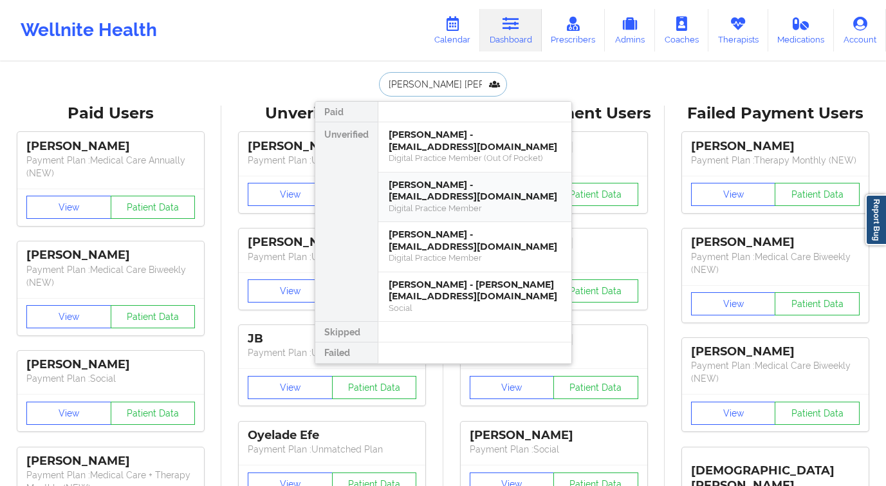
click at [481, 205] on div "Digital Practice Member" at bounding box center [475, 208] width 172 height 11
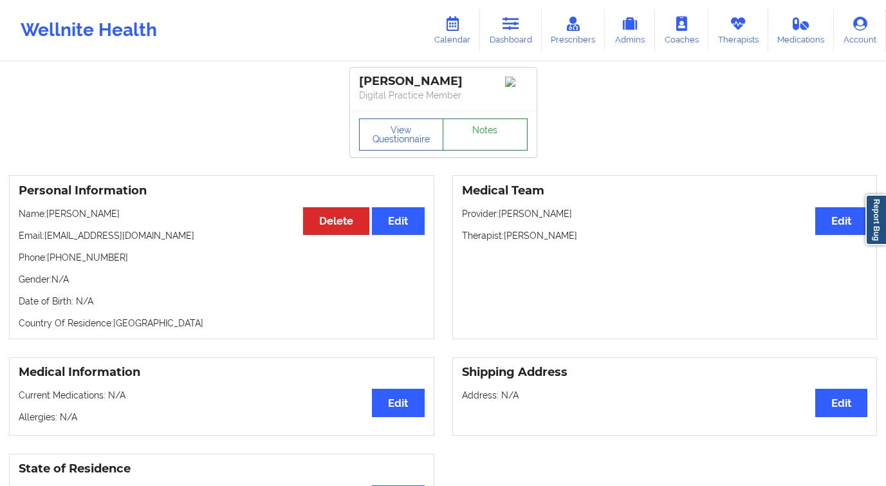
click at [478, 134] on link "Notes" at bounding box center [485, 134] width 85 height 32
click at [508, 37] on link "Dashboard" at bounding box center [511, 30] width 62 height 42
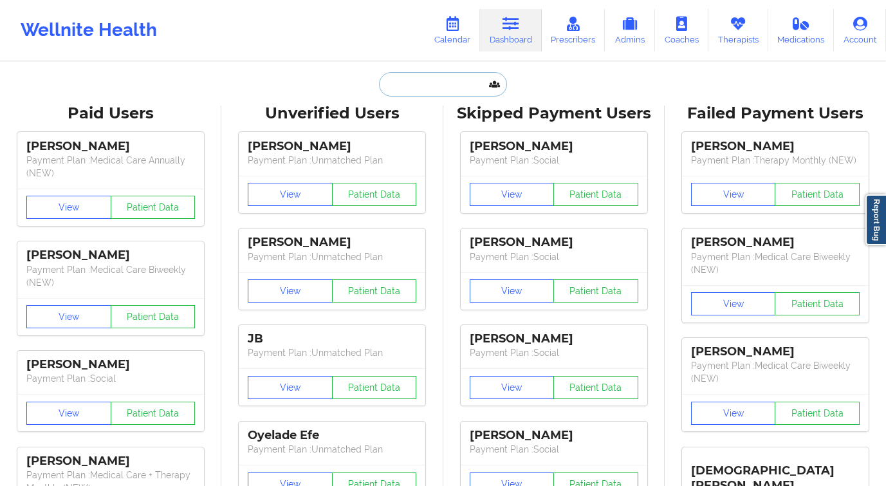
click at [429, 84] on input "text" at bounding box center [442, 84] width 127 height 24
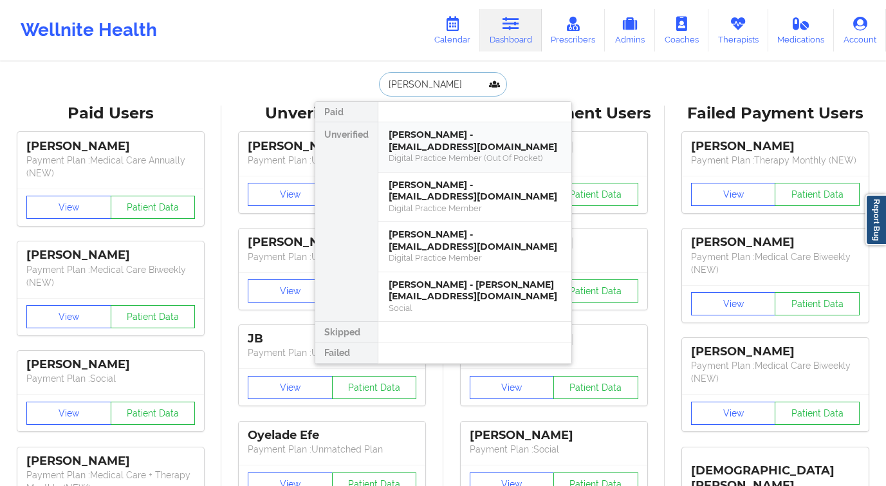
type input "andrea ra"
click at [461, 247] on div "Andrea Ramirez - andreairamirez29@gmail.com" at bounding box center [475, 240] width 172 height 24
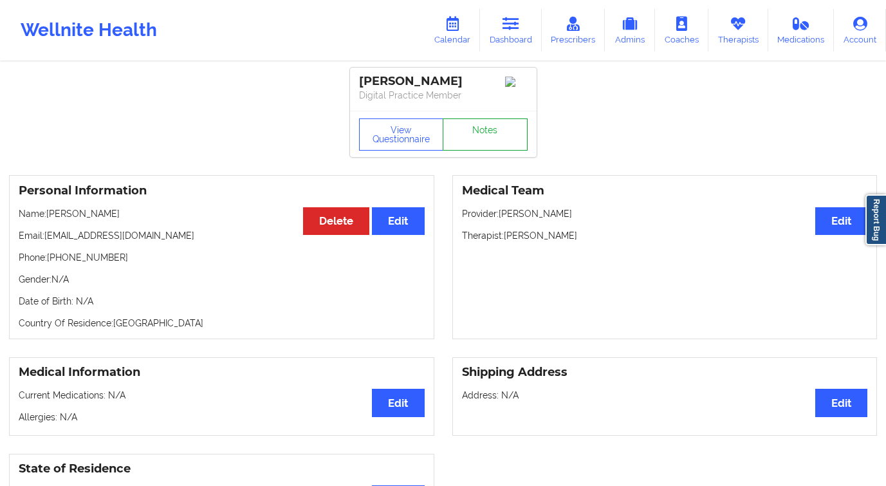
click at [501, 142] on link "Notes" at bounding box center [485, 134] width 85 height 32
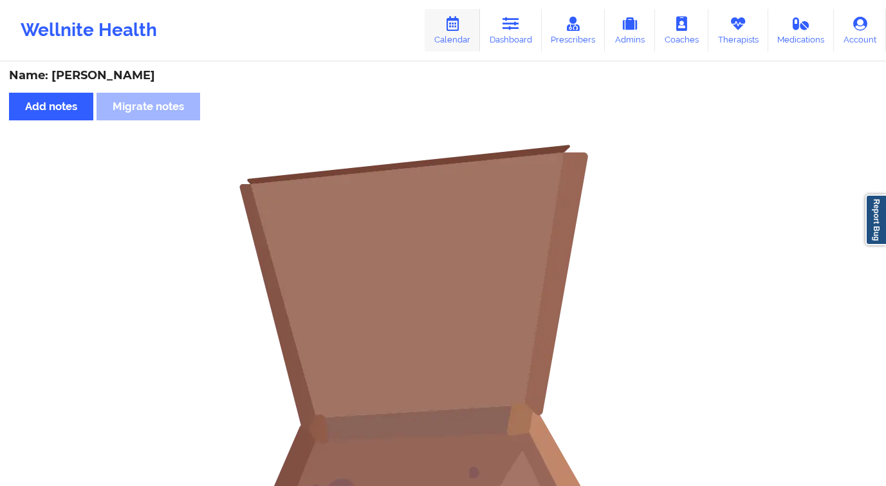
scroll to position [3, 0]
click at [509, 33] on link "Dashboard" at bounding box center [511, 30] width 62 height 42
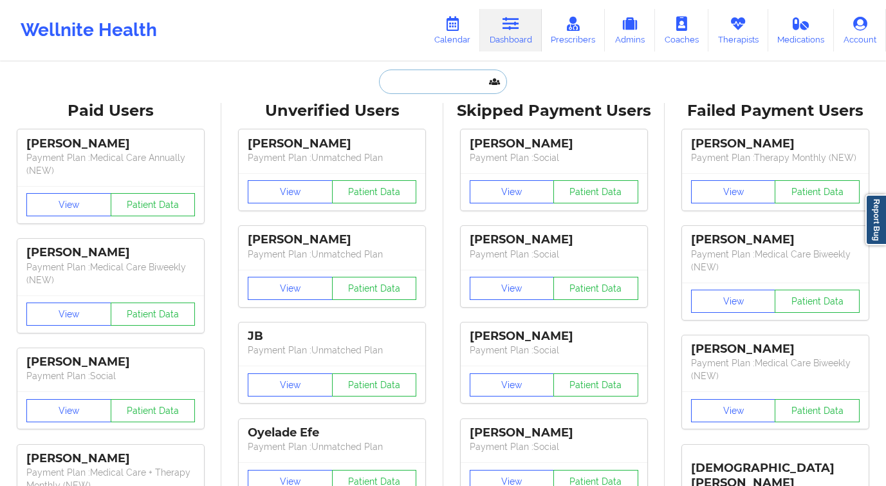
click at [391, 70] on input "text" at bounding box center [442, 81] width 127 height 24
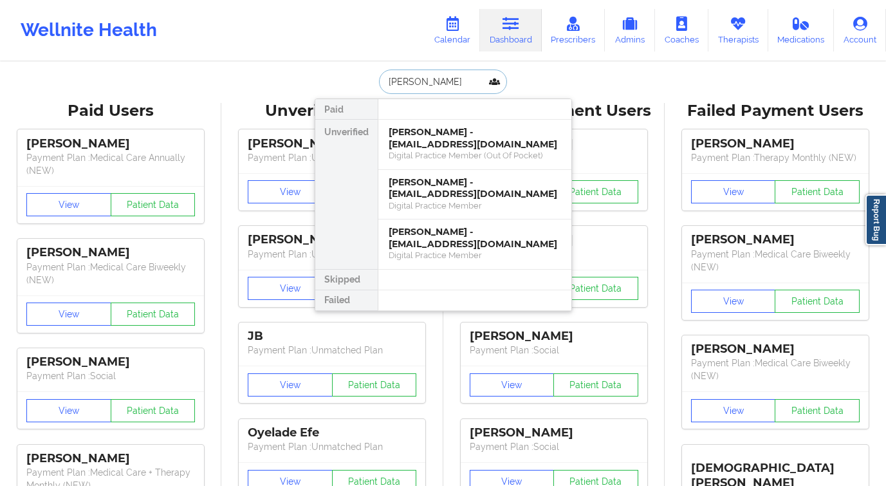
type input "andrea rami"
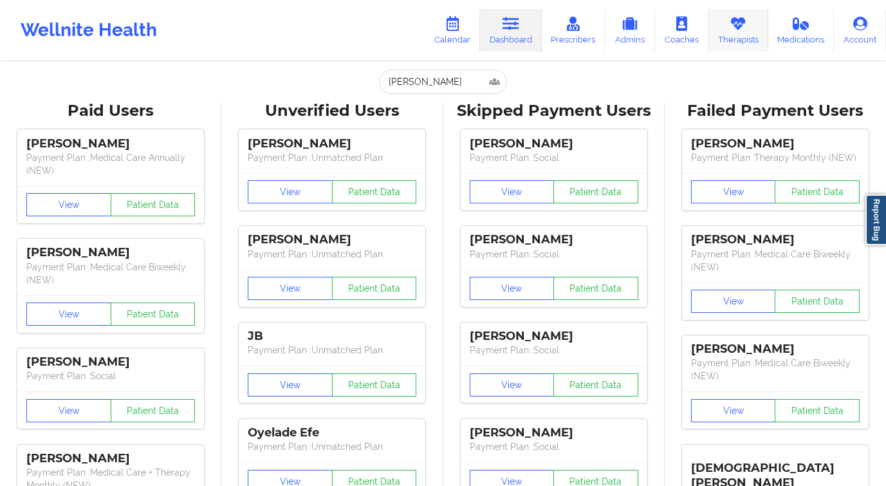
click at [732, 30] on icon at bounding box center [738, 24] width 17 height 14
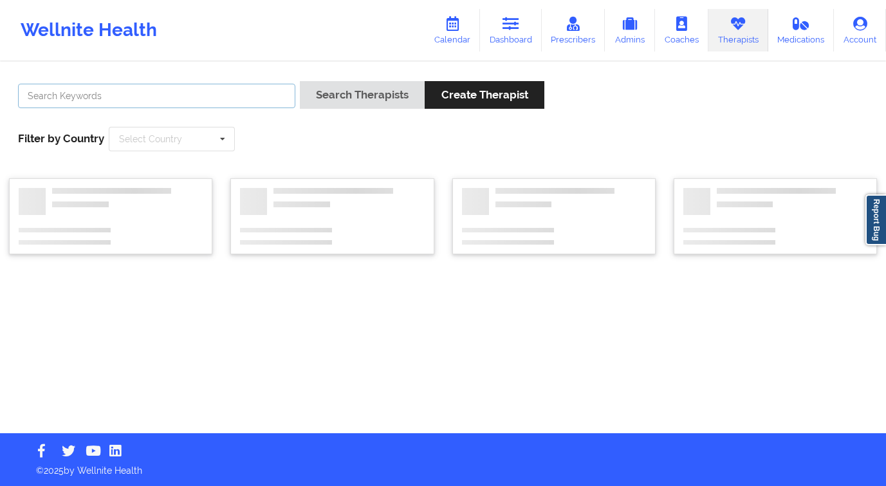
click at [181, 93] on input "text" at bounding box center [156, 96] width 277 height 24
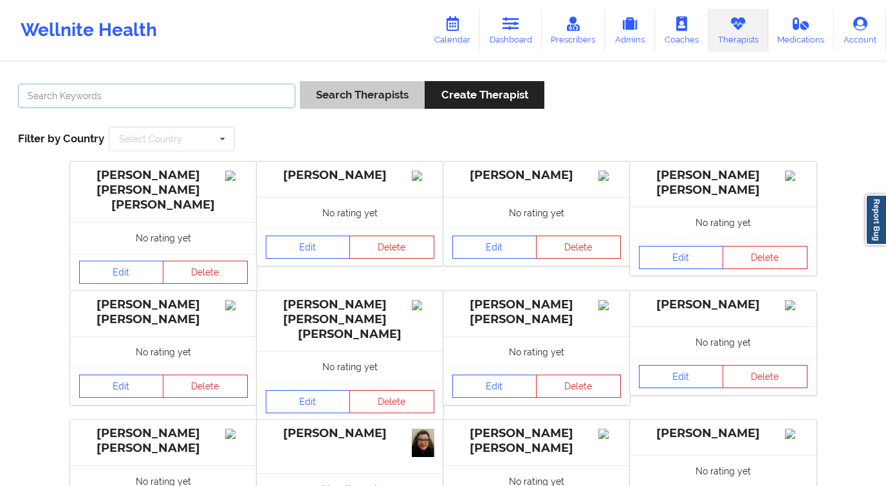
paste input "Nesha McMullen"
type input "Nesha McMullen"
click at [356, 98] on button "Search Therapists" at bounding box center [362, 95] width 125 height 28
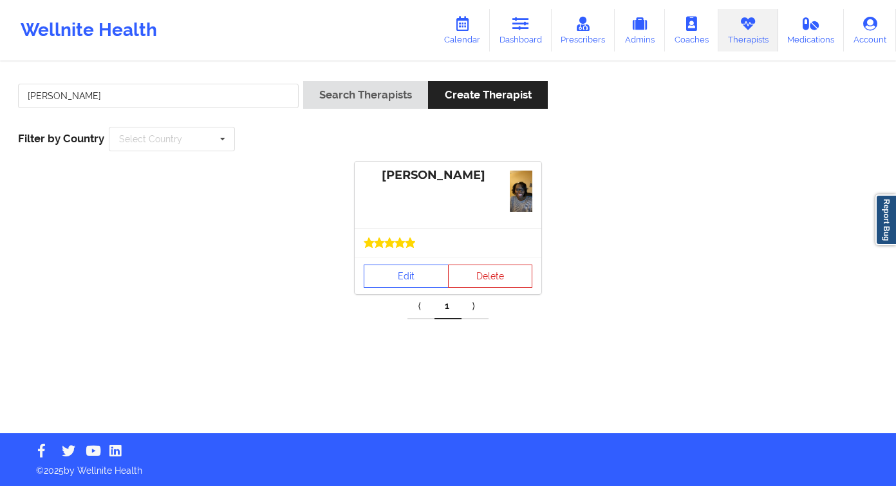
click at [391, 232] on div at bounding box center [448, 242] width 187 height 29
click at [374, 277] on link "Edit" at bounding box center [406, 275] width 85 height 23
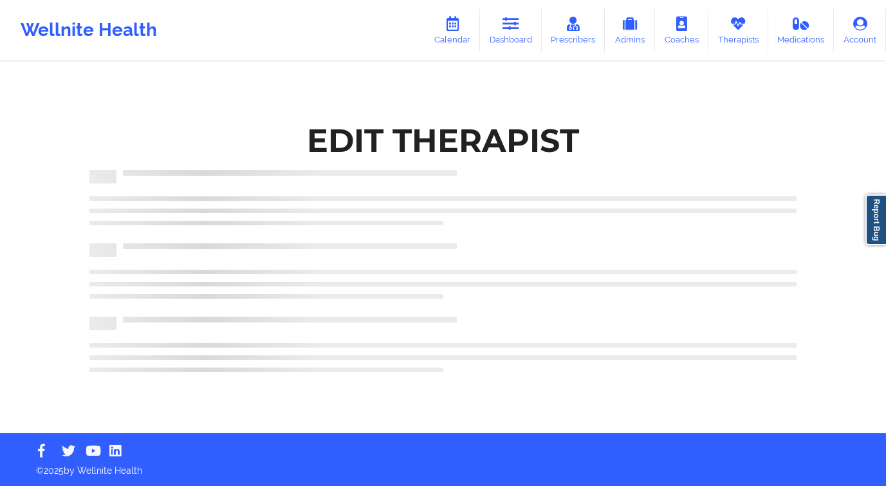
scroll to position [91, 0]
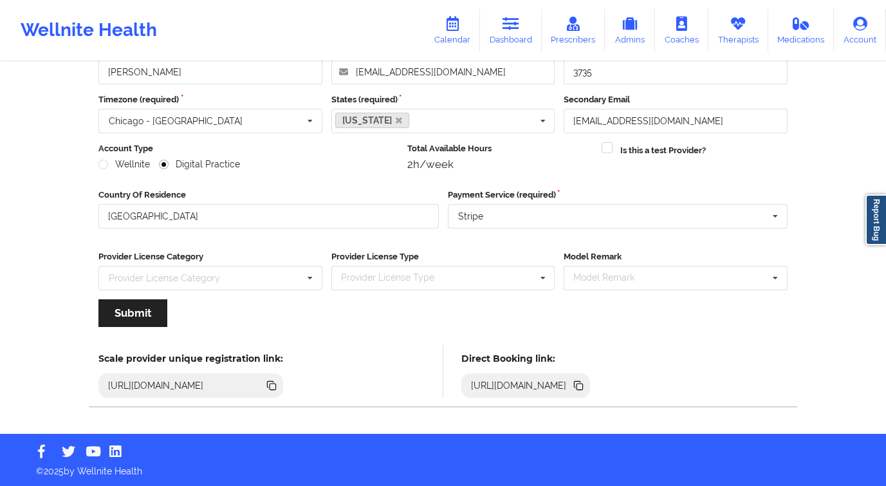
click at [583, 387] on icon at bounding box center [580, 387] width 6 height 6
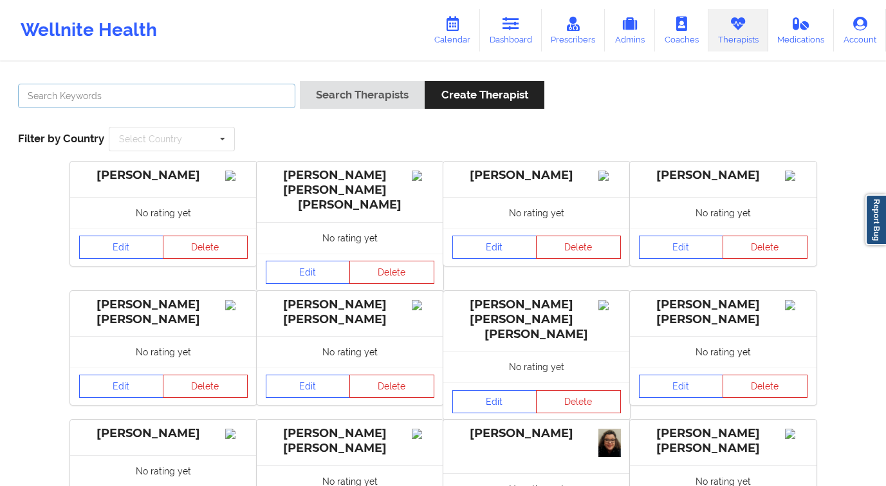
click at [119, 97] on input "text" at bounding box center [156, 96] width 277 height 24
type input "sequoria"
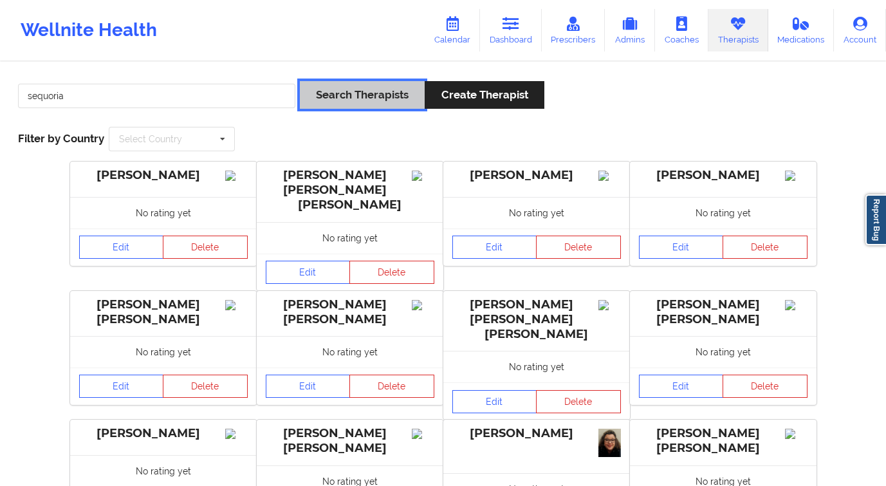
click at [318, 98] on button "Search Therapists" at bounding box center [362, 95] width 125 height 28
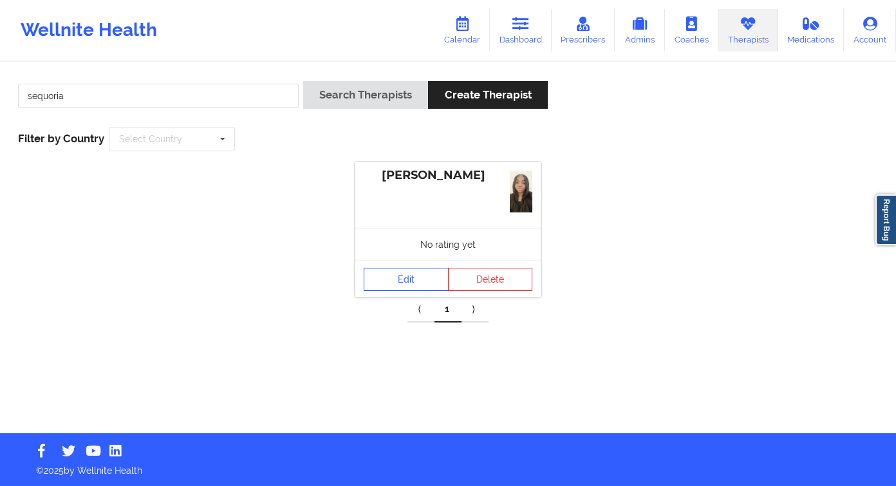
click at [407, 252] on div "No rating yet" at bounding box center [448, 244] width 187 height 32
click at [410, 277] on link "Edit" at bounding box center [406, 279] width 85 height 23
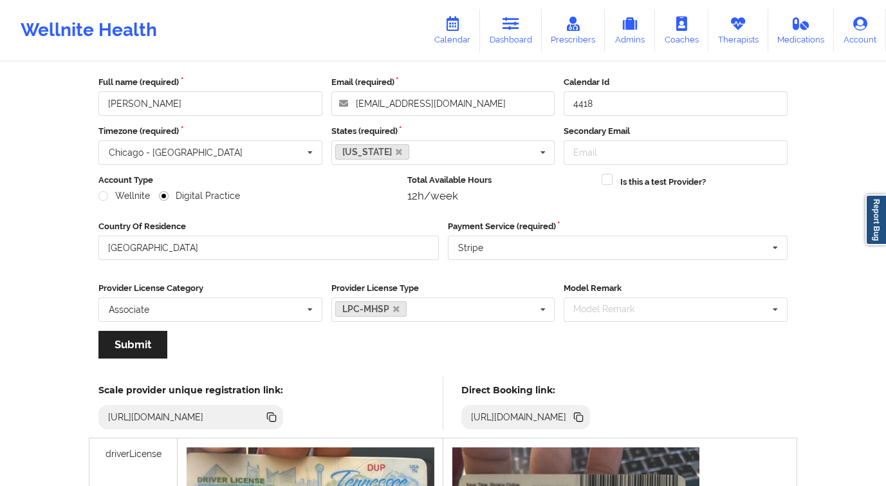
scroll to position [123, 0]
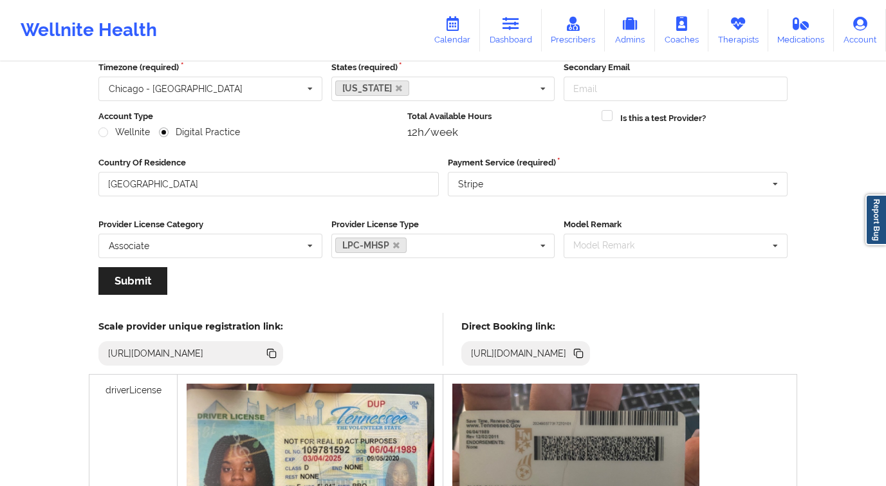
click at [583, 354] on icon at bounding box center [580, 354] width 6 height 6
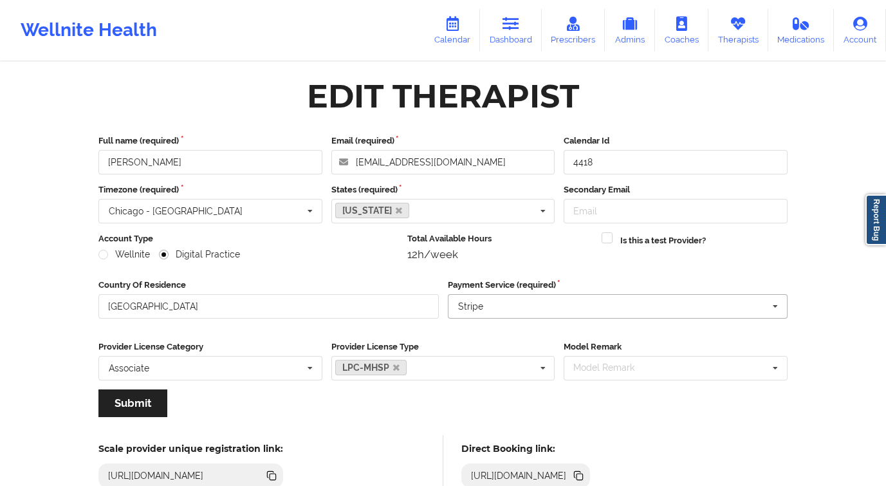
scroll to position [0, 0]
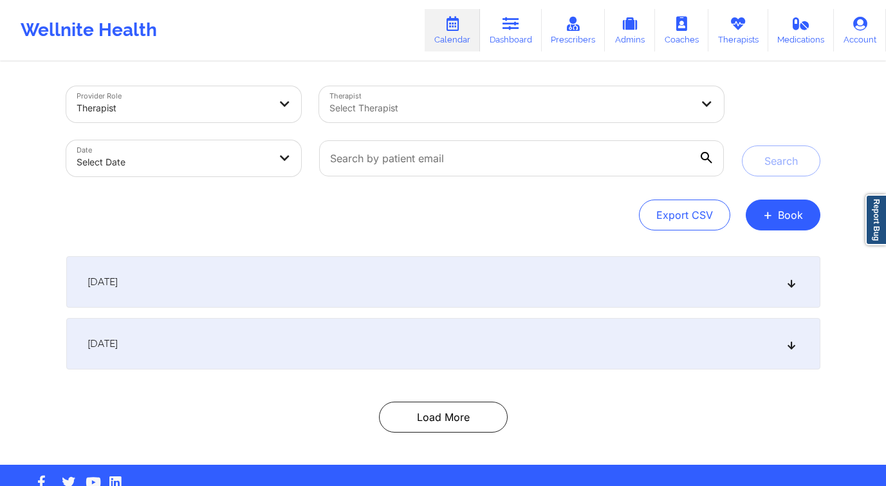
drag, startPoint x: 782, startPoint y: 218, endPoint x: 743, endPoint y: 232, distance: 42.3
click at [782, 218] on button "+ Book" at bounding box center [783, 214] width 75 height 31
click at [730, 250] on button "Therapy Session" at bounding box center [761, 255] width 98 height 21
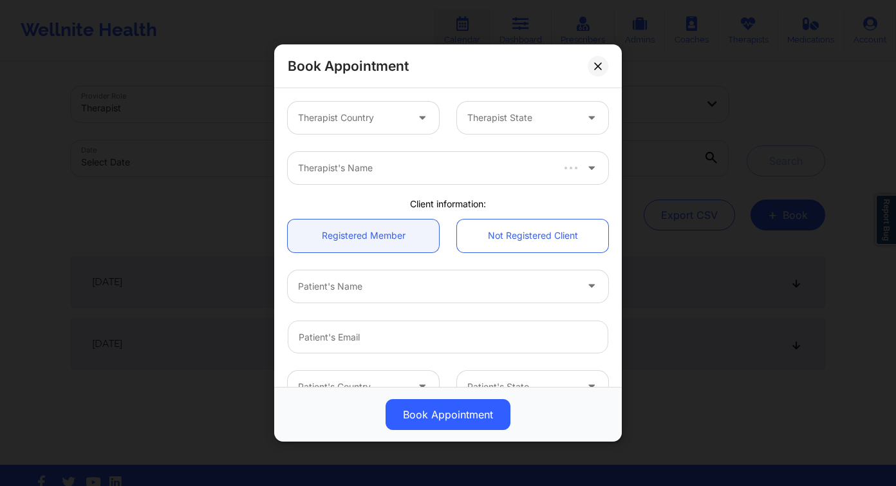
click at [389, 120] on div at bounding box center [352, 117] width 109 height 15
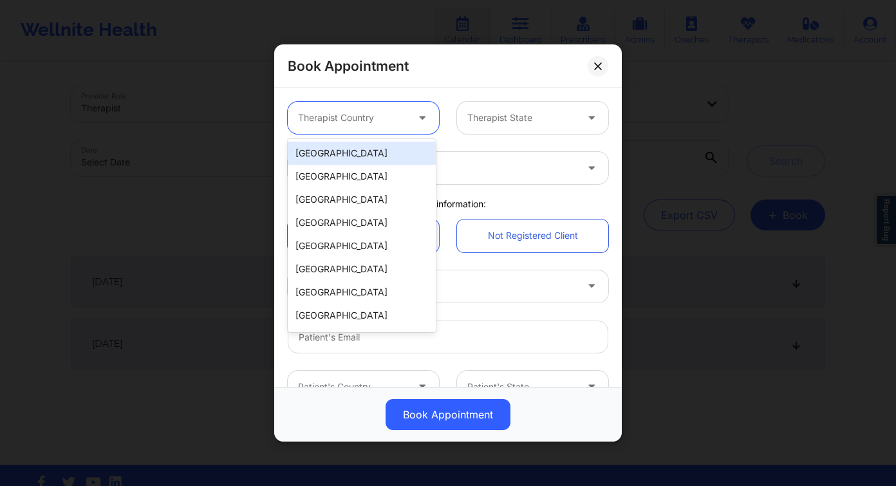
type input "u"
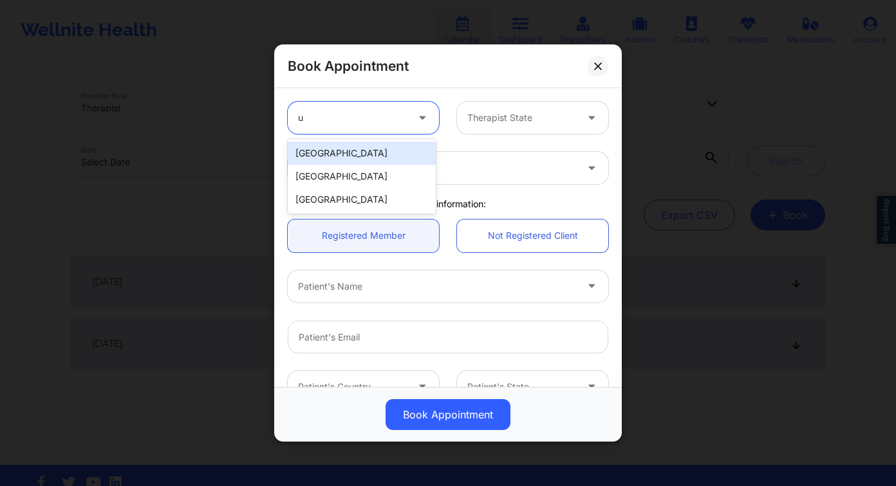
click at [384, 145] on div "[GEOGRAPHIC_DATA]" at bounding box center [362, 153] width 148 height 23
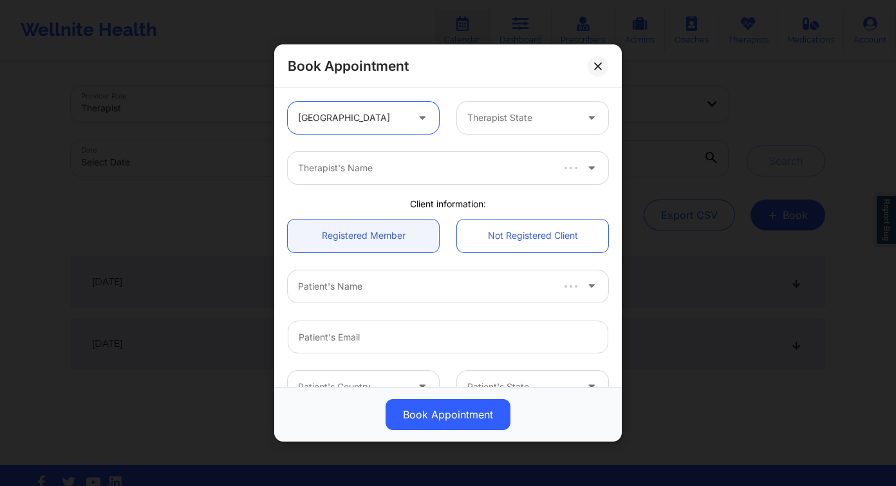
click at [512, 122] on div at bounding box center [521, 117] width 109 height 15
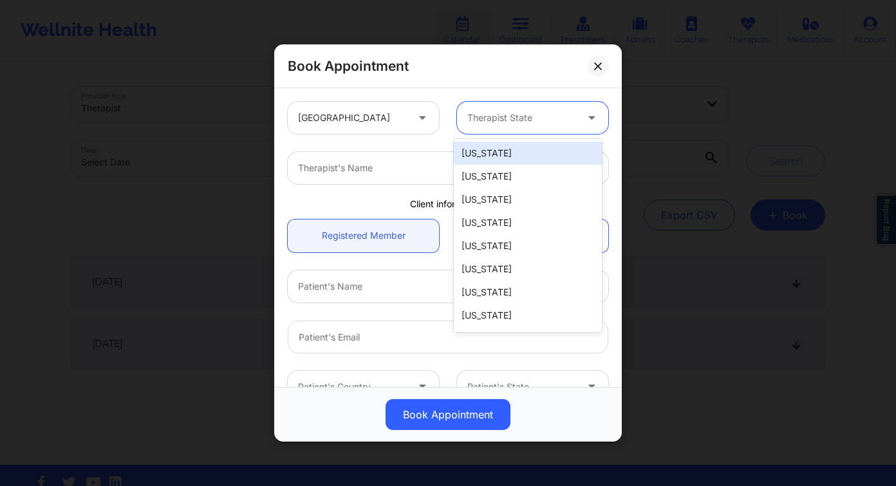
type input "f"
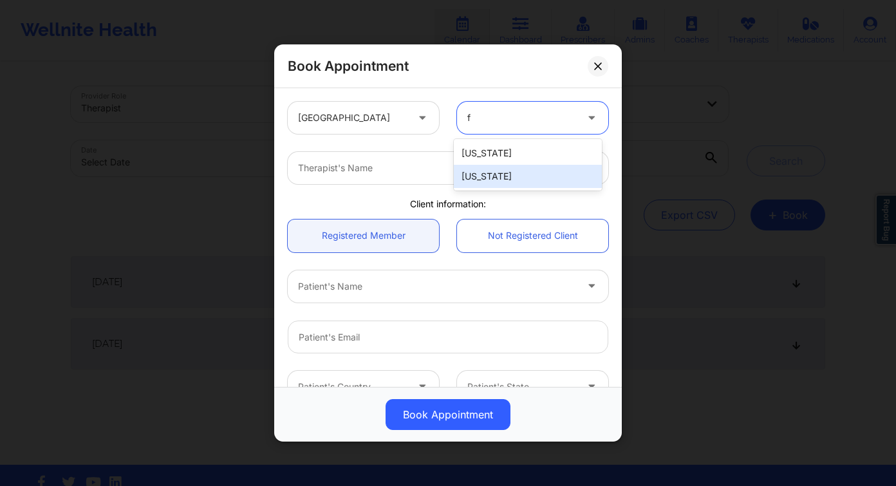
click at [501, 176] on div "[US_STATE]" at bounding box center [528, 176] width 148 height 23
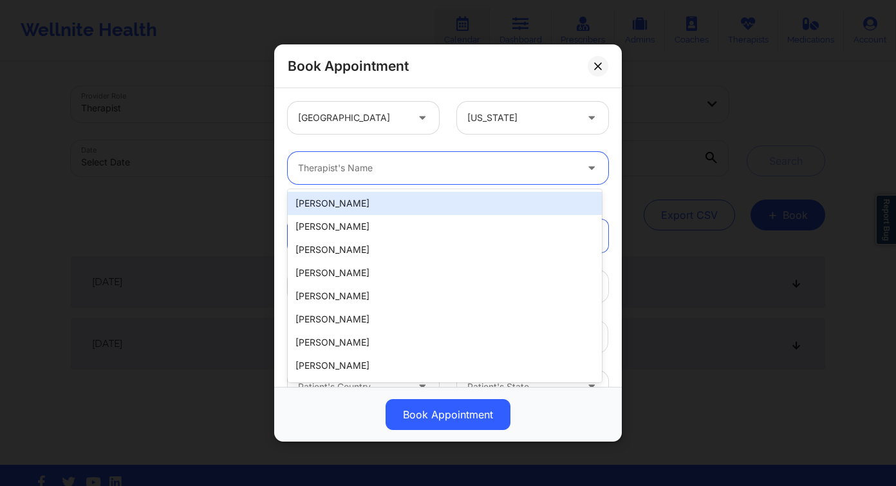
click at [369, 171] on div at bounding box center [437, 167] width 278 height 15
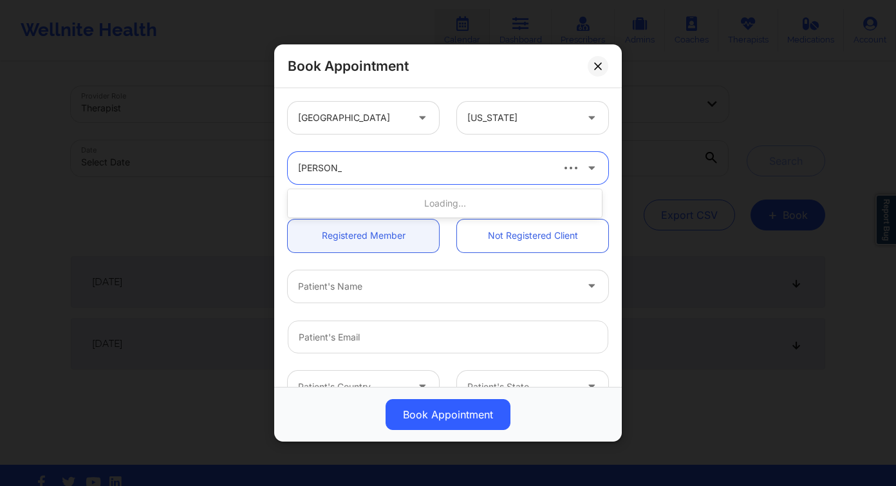
type input "[PERSON_NAME]"
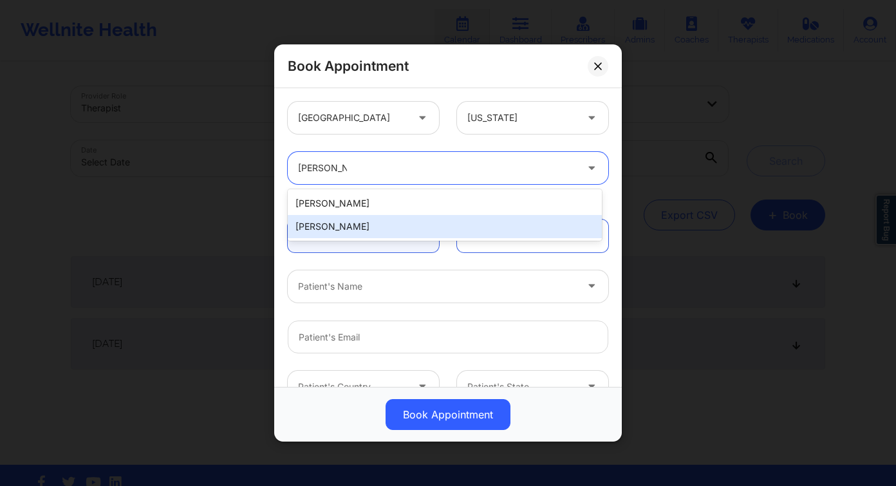
click at [355, 221] on div "[PERSON_NAME]" at bounding box center [445, 226] width 314 height 23
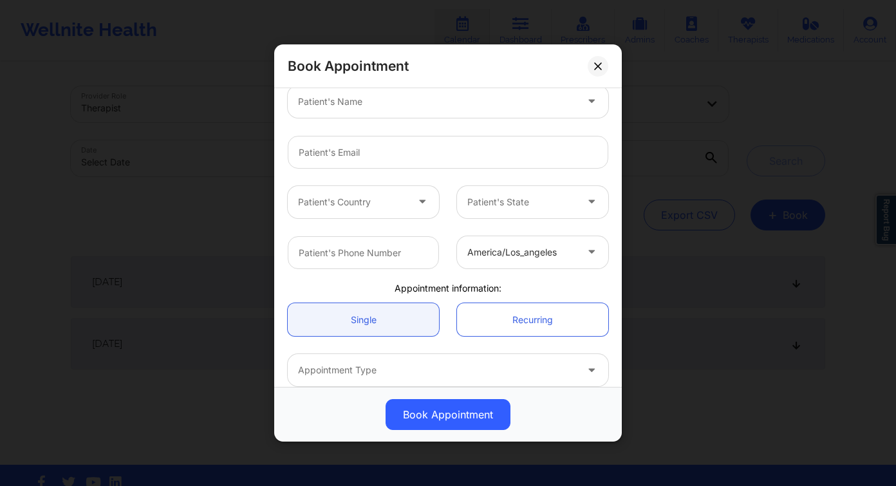
scroll to position [184, 0]
click at [369, 108] on div at bounding box center [437, 102] width 278 height 15
type input "[PERSON_NAME]"
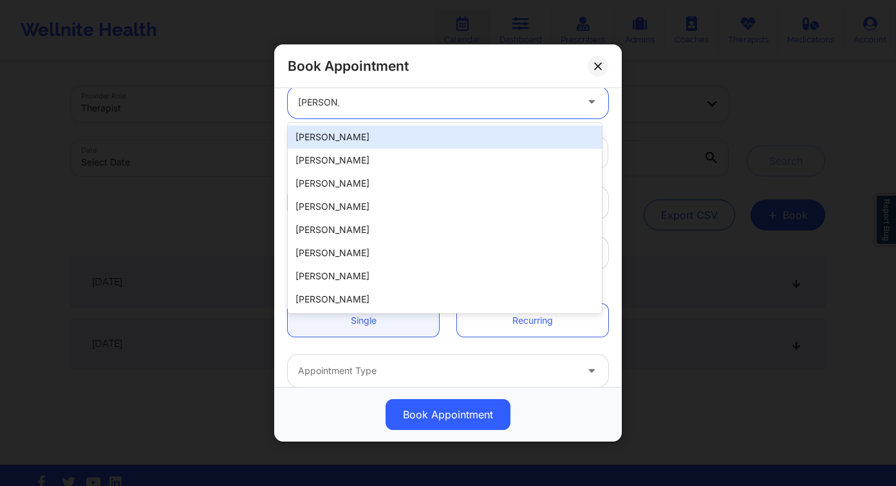
click at [368, 140] on div "[PERSON_NAME]" at bounding box center [445, 136] width 314 height 23
type input "[EMAIL_ADDRESS][DOMAIN_NAME]"
type input "[PHONE_NUMBER]"
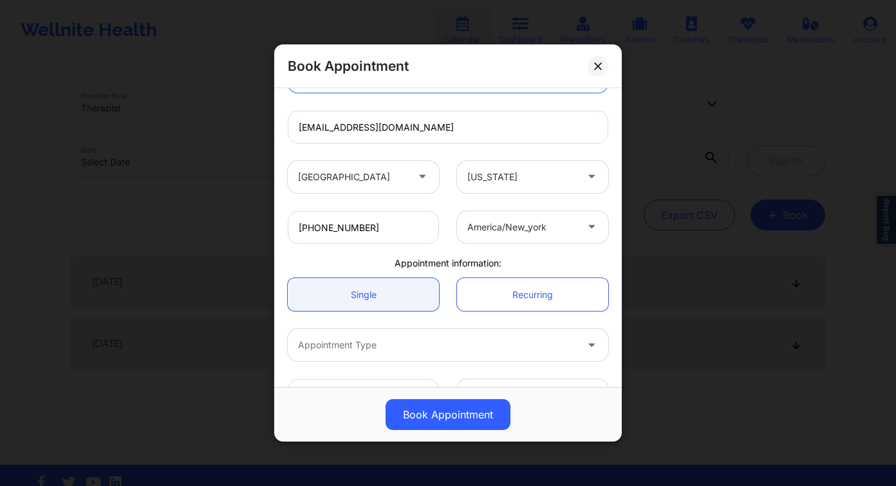
scroll to position [248, 0]
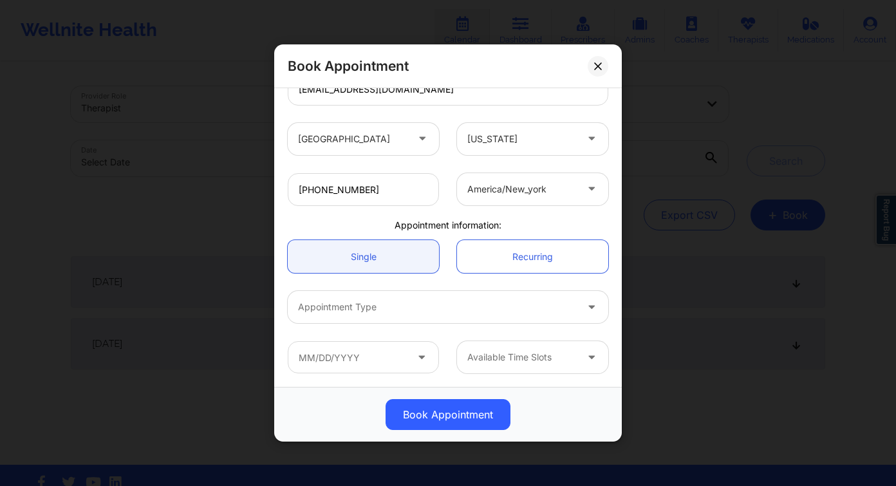
click at [360, 299] on div "Appointment Type" at bounding box center [433, 307] width 290 height 32
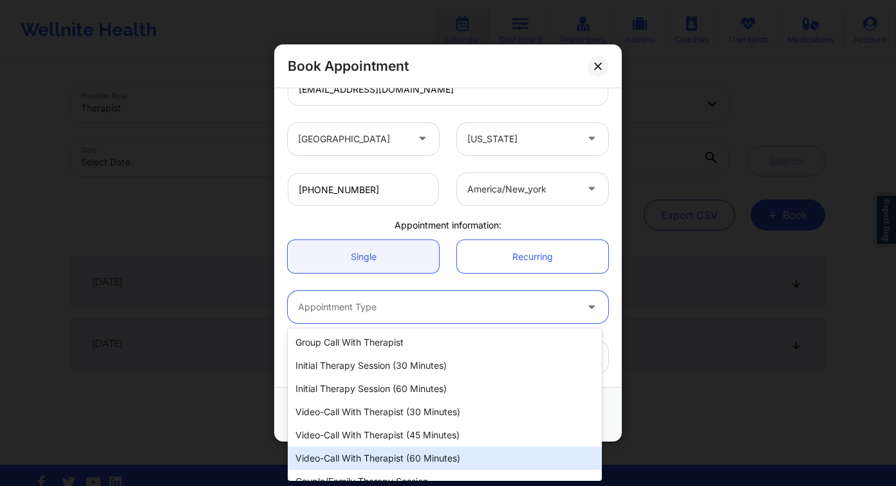
click at [433, 455] on div "Video-Call with Therapist (60 minutes)" at bounding box center [445, 458] width 314 height 23
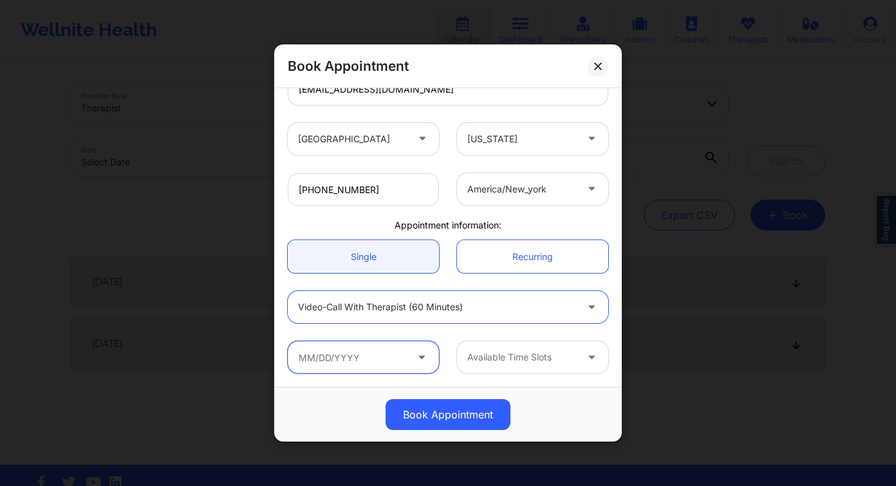
click at [359, 347] on input "text" at bounding box center [363, 357] width 151 height 32
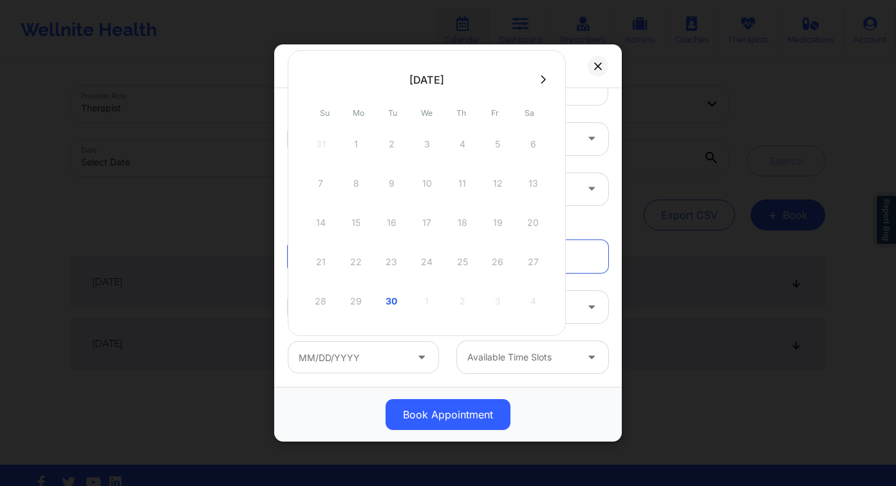
click at [546, 79] on icon at bounding box center [543, 80] width 5 height 10
drag, startPoint x: 459, startPoint y: 149, endPoint x: 470, endPoint y: 167, distance: 21.6
click at [459, 149] on div "2" at bounding box center [462, 144] width 32 height 36
type input "10/02/2025"
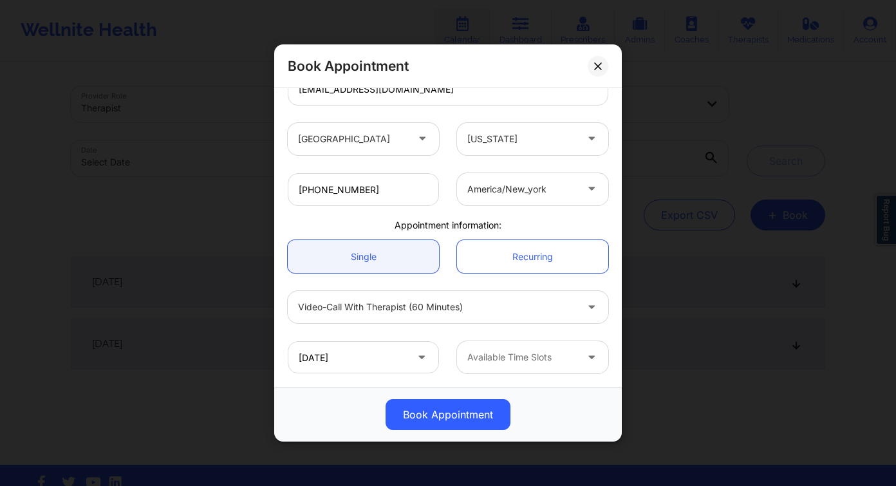
click at [527, 360] on div at bounding box center [521, 356] width 109 height 15
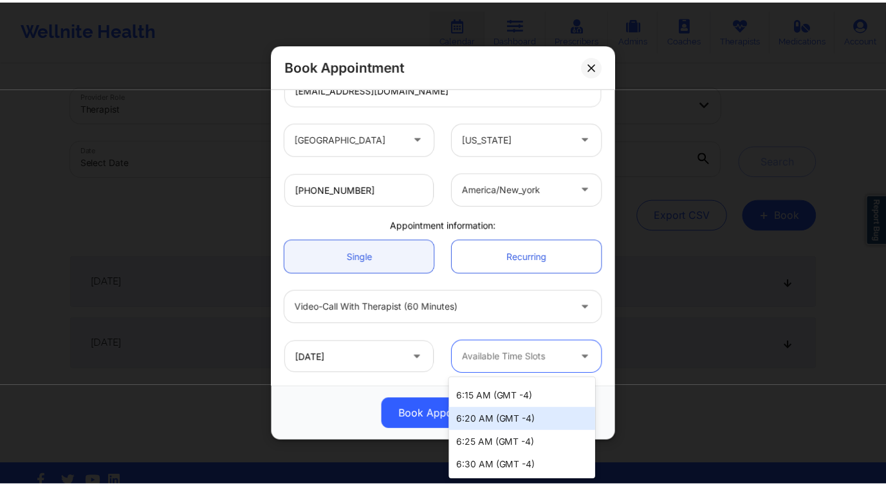
scroll to position [0, 0]
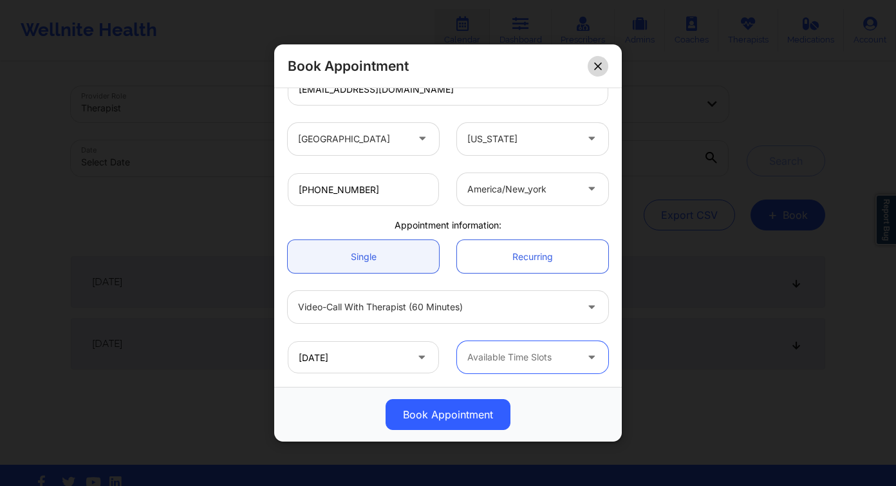
click at [597, 63] on icon at bounding box center [598, 66] width 8 height 8
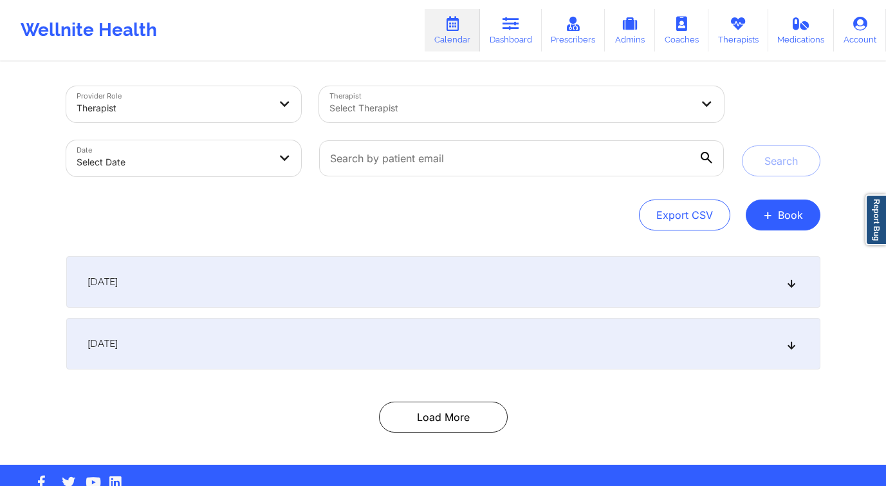
click at [189, 160] on body "Wellnite Health Calendar Dashboard Prescribers Admins Coaches Therapists Medica…" at bounding box center [443, 243] width 886 height 486
select select "2025-8"
select select "2025-9"
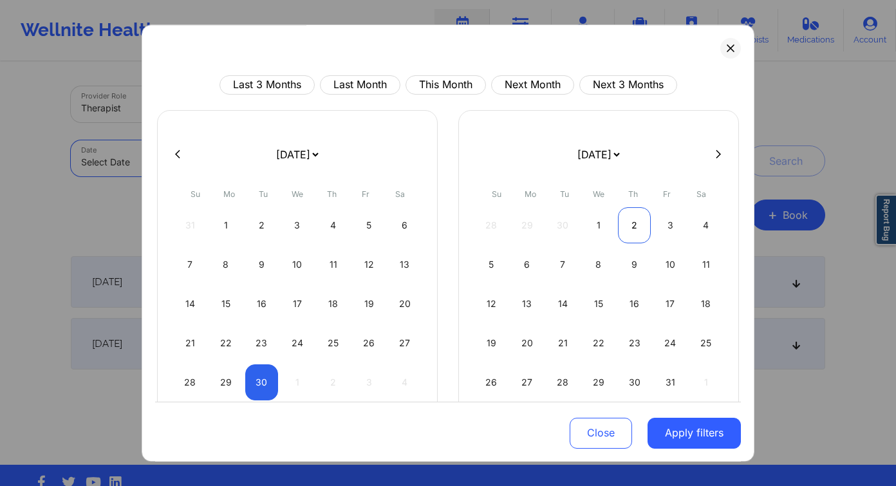
click at [635, 224] on div "2" at bounding box center [634, 225] width 33 height 36
select select "2025-9"
select select "2025-10"
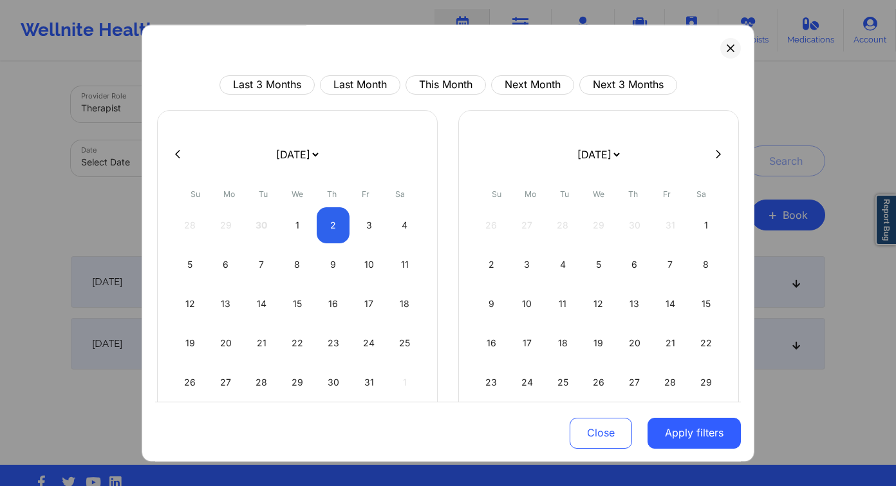
click at [651, 225] on div "26 27 28 29 30 31 1" at bounding box center [598, 225] width 247 height 36
select select "2025-9"
select select "2025-10"
select select "2025-9"
select select "2025-10"
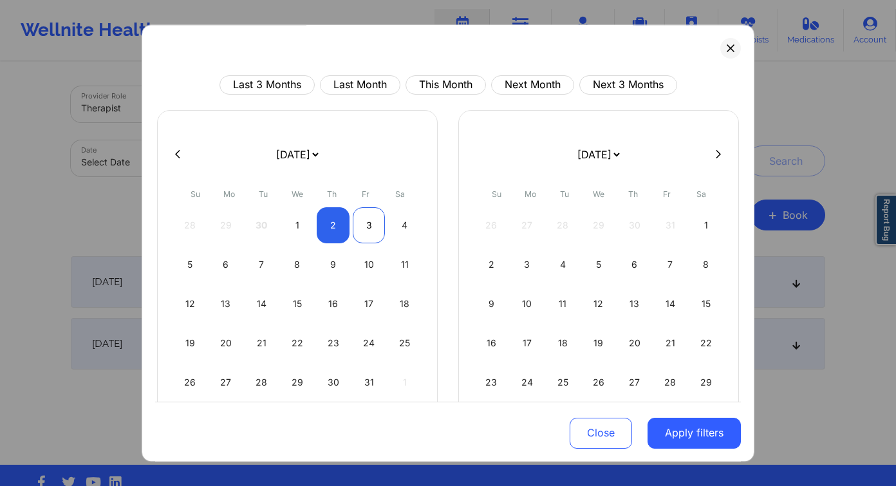
click at [373, 221] on div "3" at bounding box center [369, 225] width 33 height 36
select select "2025-9"
select select "2025-10"
click at [674, 438] on button "Apply filters" at bounding box center [693, 432] width 93 height 31
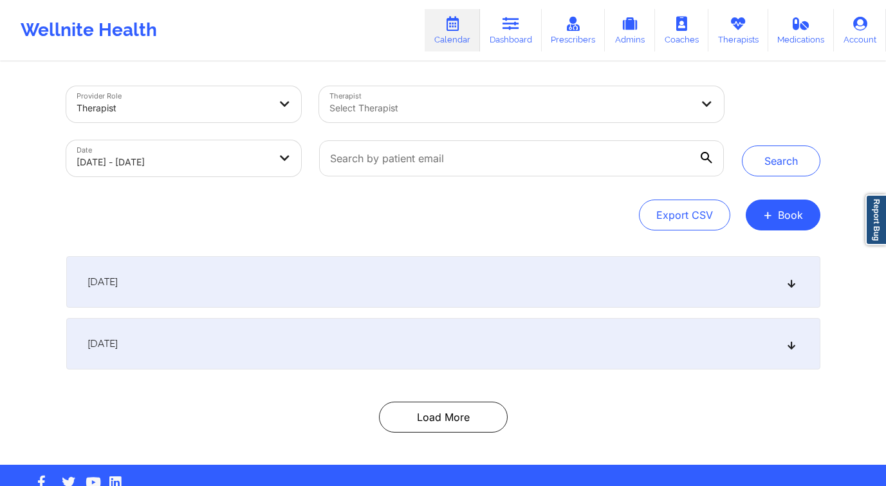
click at [444, 107] on div at bounding box center [510, 107] width 362 height 15
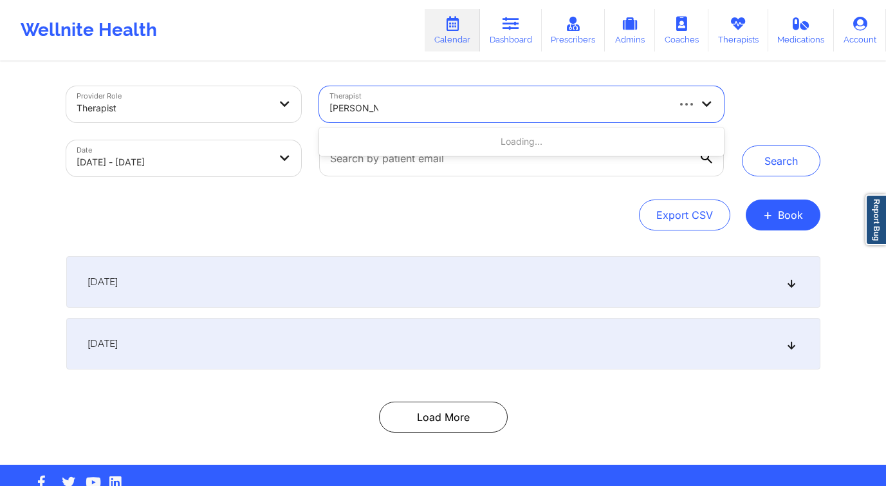
type input "melissa mcv"
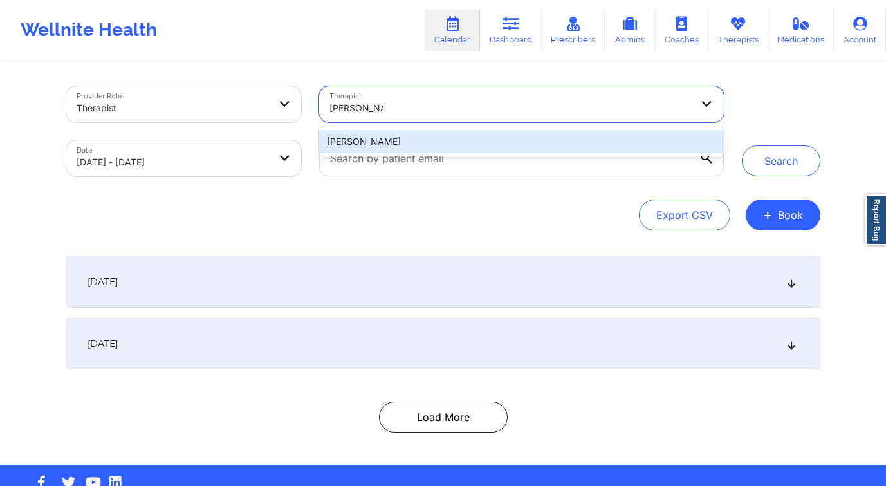
click at [439, 146] on div "Melissa McVan" at bounding box center [521, 141] width 404 height 23
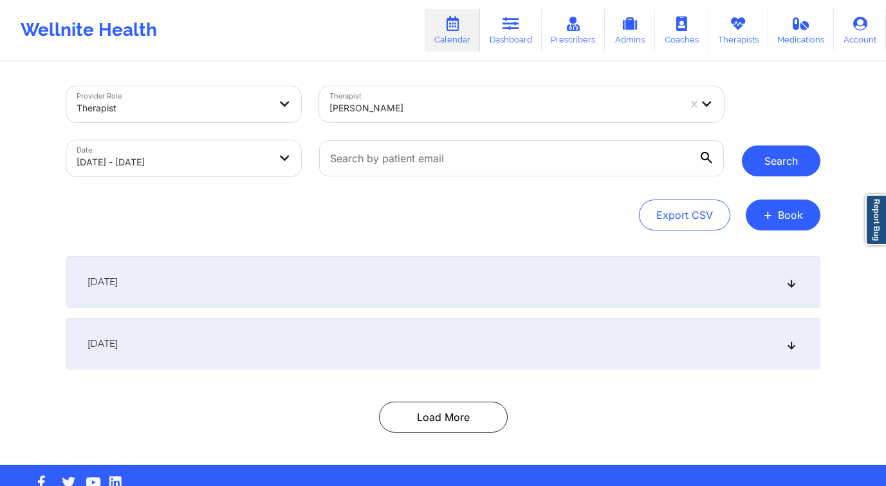
click at [752, 156] on button "Search" at bounding box center [781, 160] width 79 height 31
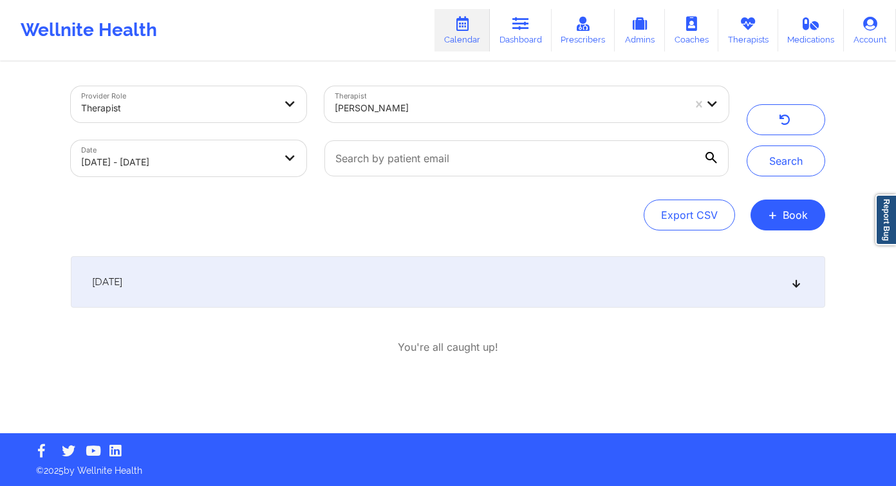
click at [310, 287] on div "October 2, 2025" at bounding box center [448, 281] width 754 height 51
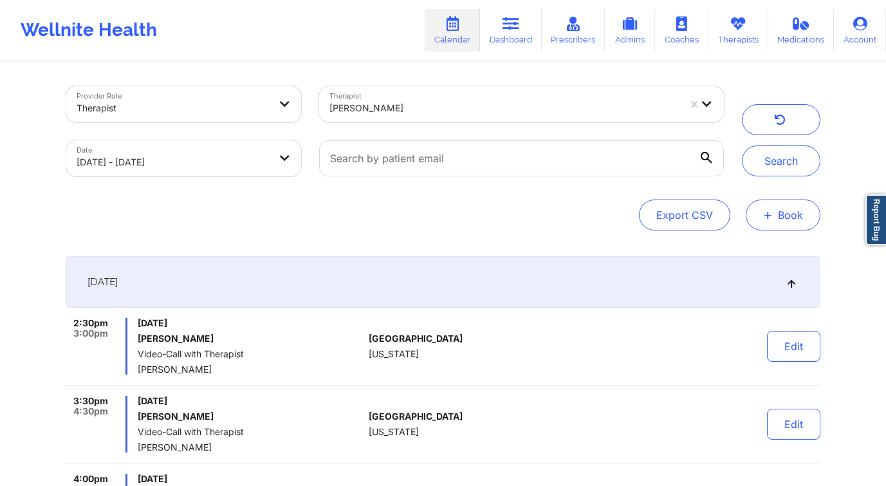
click at [767, 213] on span "+" at bounding box center [768, 214] width 10 height 7
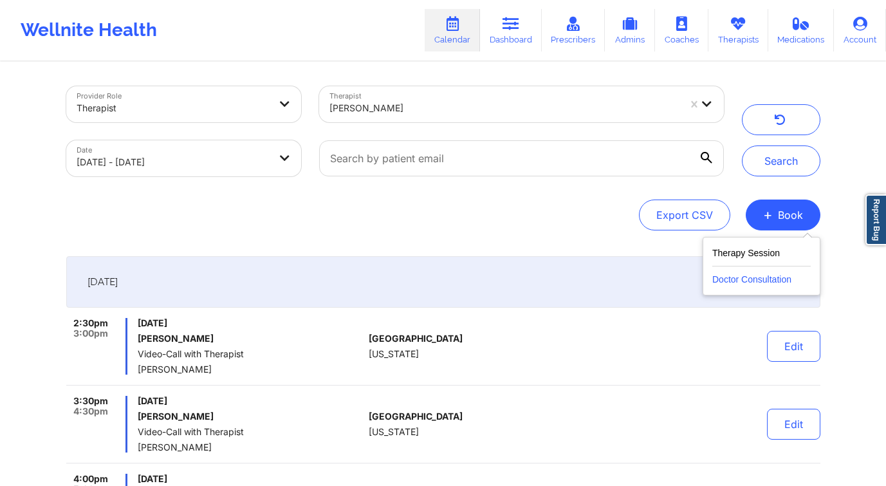
click at [739, 272] on button "Doctor Consultation" at bounding box center [761, 276] width 98 height 21
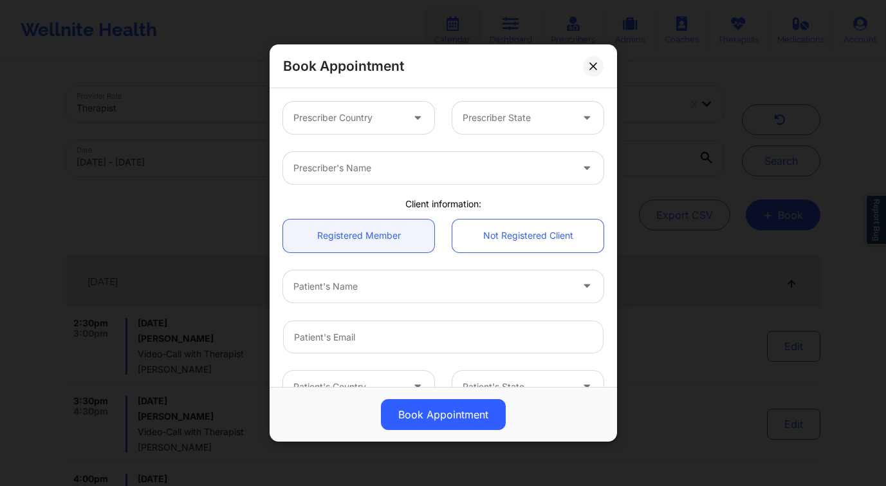
click at [432, 171] on div at bounding box center [432, 167] width 278 height 15
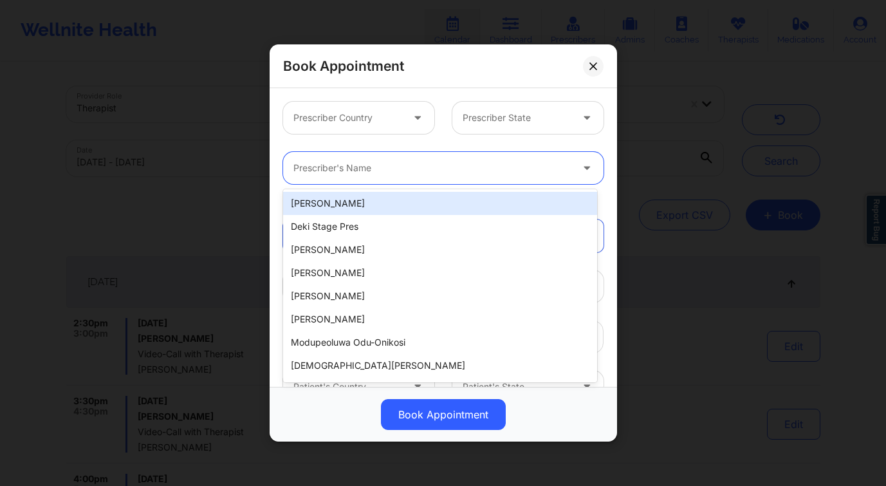
click at [432, 171] on div at bounding box center [432, 167] width 278 height 15
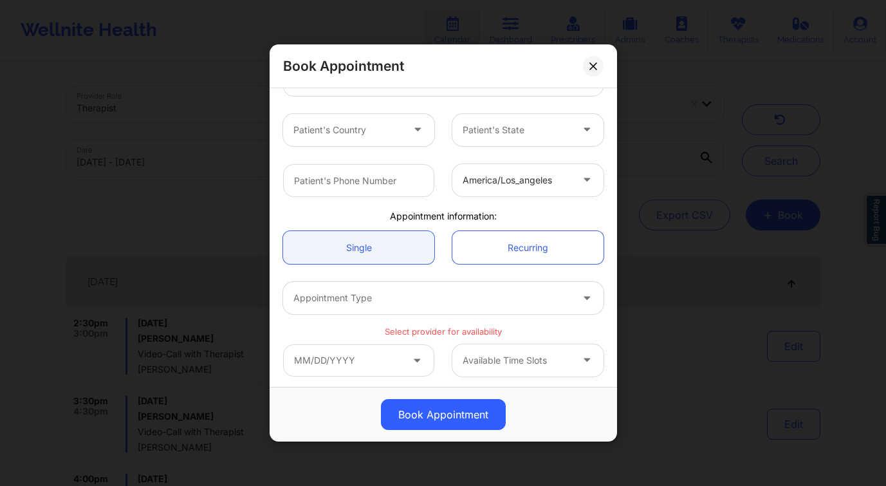
scroll to position [260, 0]
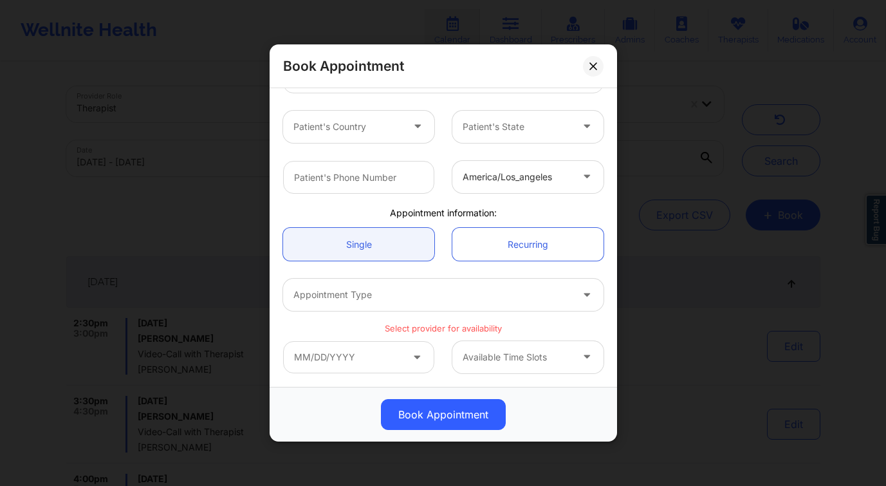
click at [483, 306] on div "Appointment Type" at bounding box center [428, 295] width 290 height 32
click at [482, 304] on div "Appointment Type" at bounding box center [428, 295] width 290 height 32
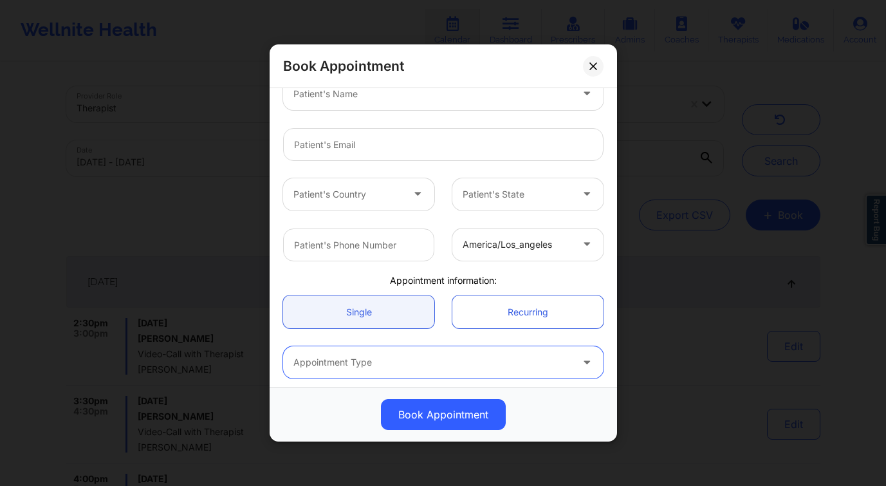
scroll to position [6, 0]
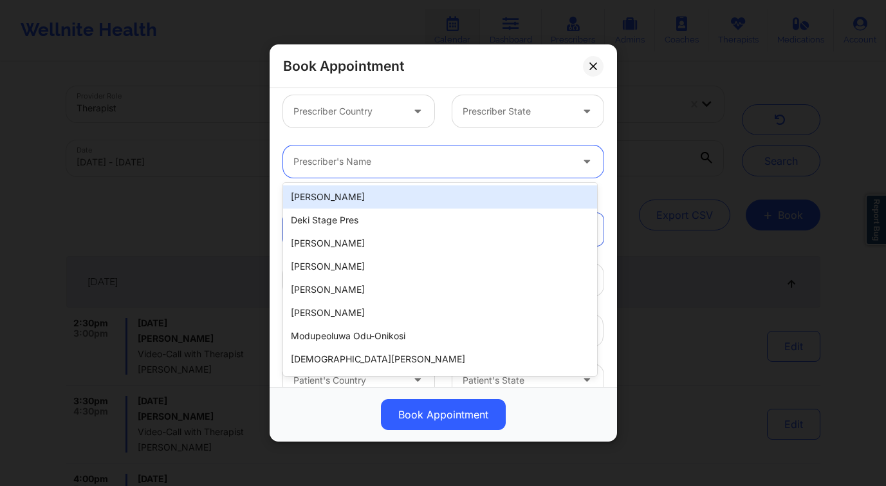
click at [372, 164] on div at bounding box center [432, 161] width 278 height 15
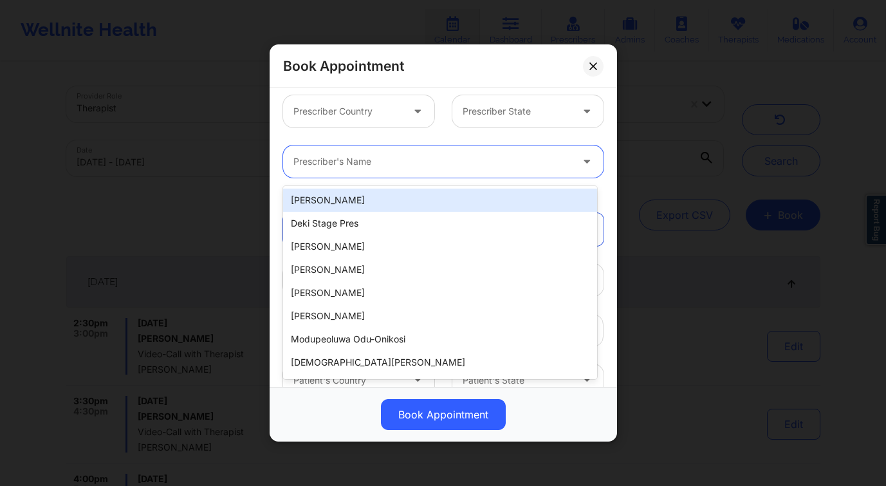
scroll to position [0, 0]
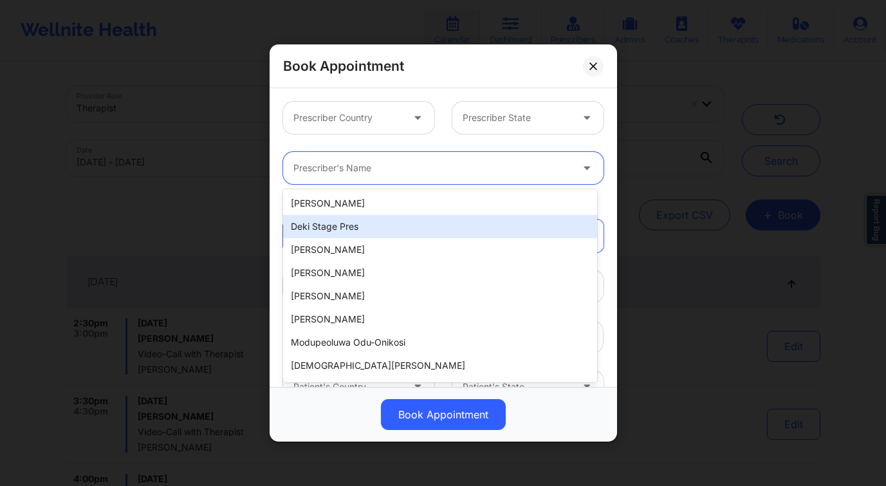
click at [339, 227] on div "Deki Stage Pres" at bounding box center [440, 226] width 314 height 23
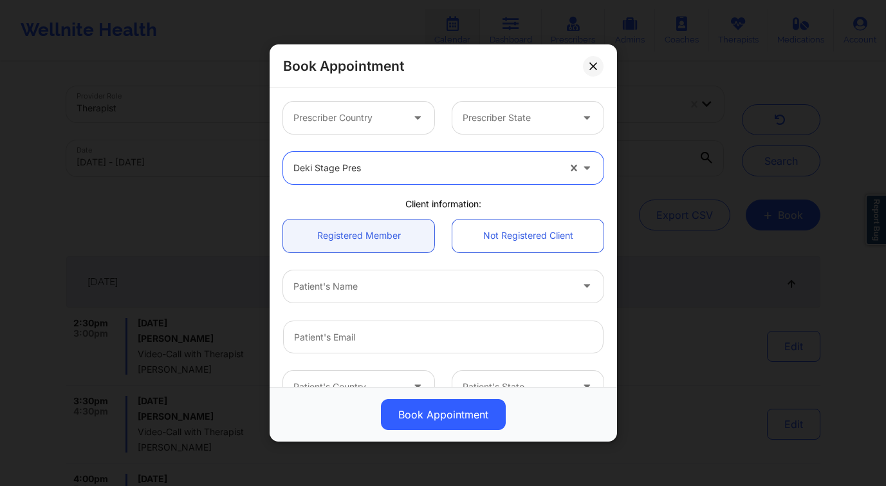
click at [373, 110] on div at bounding box center [347, 117] width 109 height 15
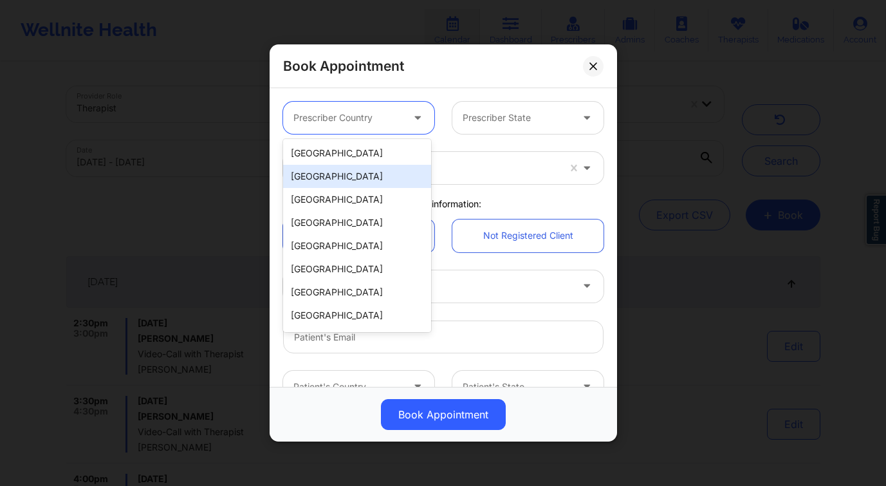
click at [494, 191] on div "Deki Stage Pres" at bounding box center [443, 168] width 338 height 50
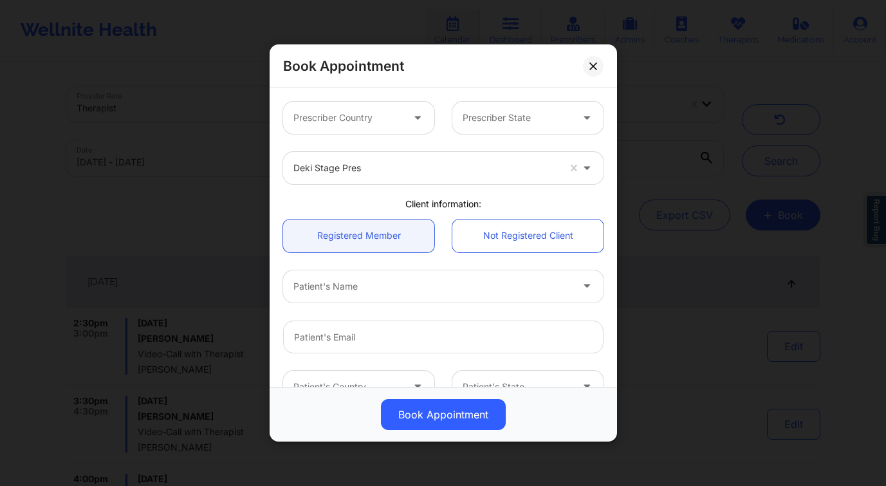
scroll to position [125, 0]
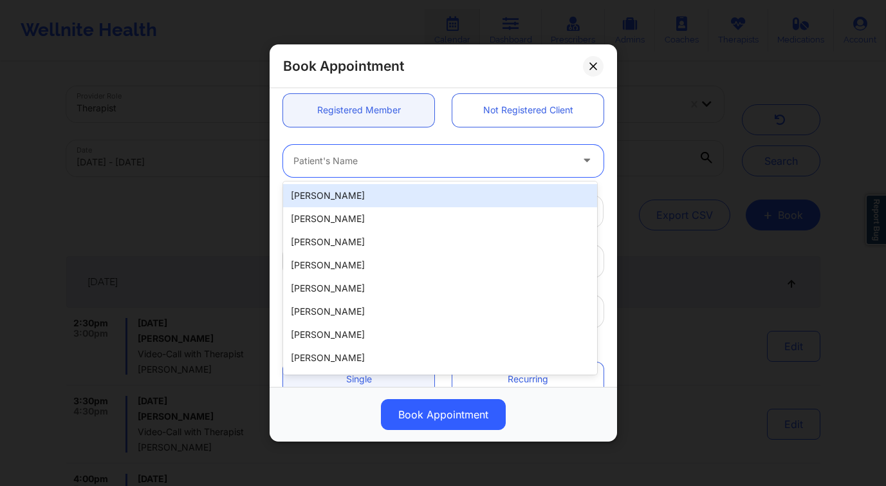
click at [396, 169] on div "Patient's Name" at bounding box center [428, 161] width 290 height 32
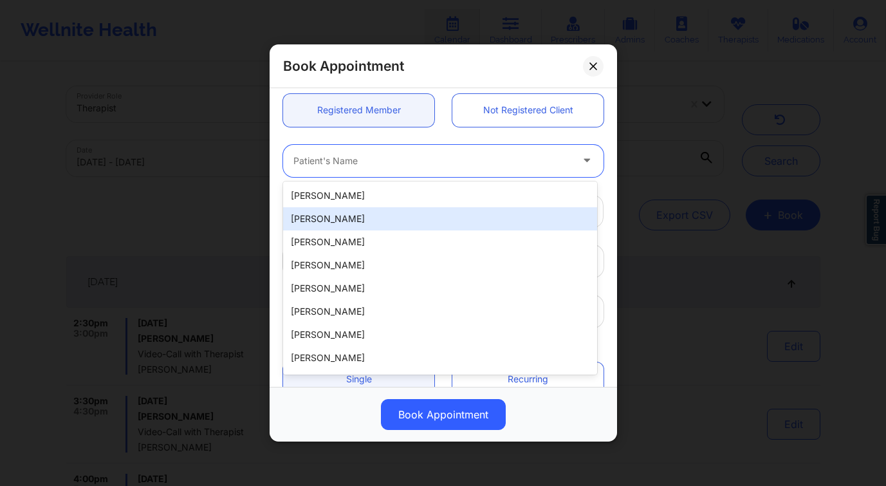
click at [381, 208] on div "Kathryn Turner" at bounding box center [440, 218] width 314 height 23
type input "katie.duncan5@gmail.com"
type input "6614442634"
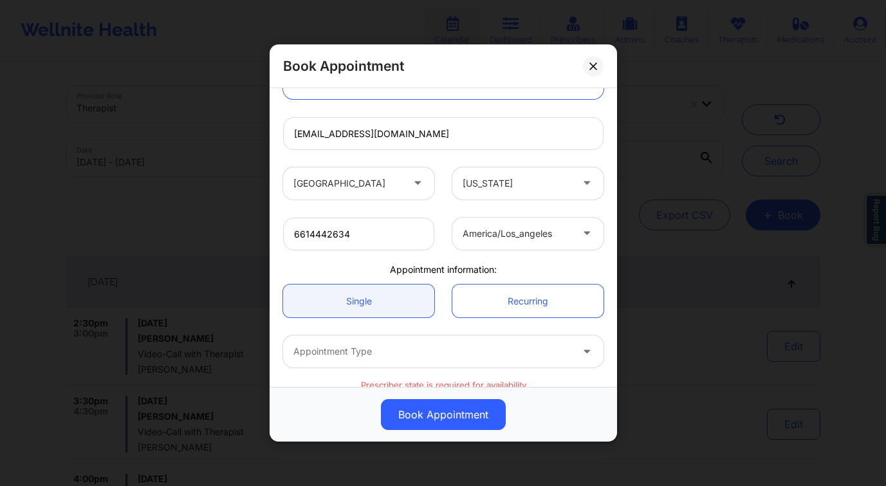
scroll to position [260, 0]
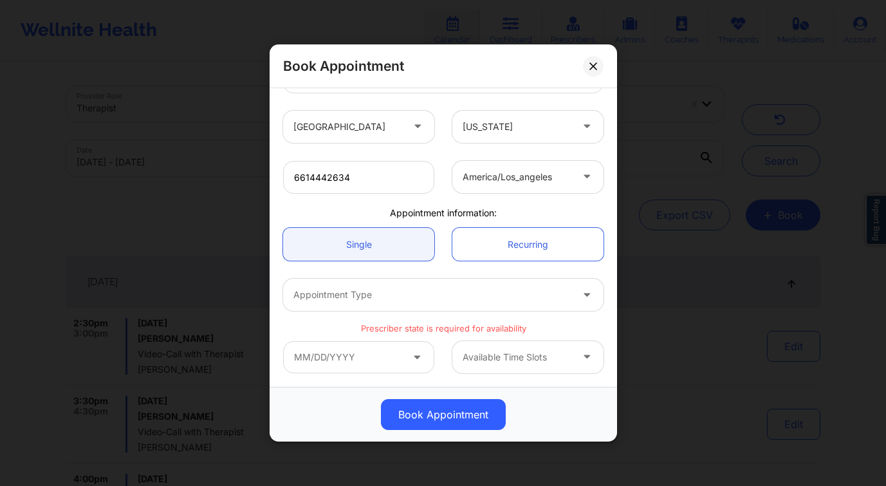
click at [454, 295] on div at bounding box center [432, 294] width 278 height 15
click at [450, 297] on div at bounding box center [432, 294] width 278 height 15
click at [719, 156] on div "Book Appointment Prescriber Country Prescriber State Deki Stage Pres Client inf…" at bounding box center [443, 243] width 886 height 486
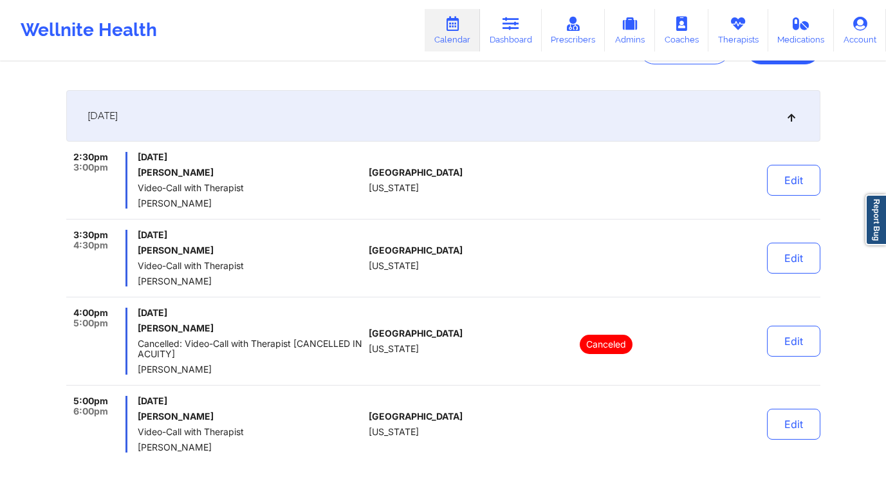
scroll to position [169, 0]
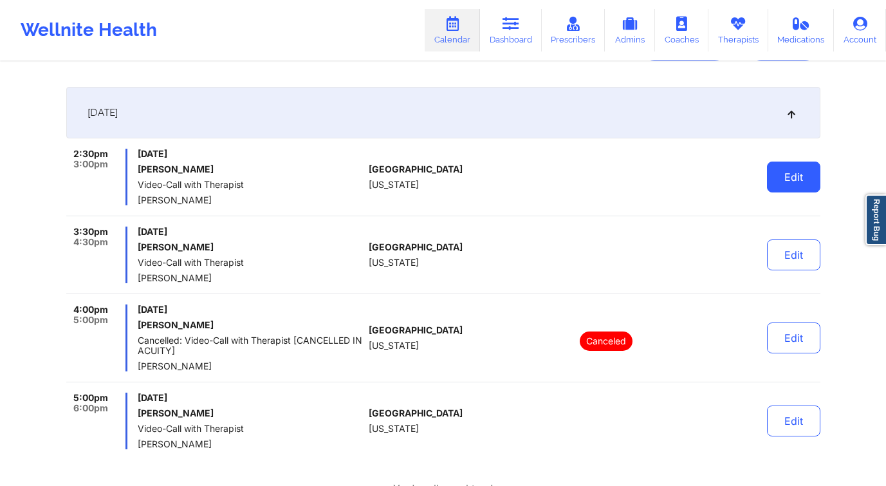
click at [818, 178] on button "Edit" at bounding box center [793, 177] width 53 height 31
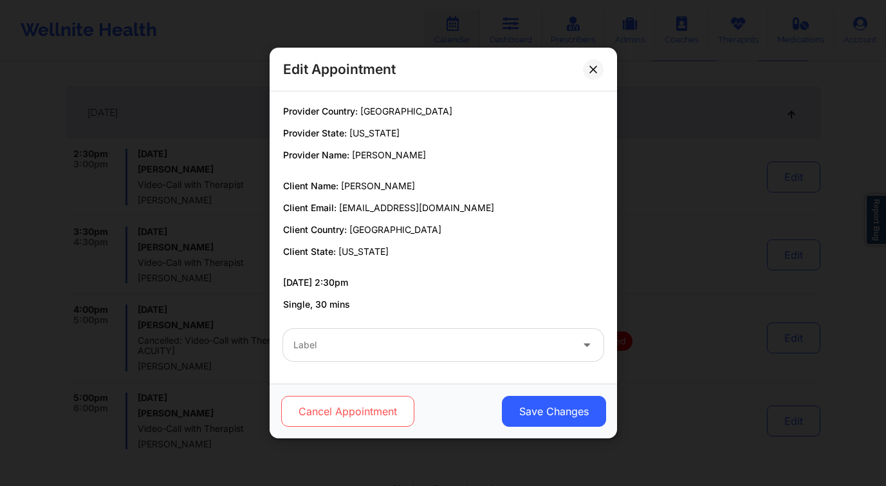
click at [358, 403] on button "Cancel Appointment" at bounding box center [347, 411] width 133 height 31
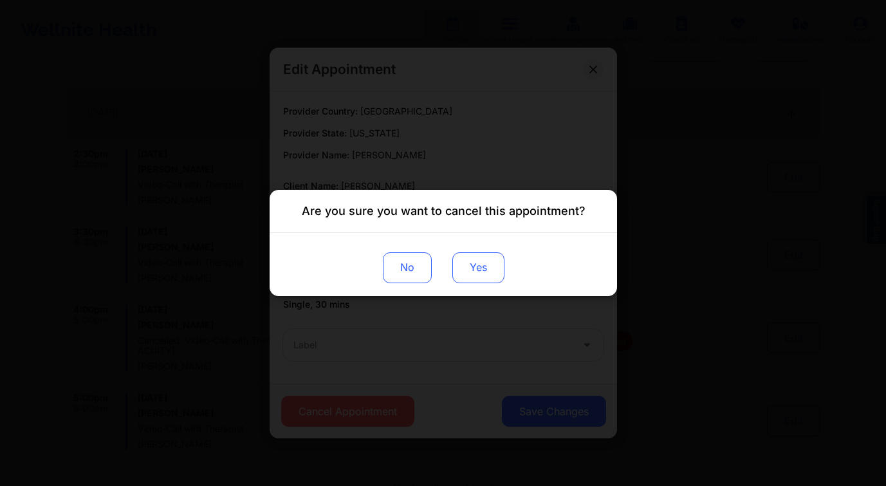
click at [479, 275] on button "Yes" at bounding box center [478, 267] width 52 height 31
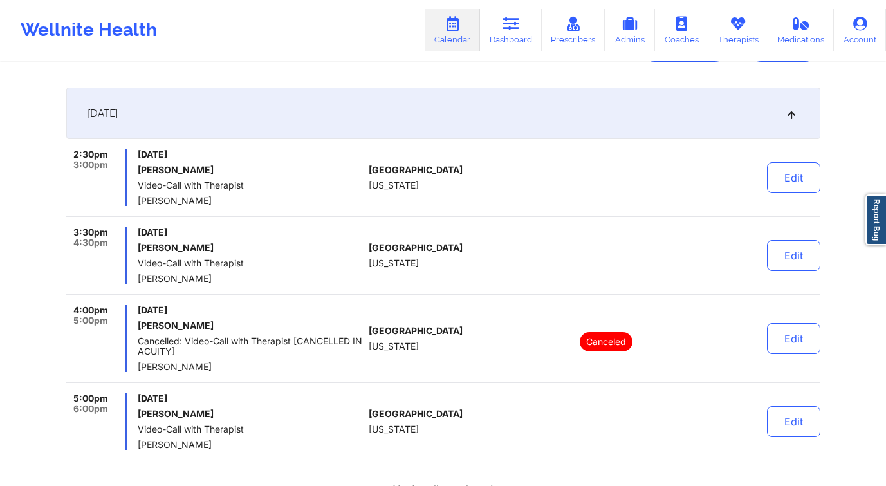
scroll to position [0, 0]
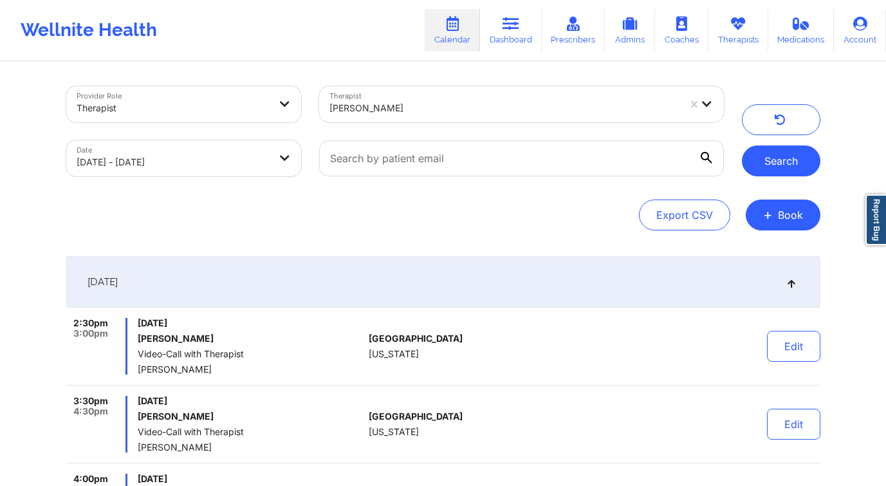
click at [782, 158] on button "Search" at bounding box center [781, 160] width 79 height 31
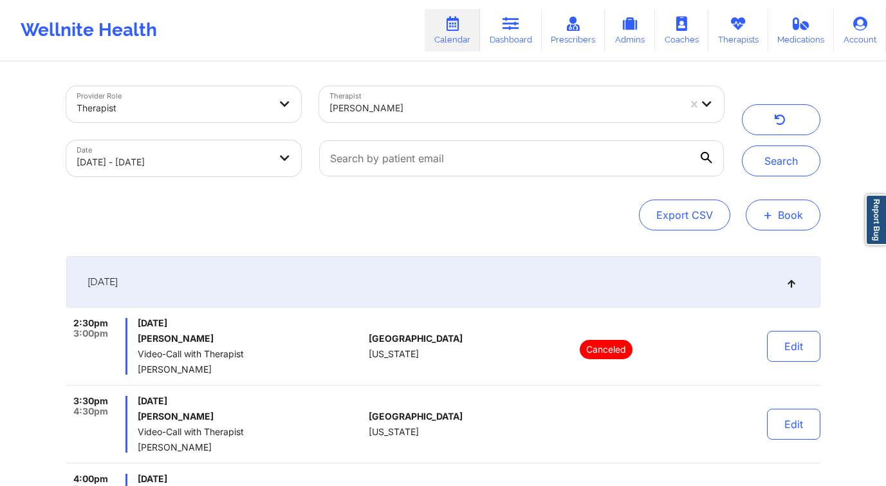
click at [768, 213] on span "+" at bounding box center [768, 214] width 10 height 7
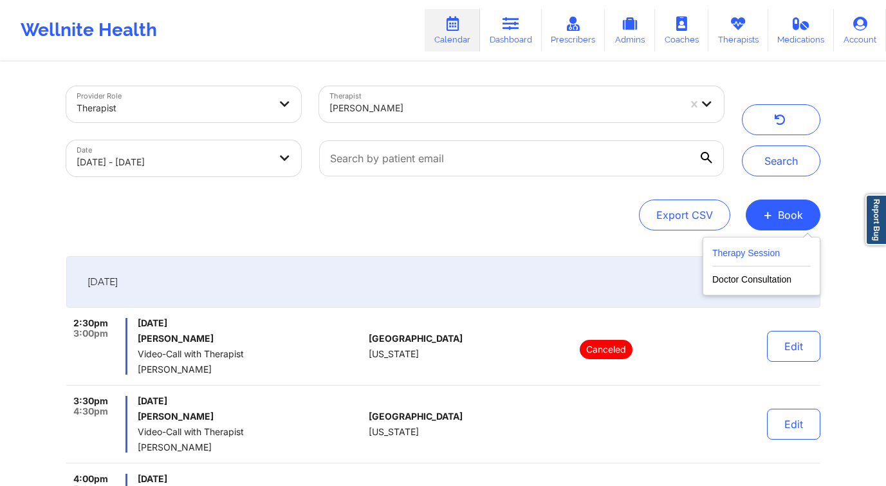
click at [743, 254] on button "Therapy Session" at bounding box center [761, 255] width 98 height 21
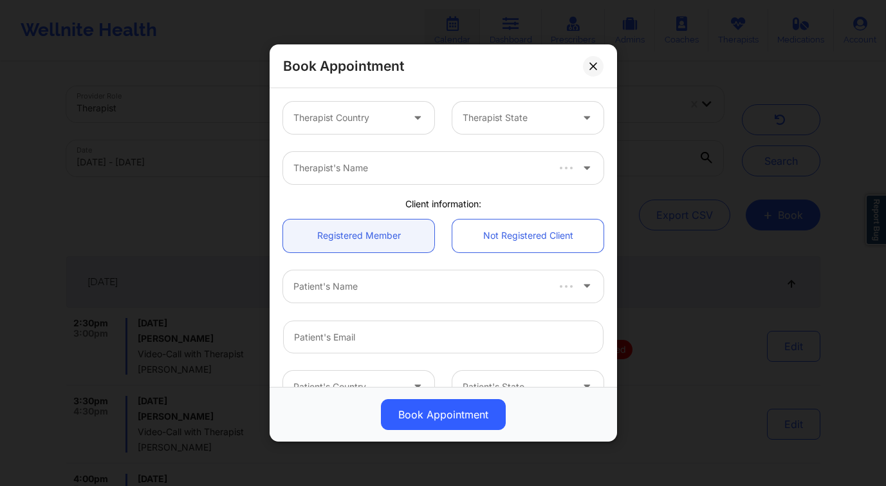
click at [383, 126] on div "Therapist Country" at bounding box center [343, 118] width 120 height 32
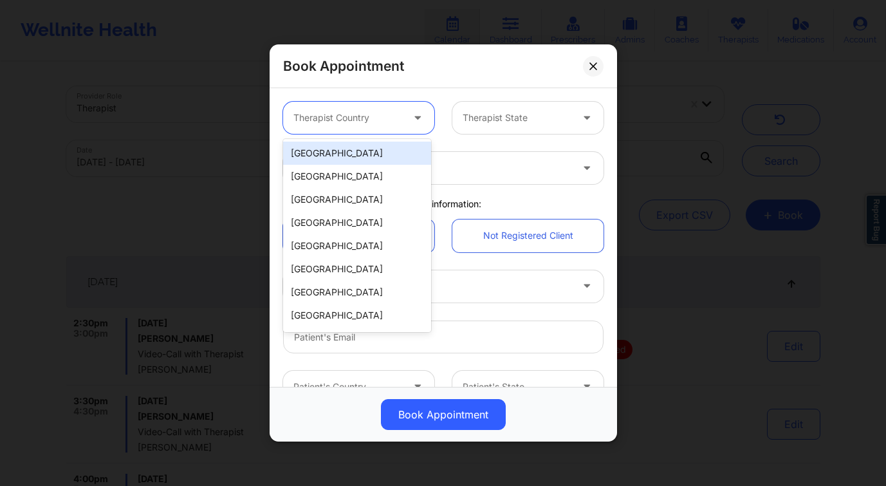
click at [369, 148] on div "United States" at bounding box center [357, 153] width 148 height 23
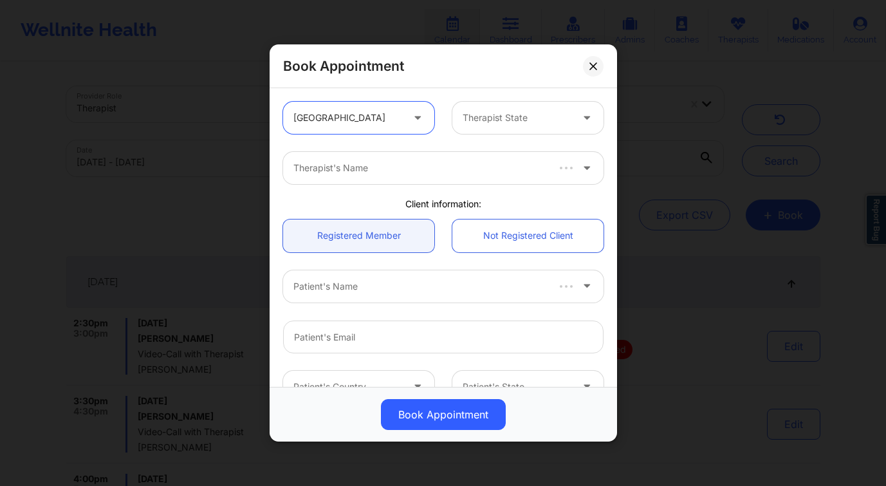
click at [513, 107] on div "Therapist State" at bounding box center [512, 118] width 120 height 32
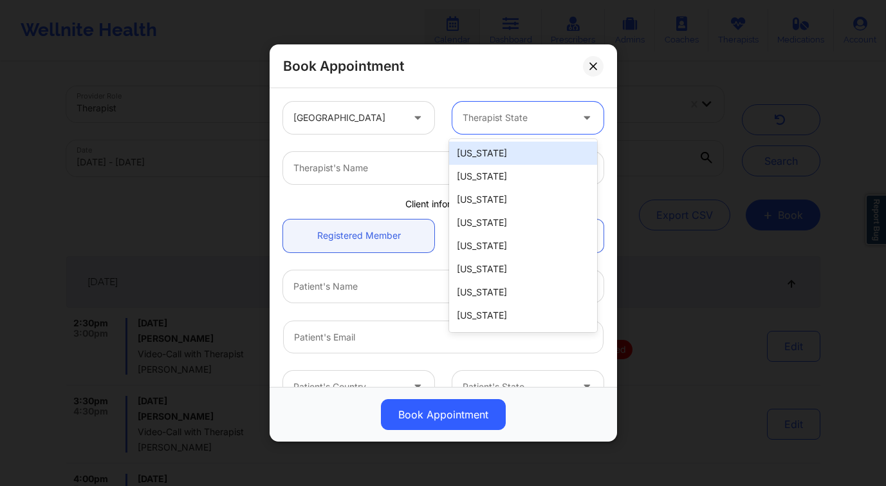
type input "f"
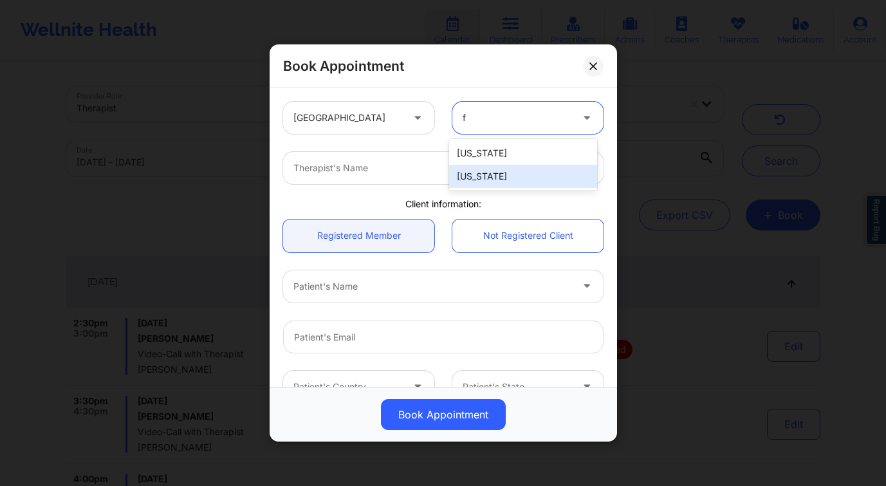
click at [498, 173] on div "Florida" at bounding box center [523, 176] width 148 height 23
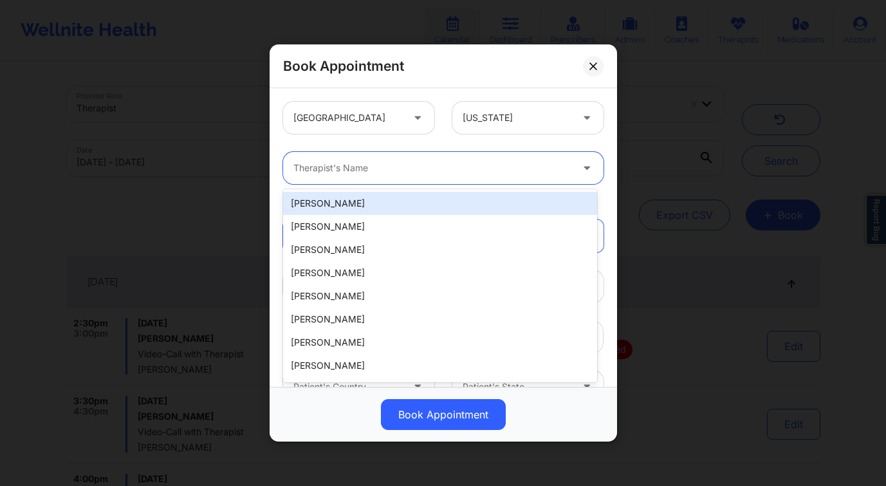
click at [373, 163] on div at bounding box center [432, 167] width 278 height 15
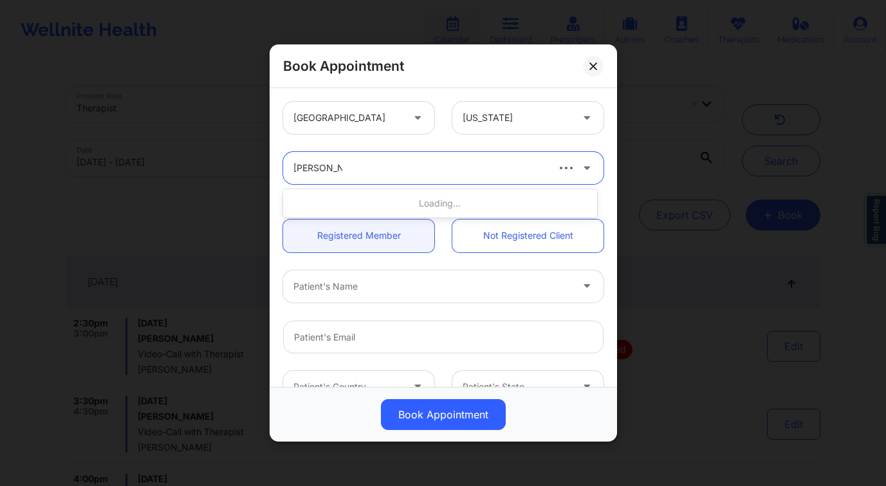
type input "melissa mcv"
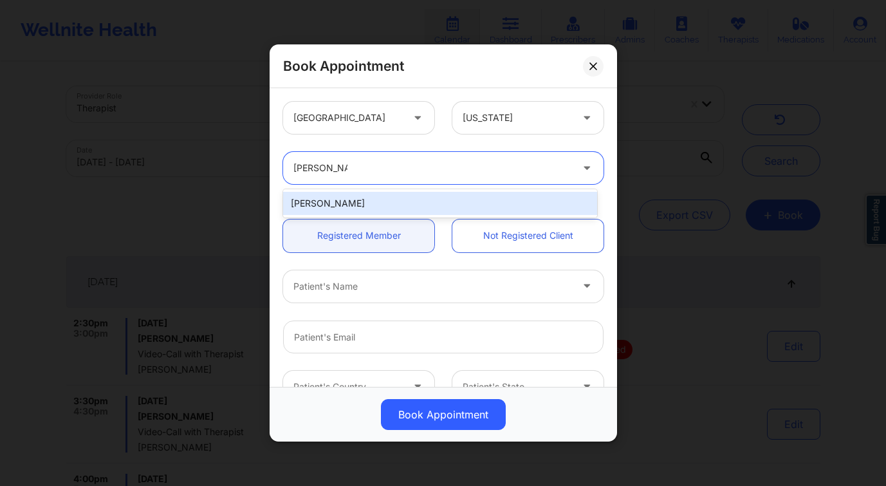
click at [387, 195] on div "Melissa McVan" at bounding box center [440, 203] width 314 height 23
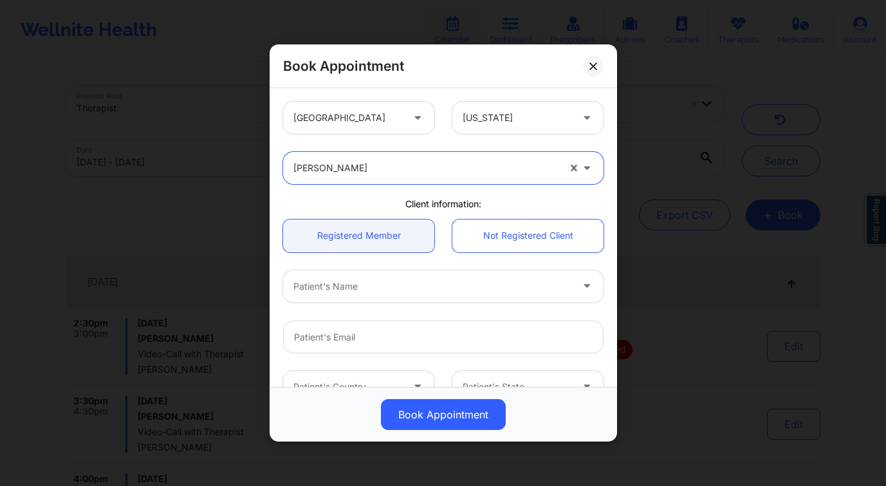
click at [364, 288] on div at bounding box center [432, 286] width 278 height 15
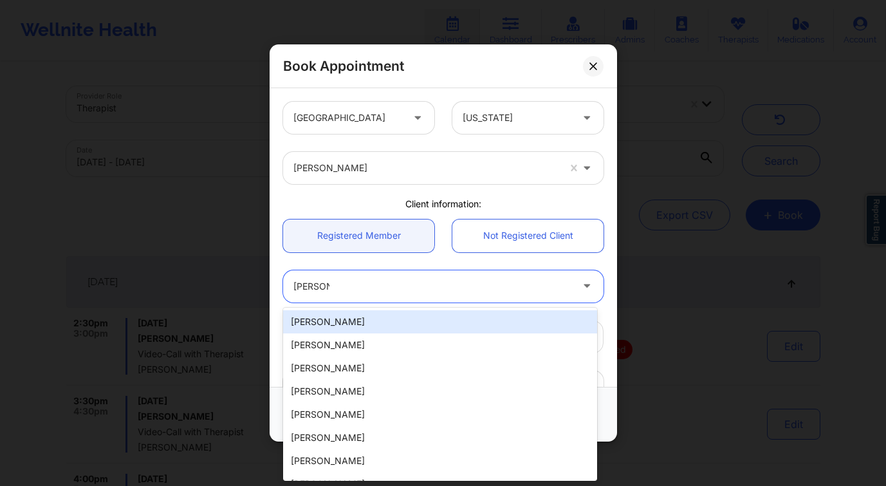
type input "cynthia a"
click at [373, 325] on div "Cynthia A taylor" at bounding box center [440, 321] width 314 height 23
type input "cindytaylor882@gmail.com"
type input "+18138989752"
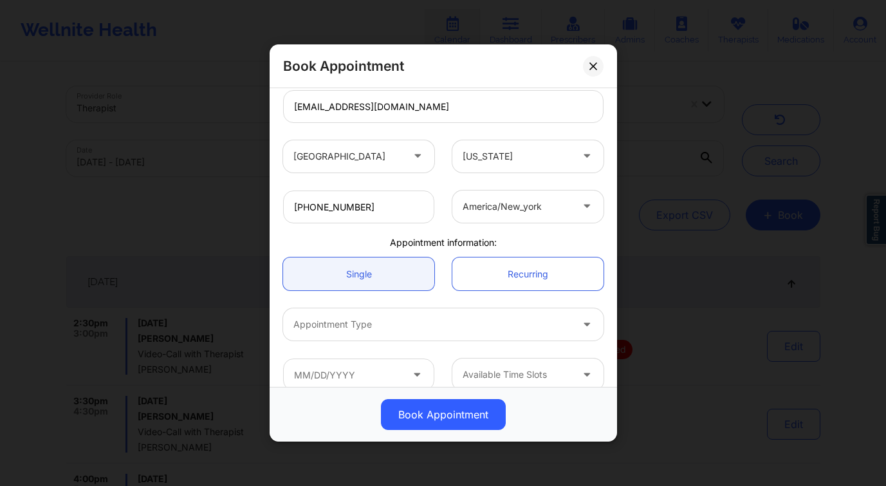
scroll to position [248, 0]
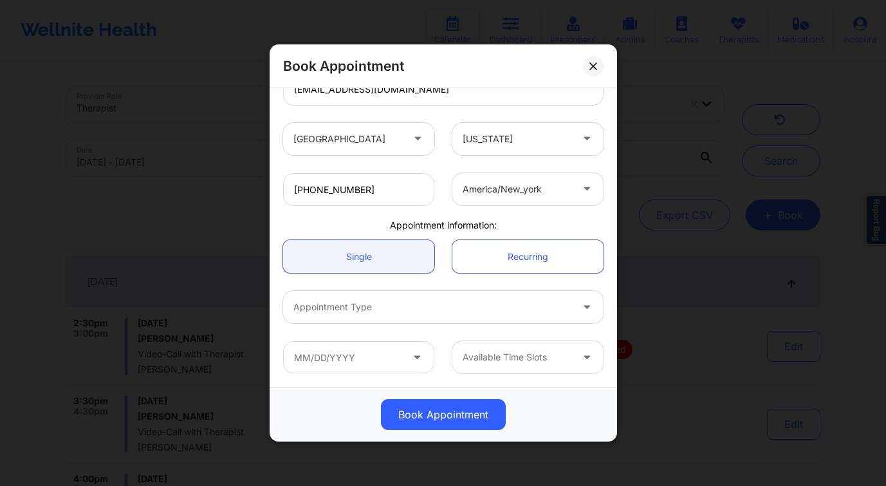
click at [380, 313] on div at bounding box center [432, 306] width 278 height 15
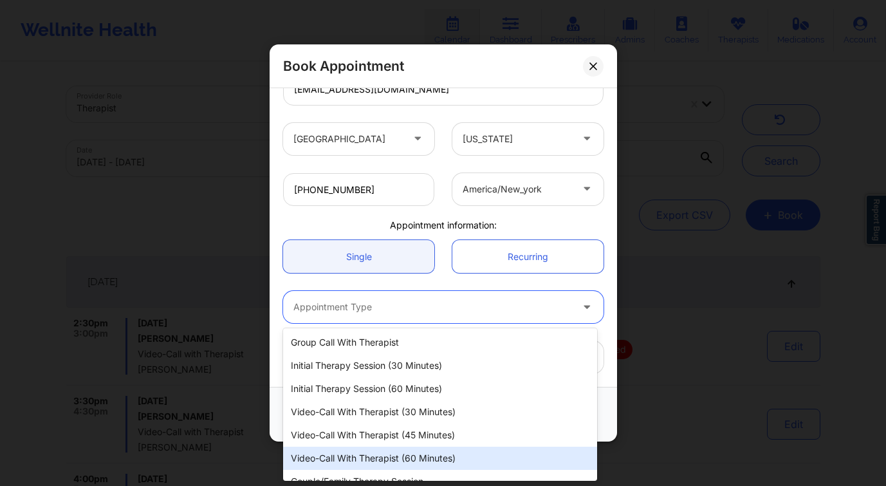
click at [434, 450] on div "Video-Call with Therapist (60 minutes)" at bounding box center [440, 458] width 314 height 23
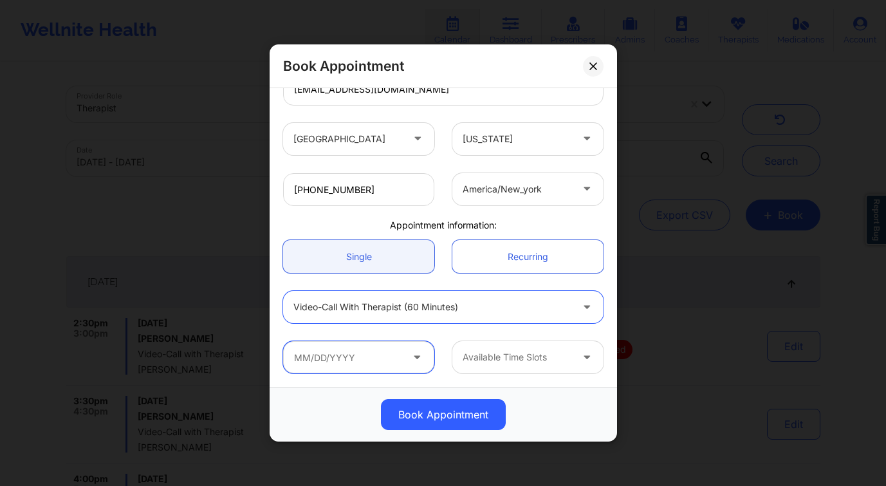
click at [342, 353] on input "text" at bounding box center [358, 357] width 151 height 32
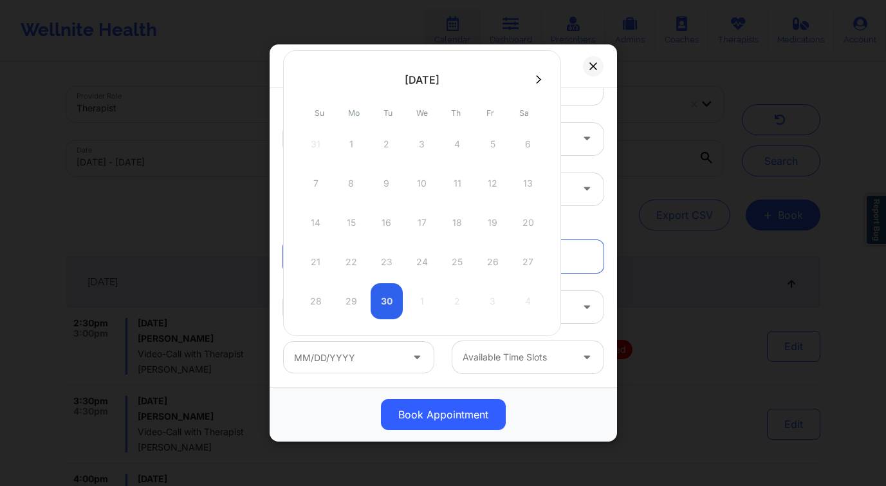
click at [540, 77] on icon at bounding box center [538, 80] width 5 height 10
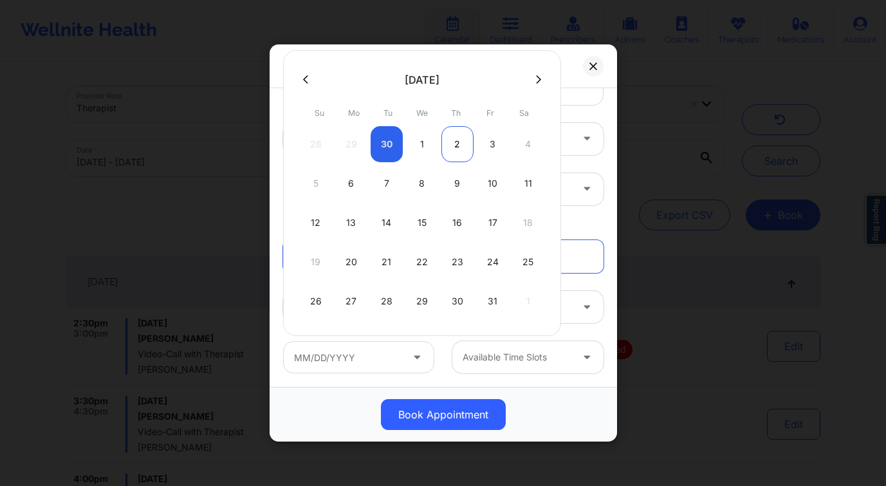
click at [454, 144] on div "2" at bounding box center [457, 144] width 32 height 36
type input "10/02/2025"
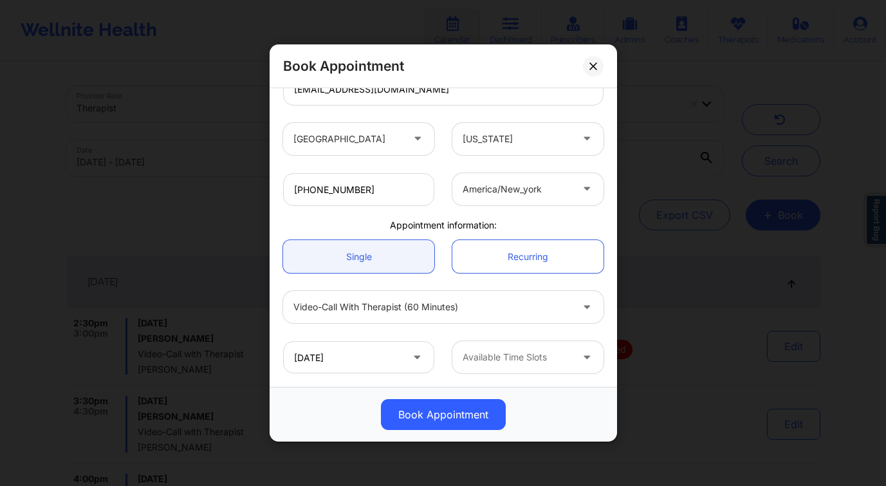
click at [532, 364] on div at bounding box center [517, 356] width 109 height 15
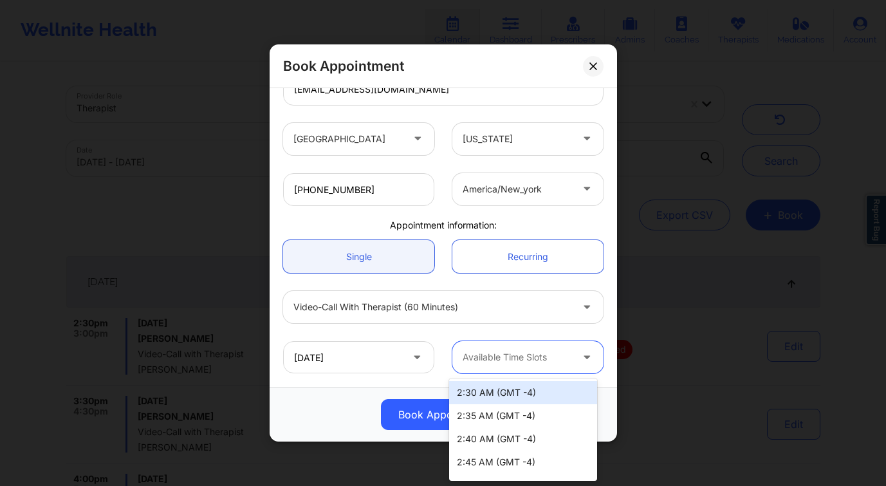
click at [530, 395] on div "2:30 AM (GMT -4)" at bounding box center [523, 392] width 148 height 23
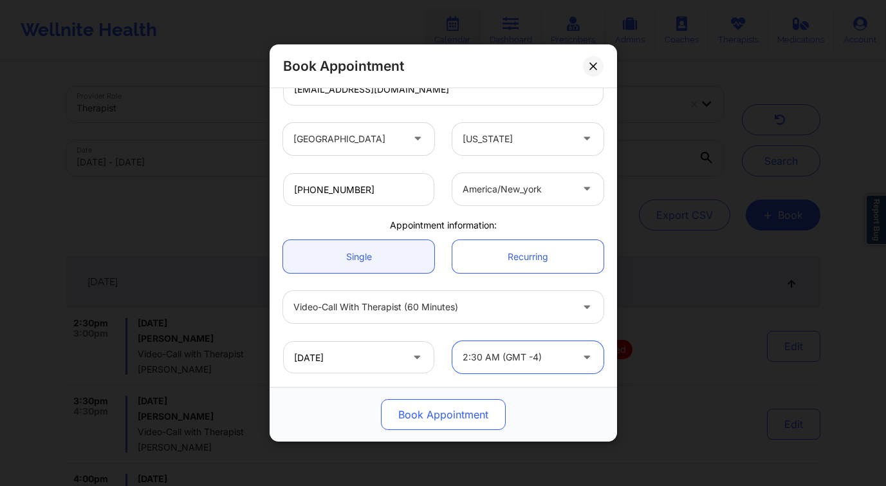
click at [454, 414] on button "Book Appointment" at bounding box center [443, 414] width 125 height 31
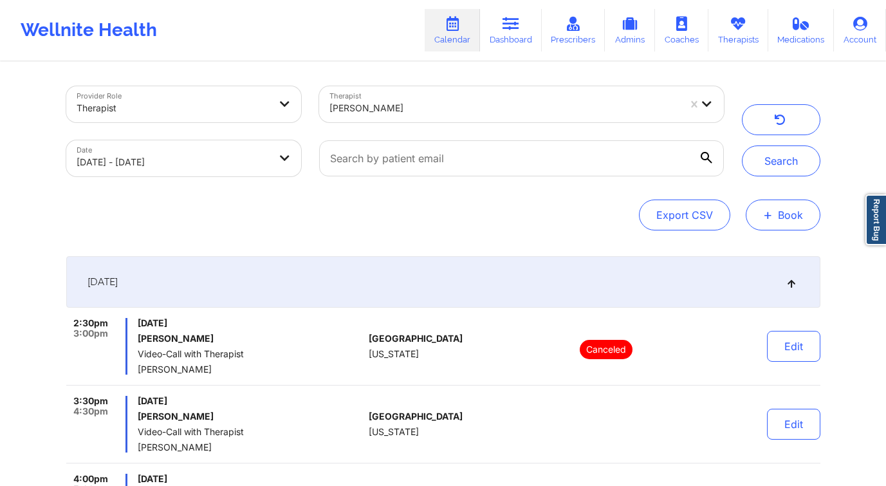
drag, startPoint x: 781, startPoint y: 221, endPoint x: 769, endPoint y: 230, distance: 14.7
click at [781, 221] on button "+ Book" at bounding box center [783, 214] width 75 height 31
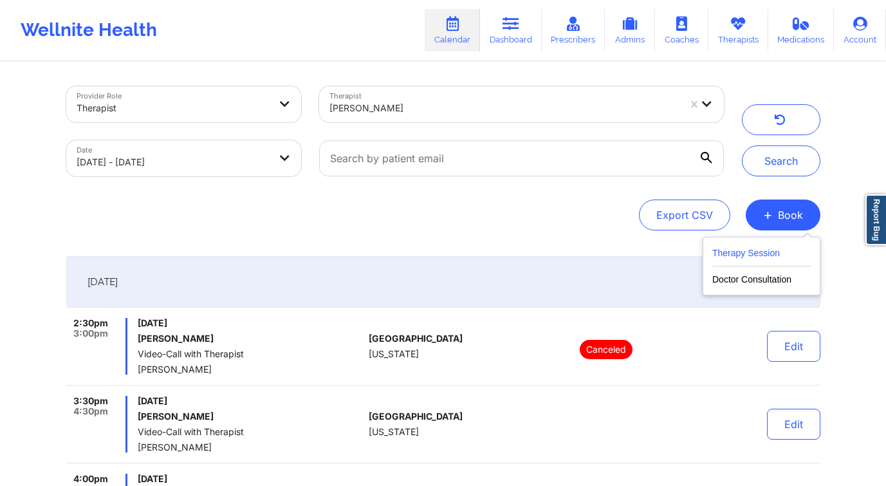
click at [727, 255] on button "Therapy Session" at bounding box center [761, 255] width 98 height 21
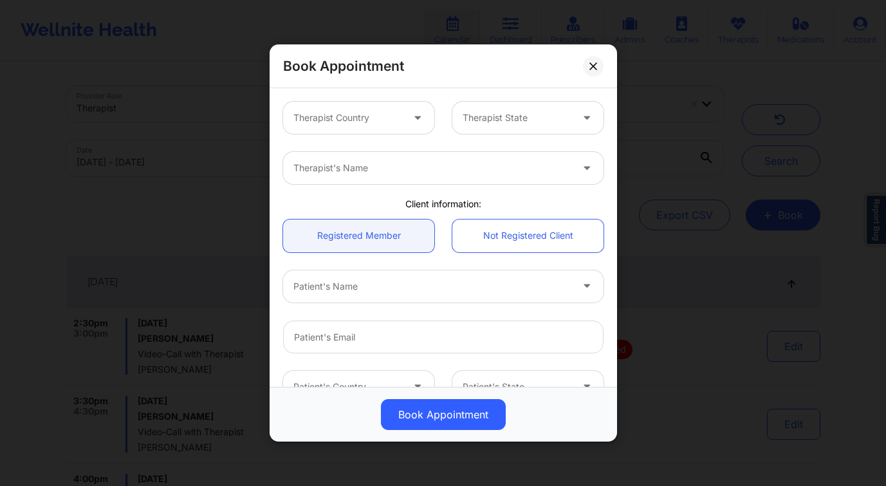
click at [407, 128] on div at bounding box center [418, 118] width 31 height 32
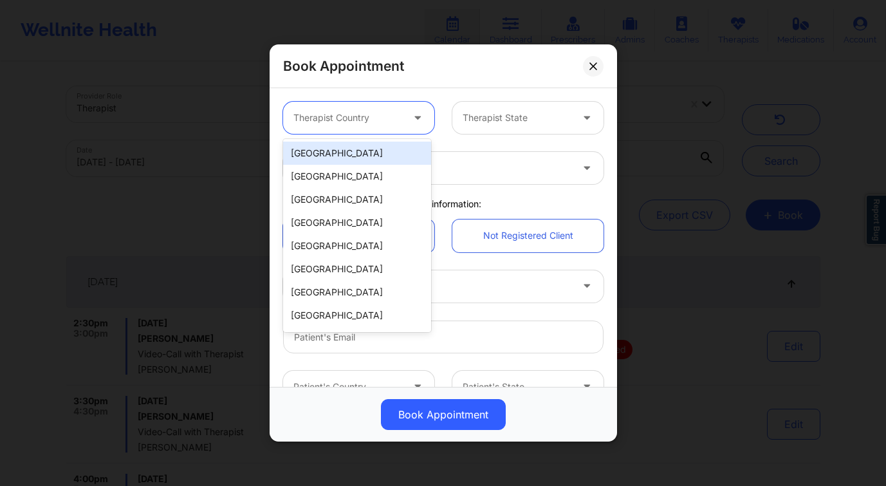
click at [379, 152] on div "United States" at bounding box center [357, 153] width 148 height 23
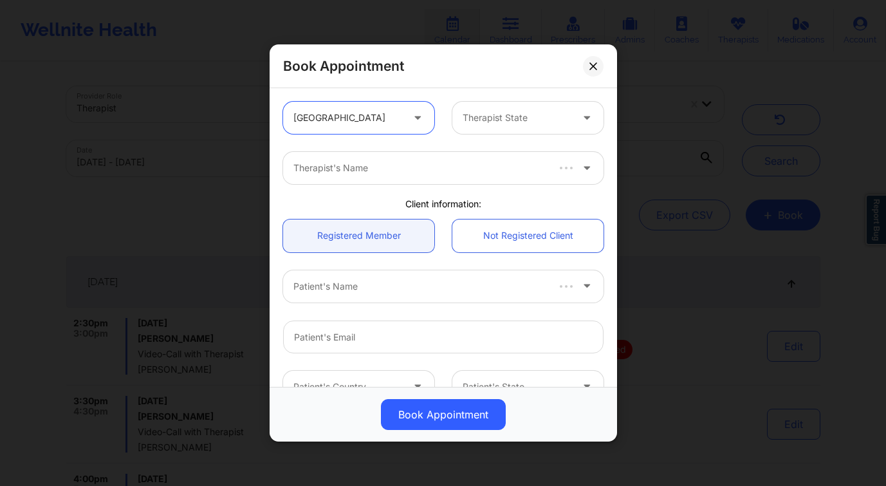
click at [534, 118] on div at bounding box center [517, 117] width 109 height 15
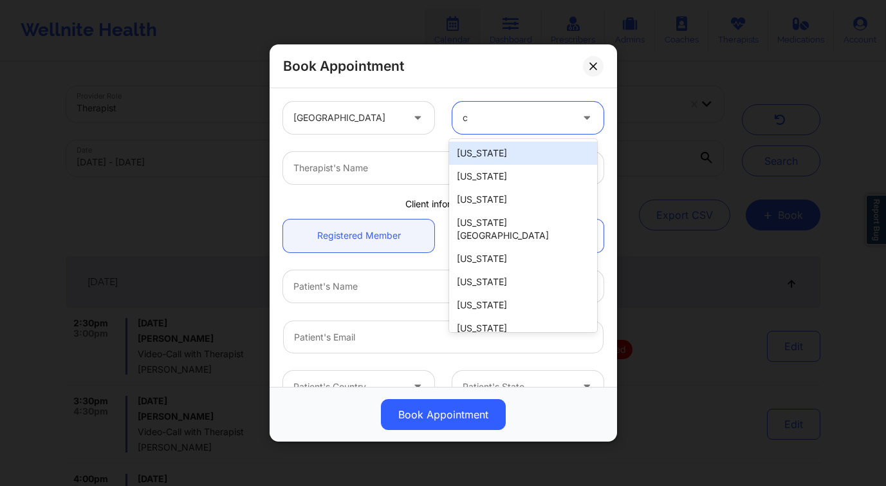
type input "ca"
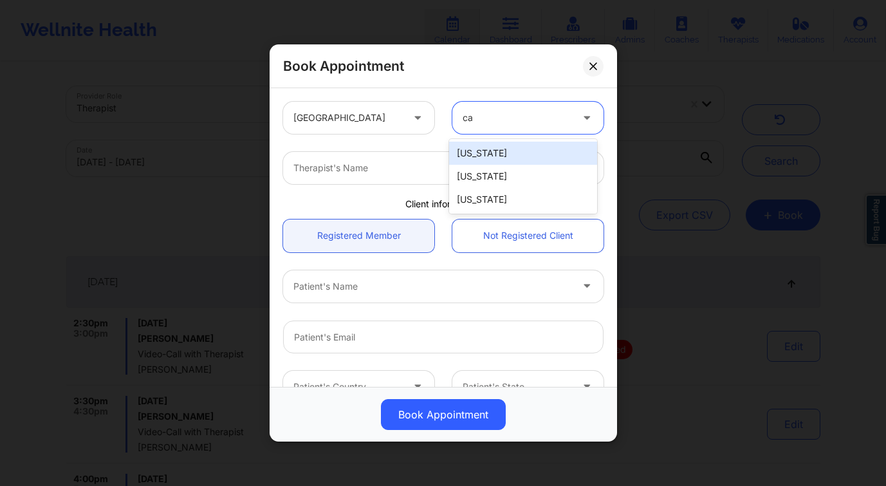
click at [501, 152] on div "California" at bounding box center [523, 153] width 148 height 23
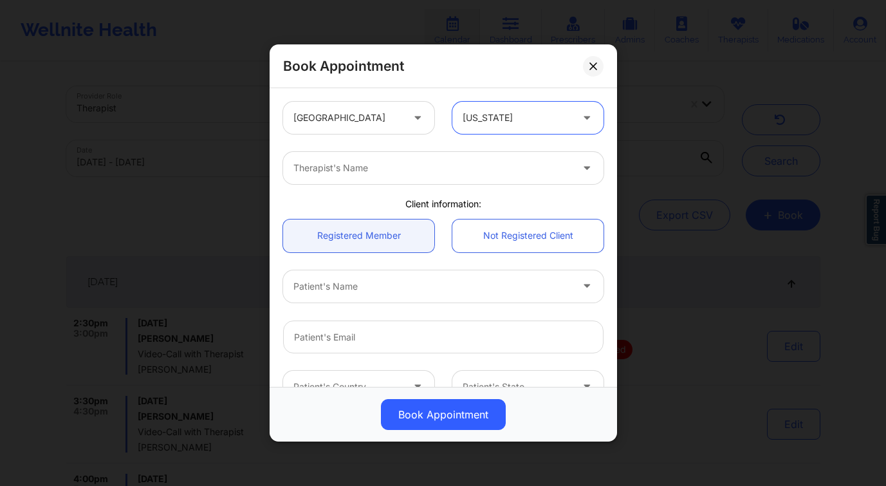
click at [341, 157] on div "Therapist's Name" at bounding box center [428, 168] width 290 height 32
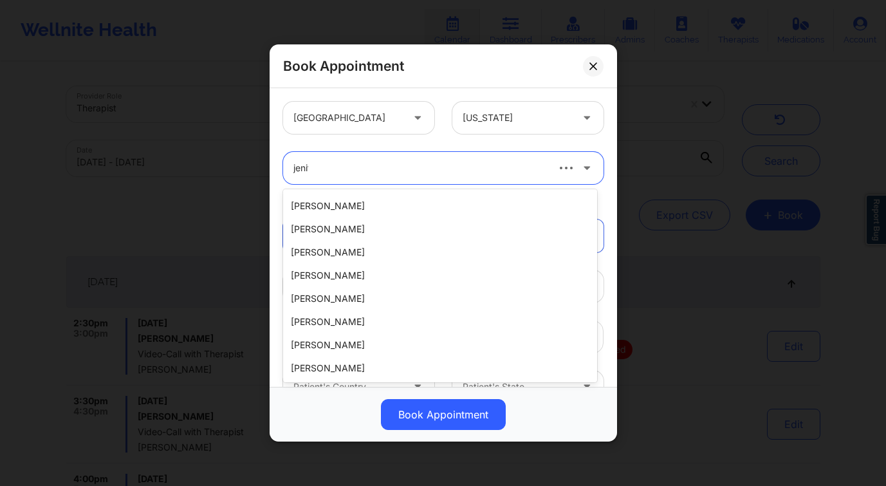
scroll to position [0, 0]
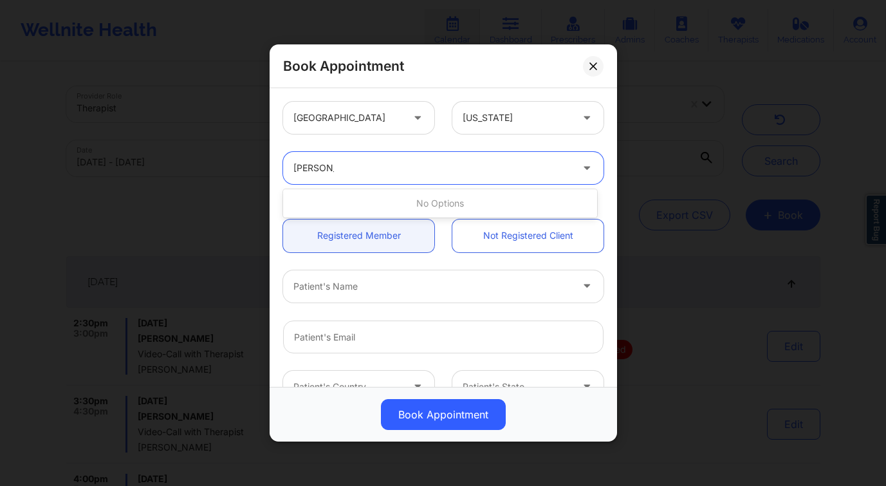
type input "jeniffer lit"
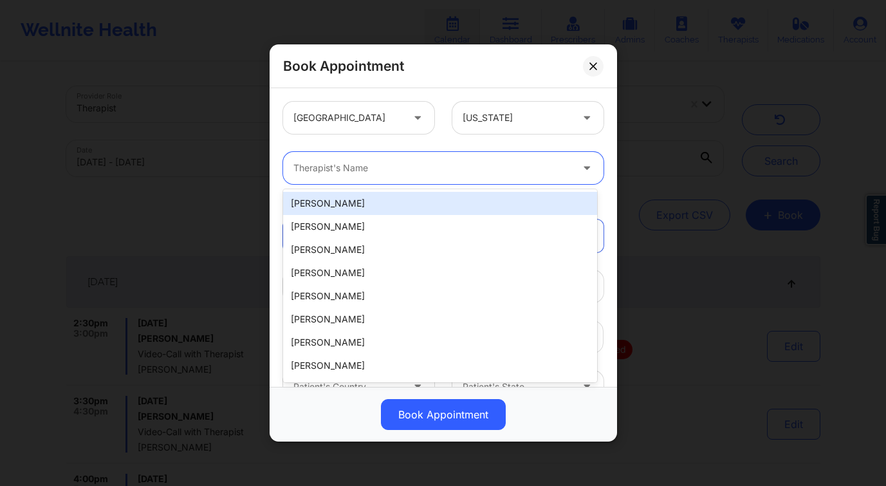
click at [394, 171] on div at bounding box center [432, 167] width 278 height 15
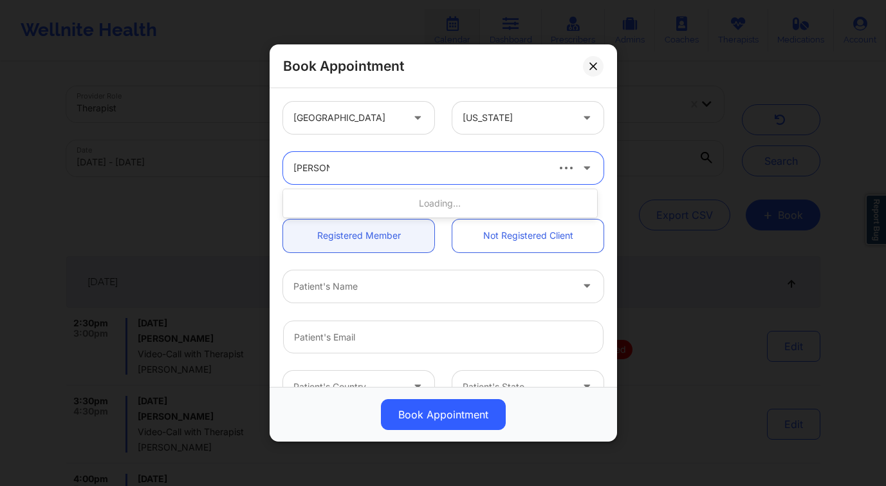
type input "jennifer li"
click at [342, 282] on div at bounding box center [432, 286] width 278 height 15
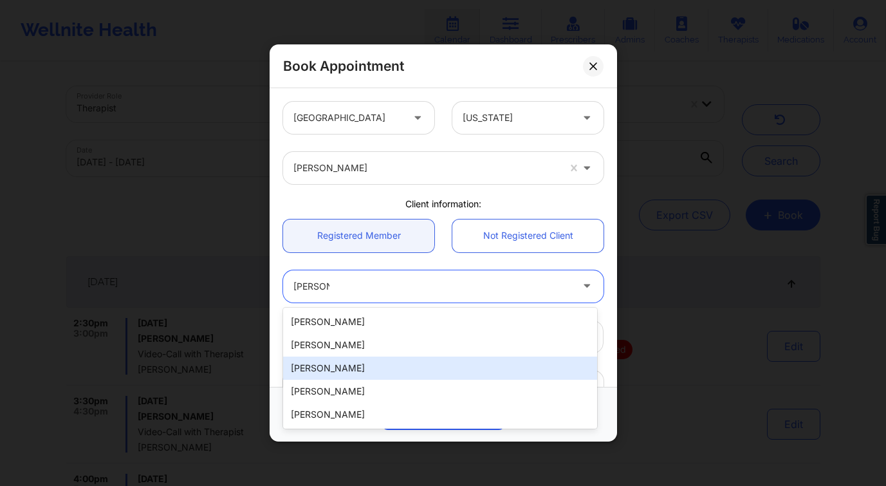
type input "aidan mc"
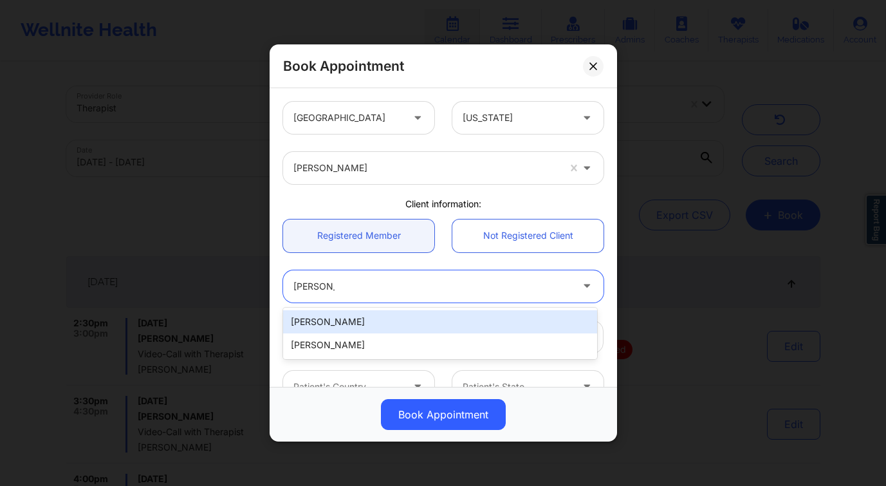
click at [380, 326] on div "Aidan McMorrow" at bounding box center [440, 321] width 314 height 23
type input "aidanhmcmorrow@gmail.com"
type input "+1281-940-9849"
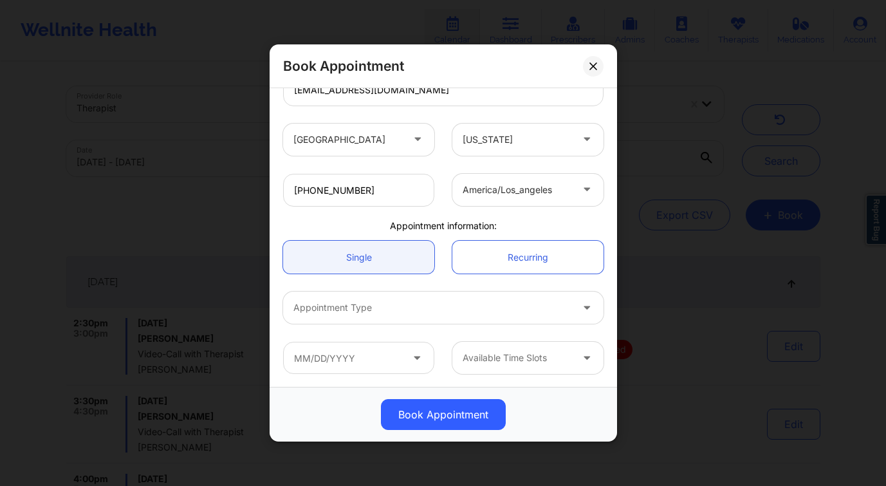
scroll to position [248, 0]
click at [342, 311] on div at bounding box center [432, 306] width 278 height 15
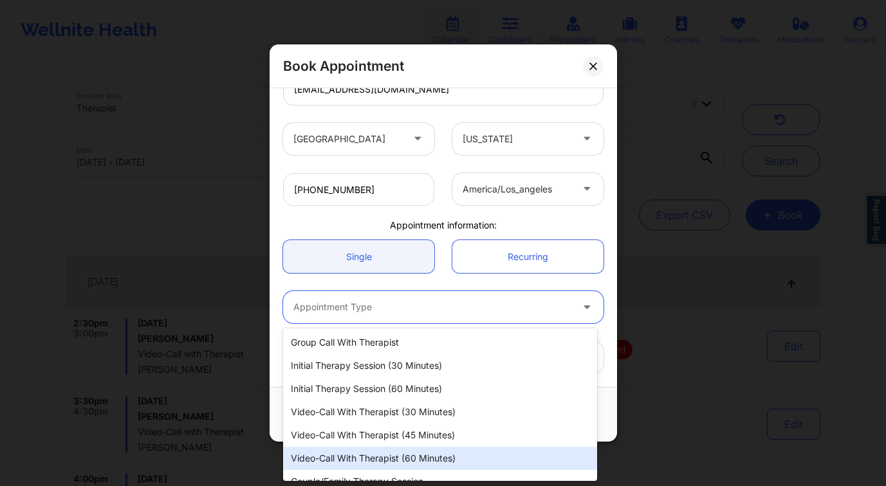
click at [456, 460] on div "Video-Call with Therapist (60 minutes)" at bounding box center [440, 458] width 314 height 23
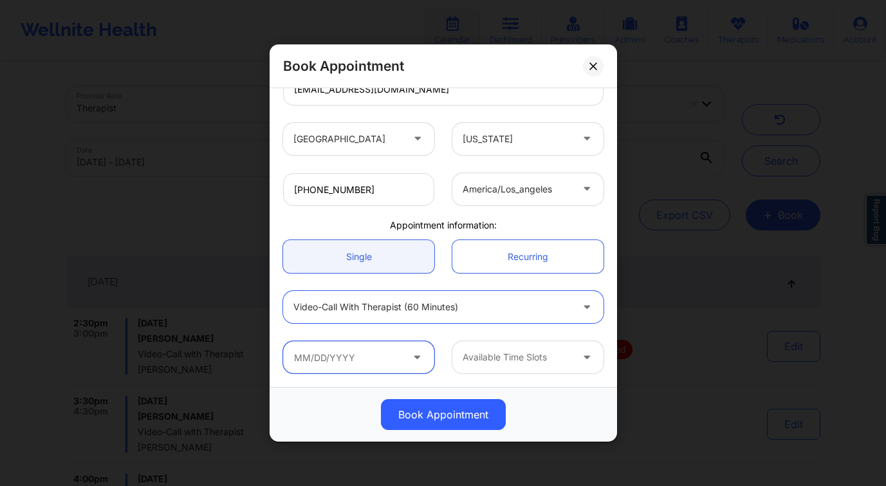
click at [341, 362] on input "text" at bounding box center [358, 357] width 151 height 32
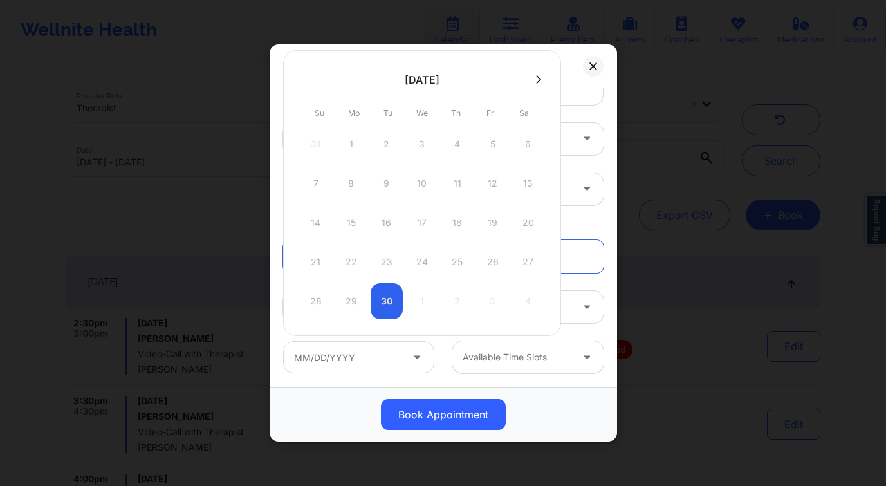
click at [537, 81] on button at bounding box center [538, 79] width 13 height 11
click at [387, 146] on div "28 29 30 1 2 3 4" at bounding box center [422, 144] width 245 height 36
click at [311, 79] on div at bounding box center [422, 78] width 278 height 19
click at [303, 80] on icon at bounding box center [305, 80] width 5 height 10
click at [385, 303] on div "28 29 30 1 2 3 4" at bounding box center [422, 301] width 245 height 36
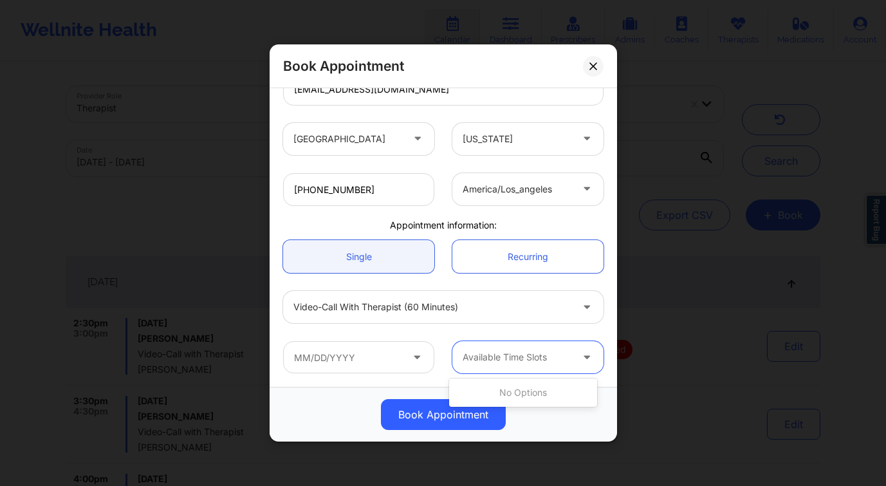
click at [491, 365] on div "Available Time Slots" at bounding box center [512, 357] width 120 height 32
click at [591, 60] on button at bounding box center [593, 66] width 21 height 21
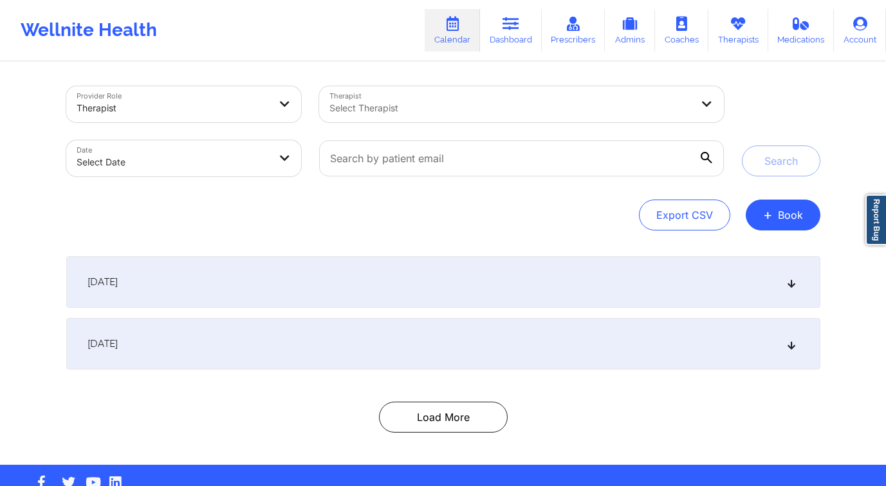
click at [232, 160] on body "Wellnite Health Calendar Dashboard Prescribers Admins Coaches Therapists Medica…" at bounding box center [443, 243] width 886 height 486
select select "2025-8"
select select "2025-9"
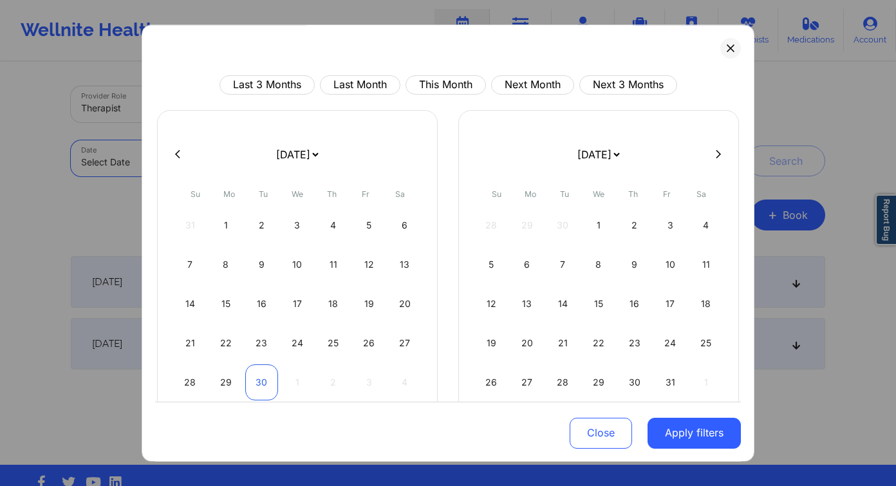
click at [268, 383] on div "30" at bounding box center [261, 382] width 33 height 36
select select "2025-8"
select select "2025-9"
select select "2025-8"
select select "2025-9"
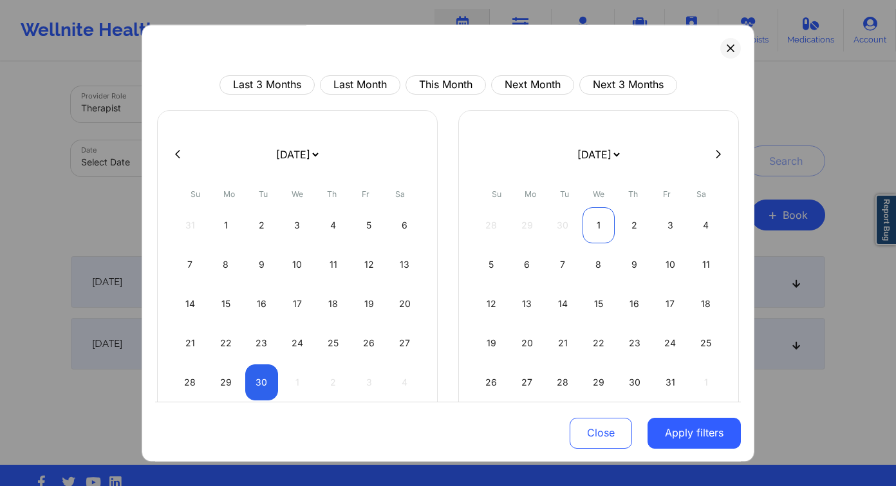
select select "2025-8"
select select "2025-9"
click at [587, 225] on div "1" at bounding box center [598, 225] width 33 height 36
select select "2025-8"
select select "2025-9"
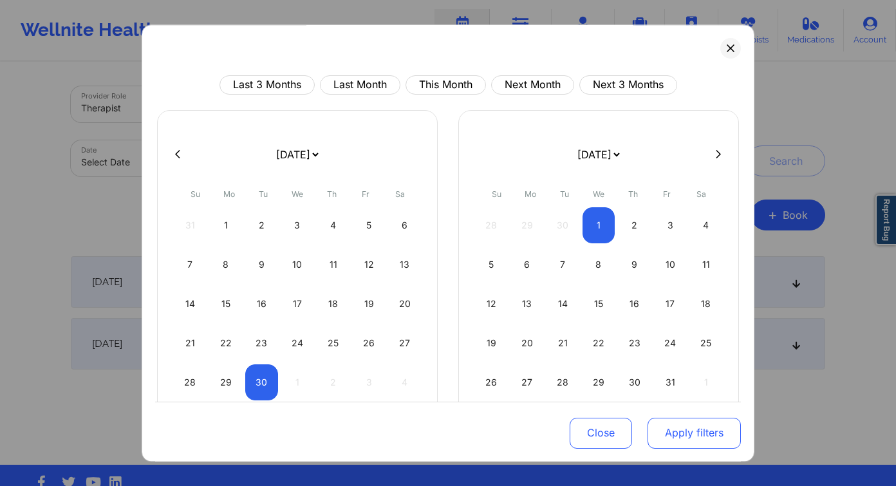
click at [684, 435] on button "Apply filters" at bounding box center [693, 432] width 93 height 31
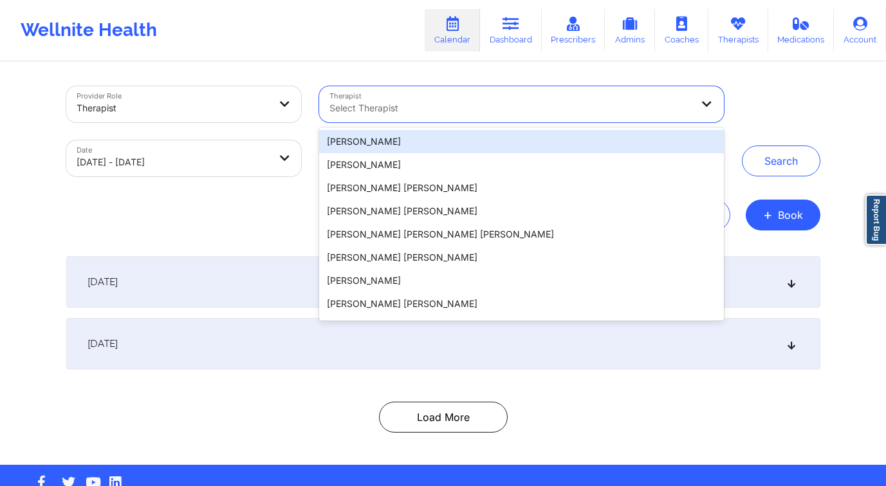
click at [526, 107] on div at bounding box center [510, 107] width 362 height 15
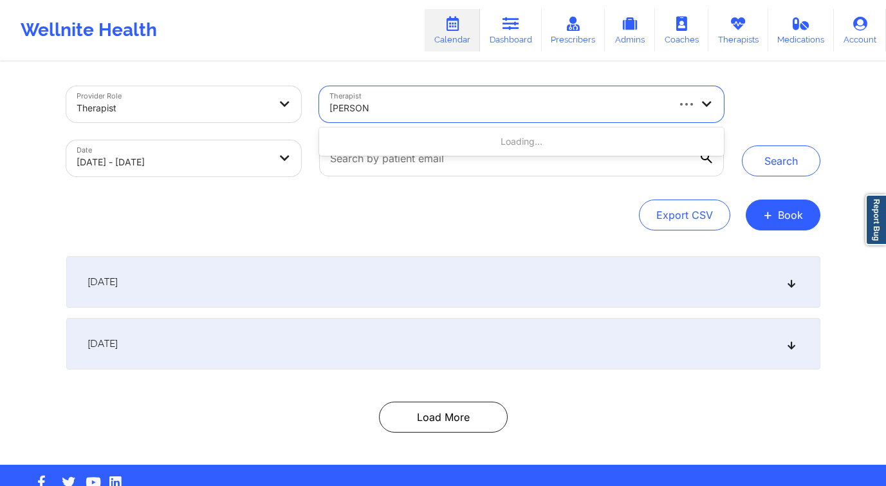
type input "jennifer litt"
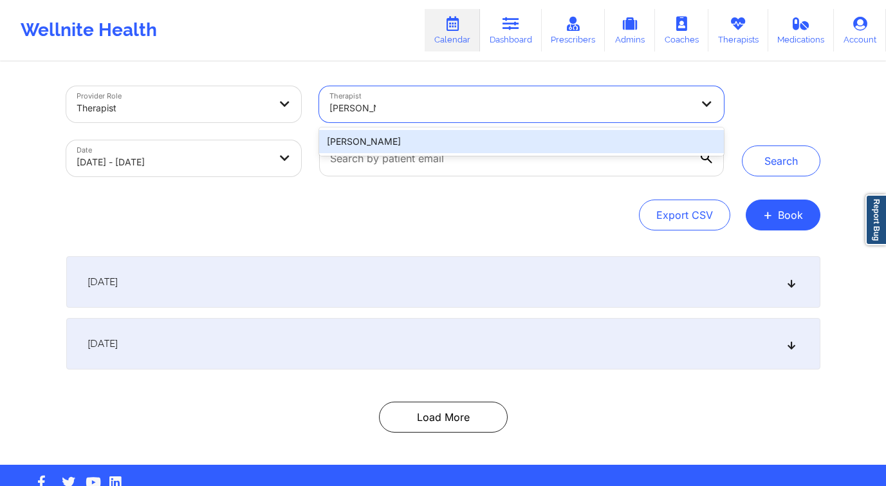
click at [517, 144] on div "Jennifer Little" at bounding box center [521, 141] width 404 height 23
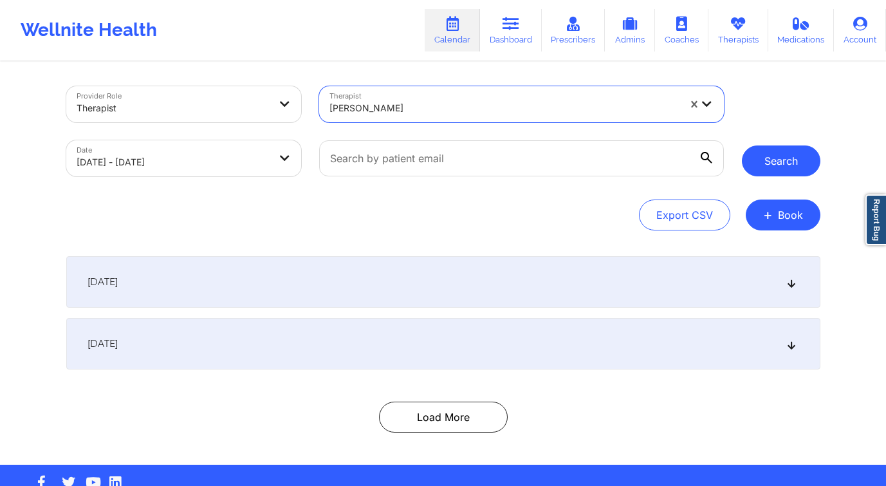
click at [784, 162] on button "Search" at bounding box center [781, 160] width 79 height 31
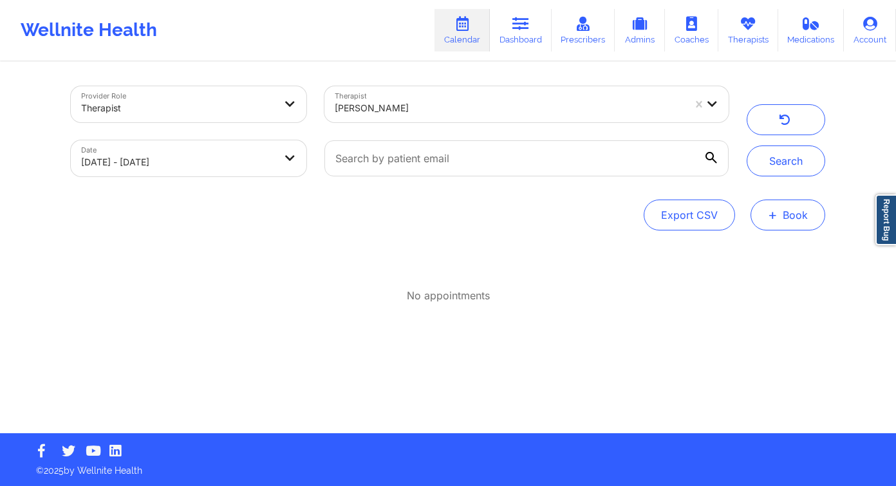
drag, startPoint x: 788, startPoint y: 221, endPoint x: 777, endPoint y: 228, distance: 13.0
click at [788, 221] on button "+ Book" at bounding box center [787, 214] width 75 height 31
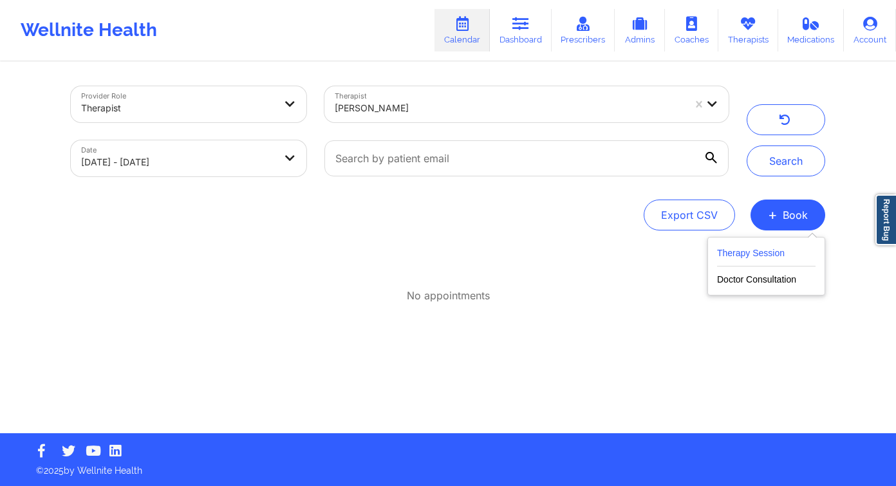
click at [766, 252] on button "Therapy Session" at bounding box center [766, 255] width 98 height 21
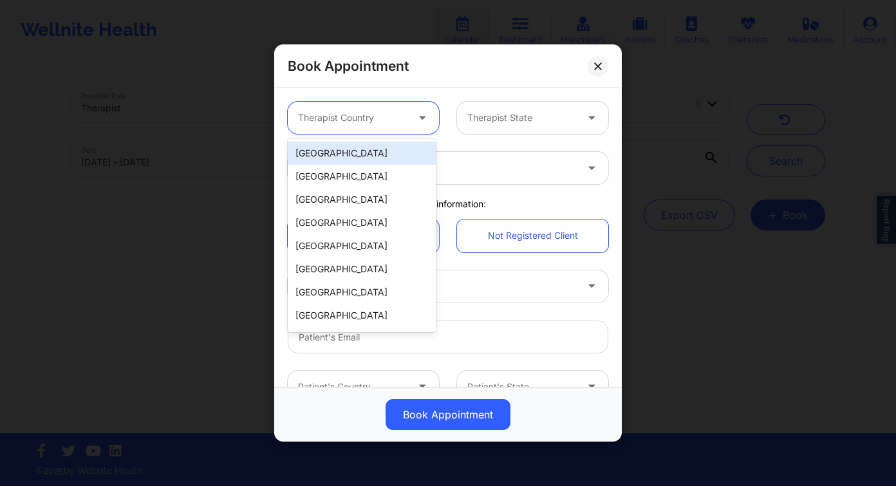
click at [379, 114] on div at bounding box center [352, 117] width 109 height 15
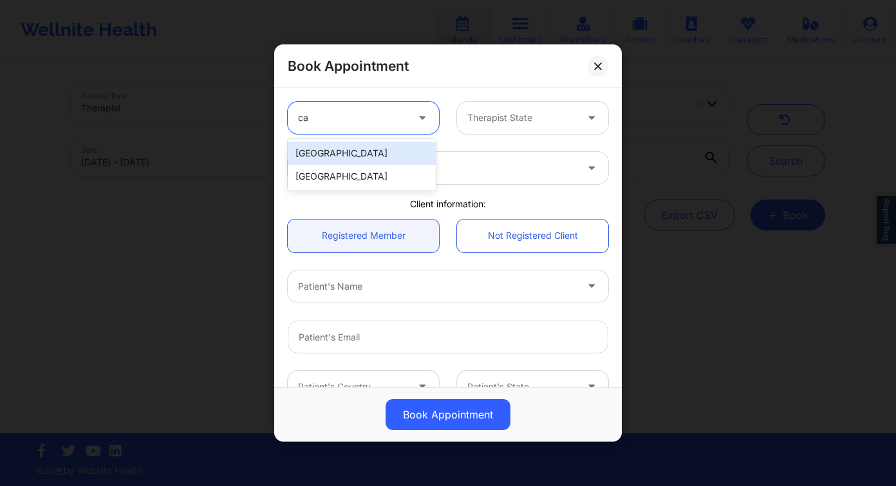
type input "c"
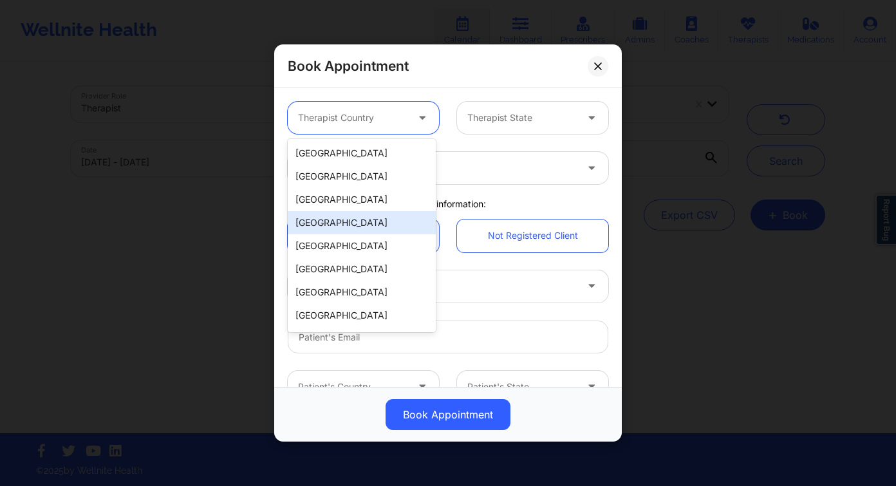
type input "u"
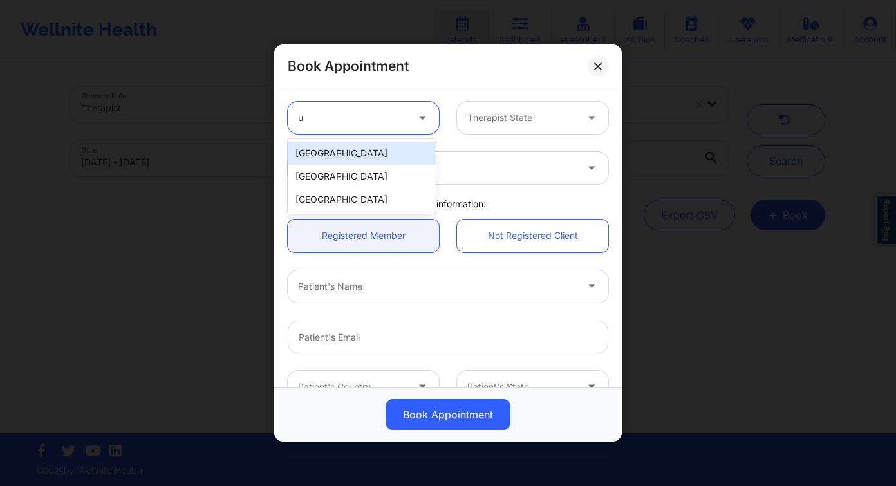
drag, startPoint x: 353, startPoint y: 149, endPoint x: 513, endPoint y: 113, distance: 164.2
click at [353, 149] on div "United States" at bounding box center [362, 153] width 148 height 23
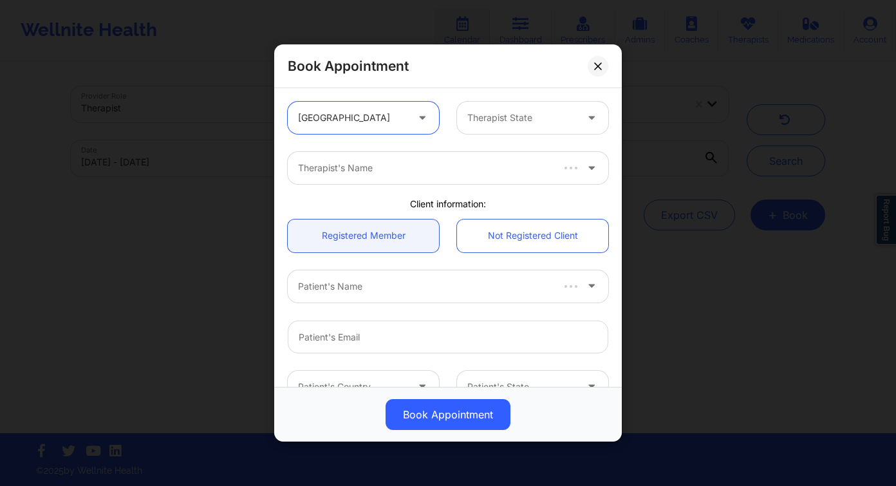
click at [512, 113] on div at bounding box center [521, 117] width 109 height 15
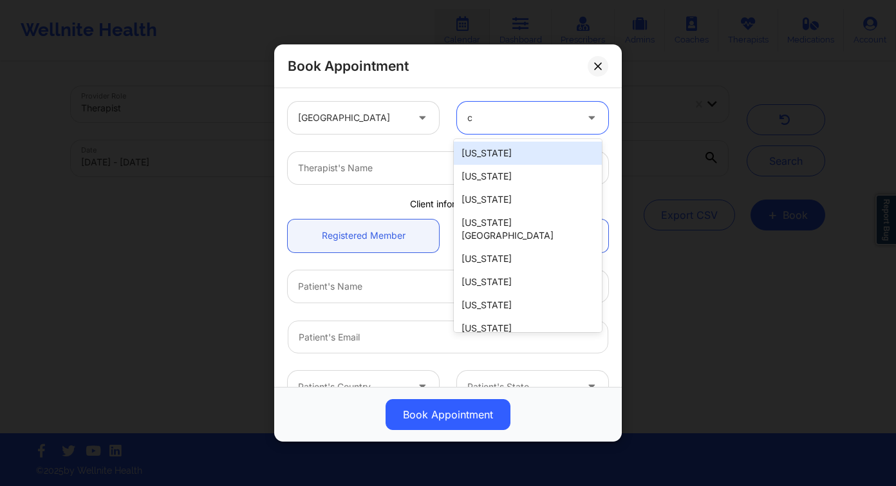
type input "ca"
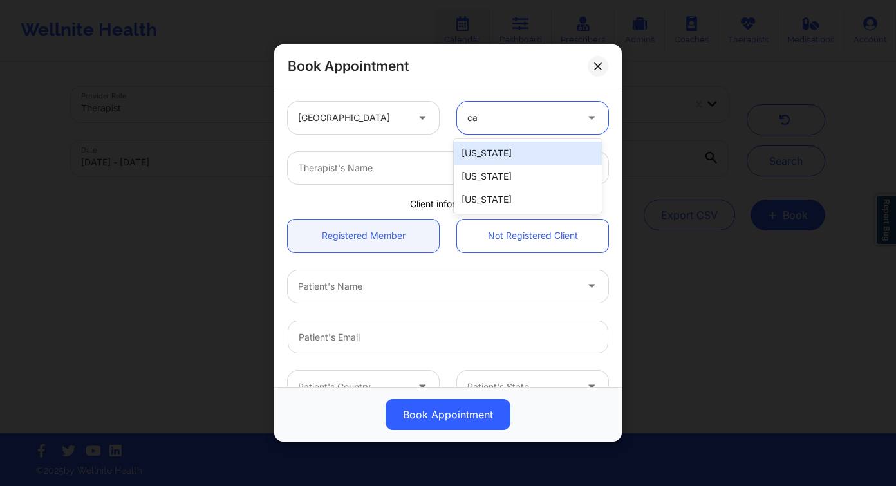
click at [506, 156] on div "California" at bounding box center [528, 153] width 148 height 23
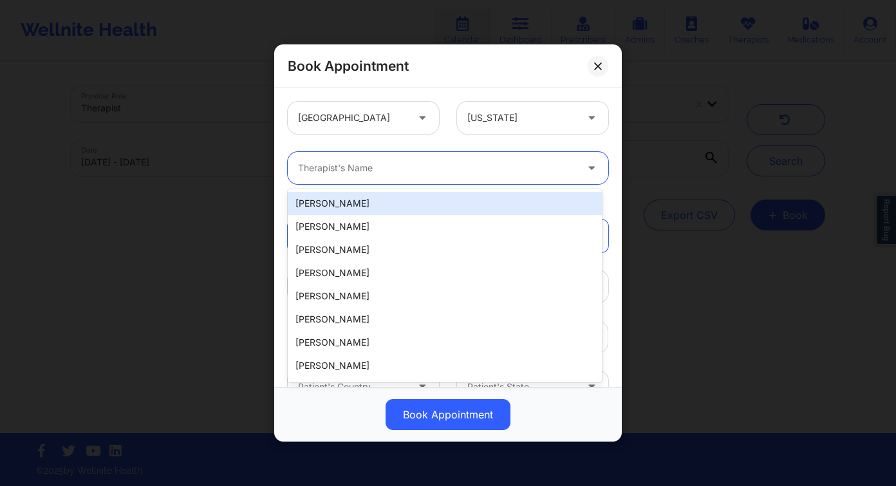
click at [355, 168] on div at bounding box center [437, 167] width 278 height 15
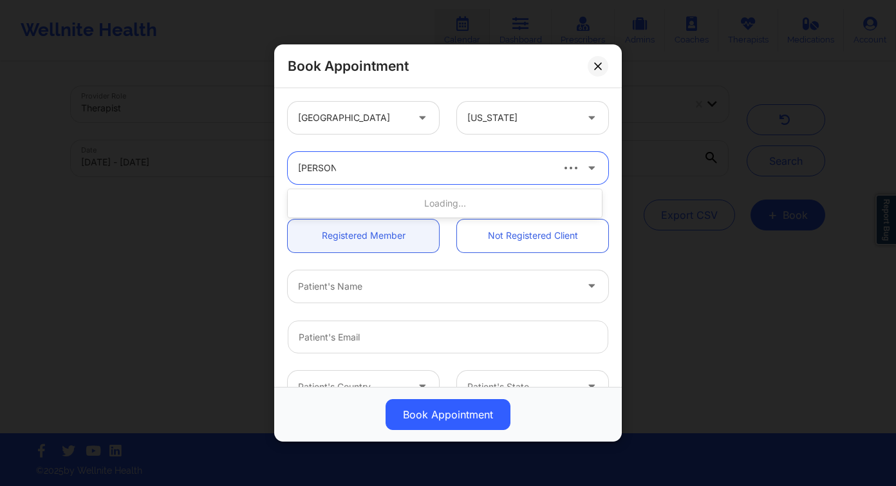
type input "jennifer li"
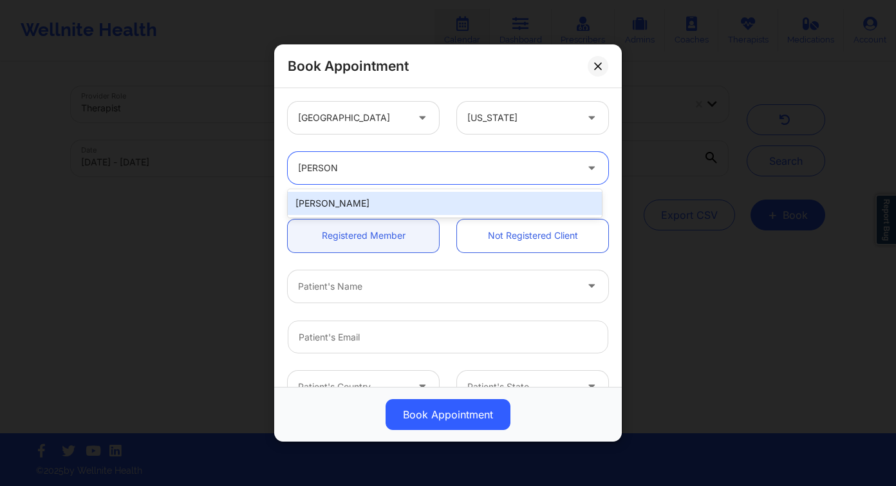
click at [379, 201] on div "Jennifer Little" at bounding box center [445, 203] width 314 height 23
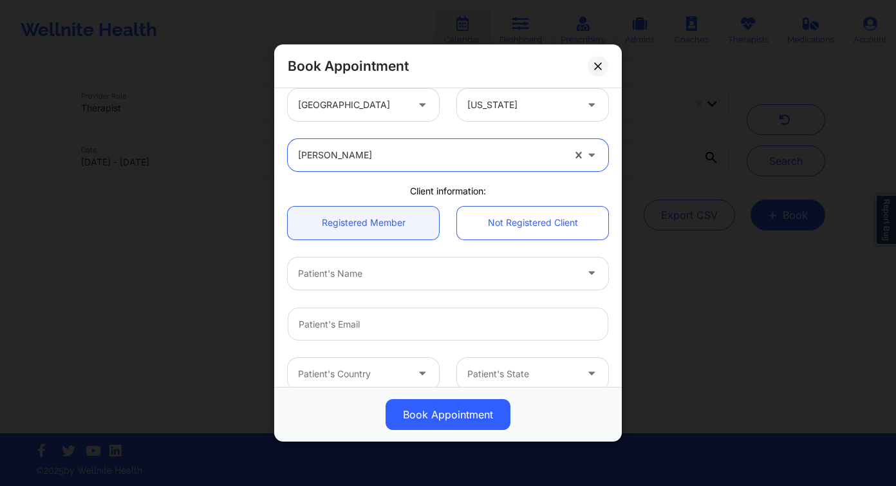
scroll to position [26, 0]
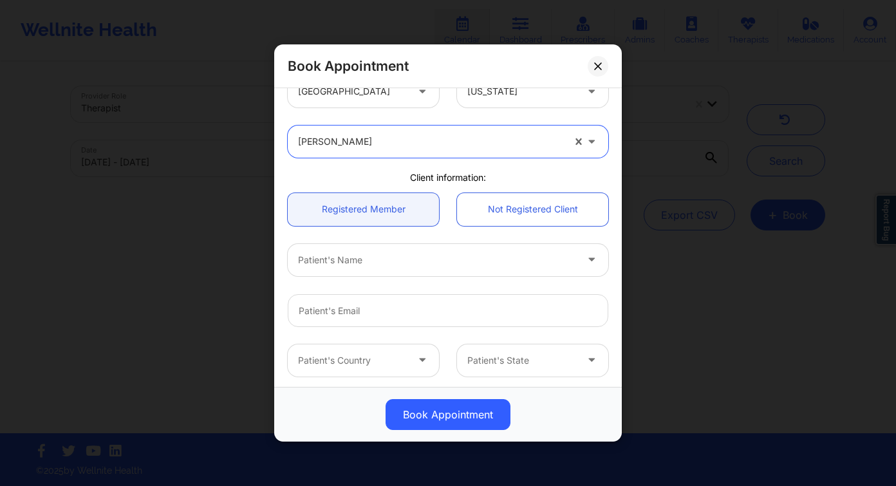
click at [381, 266] on div at bounding box center [437, 259] width 278 height 15
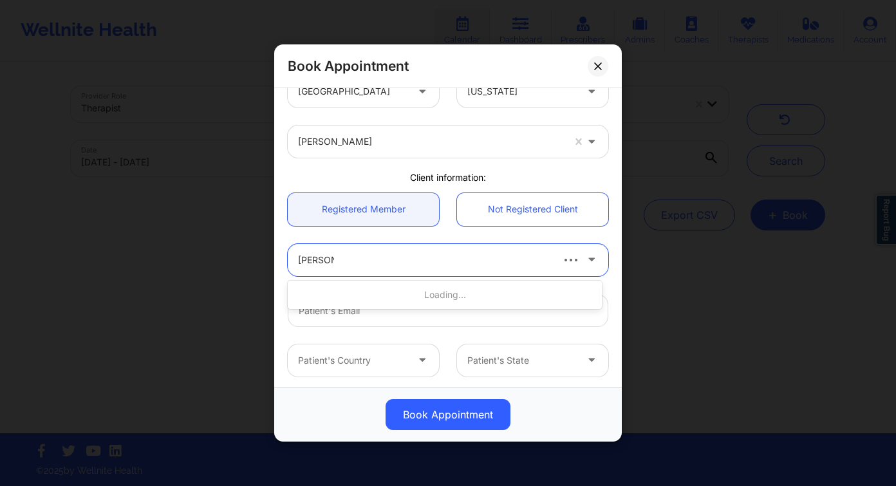
type input "aidan mc"
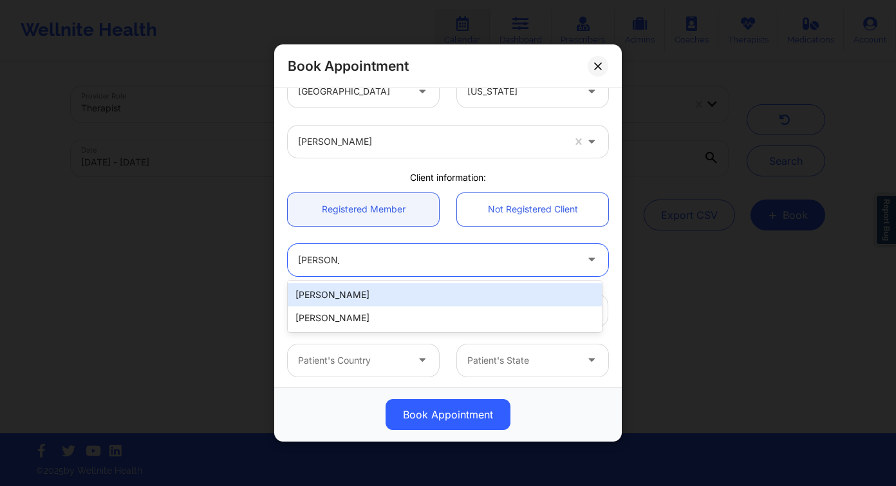
click at [400, 297] on div "Aidan McMorrow" at bounding box center [445, 294] width 314 height 23
type input "aidanhmcmorrow@gmail.com"
type input "+1281-940-9849"
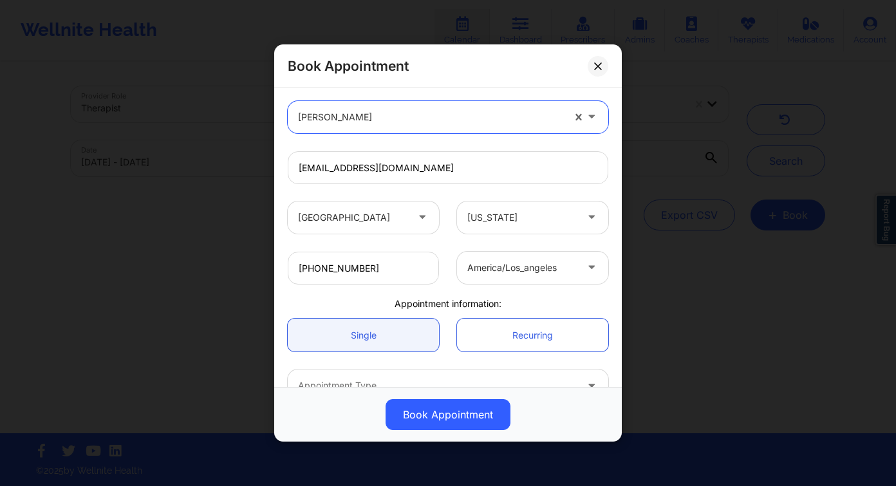
scroll to position [248, 0]
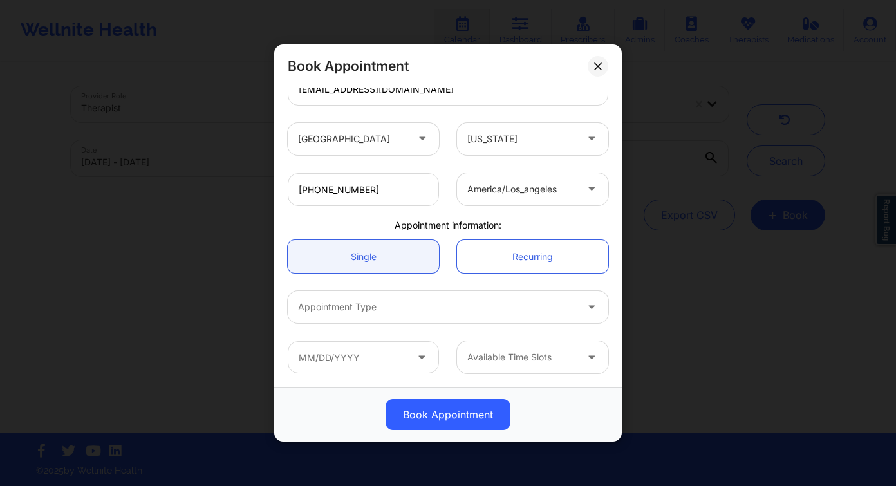
click at [385, 297] on div "Appointment Type" at bounding box center [433, 307] width 290 height 32
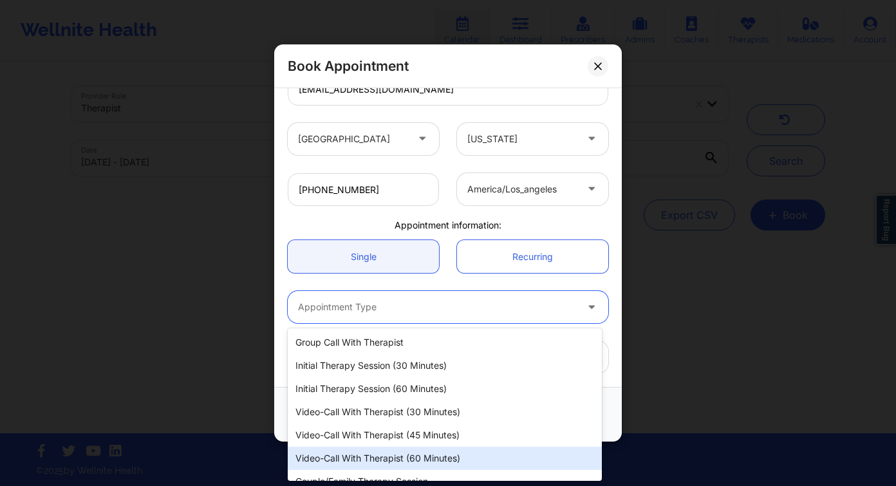
click at [439, 460] on div "Video-Call with Therapist (60 minutes)" at bounding box center [445, 458] width 314 height 23
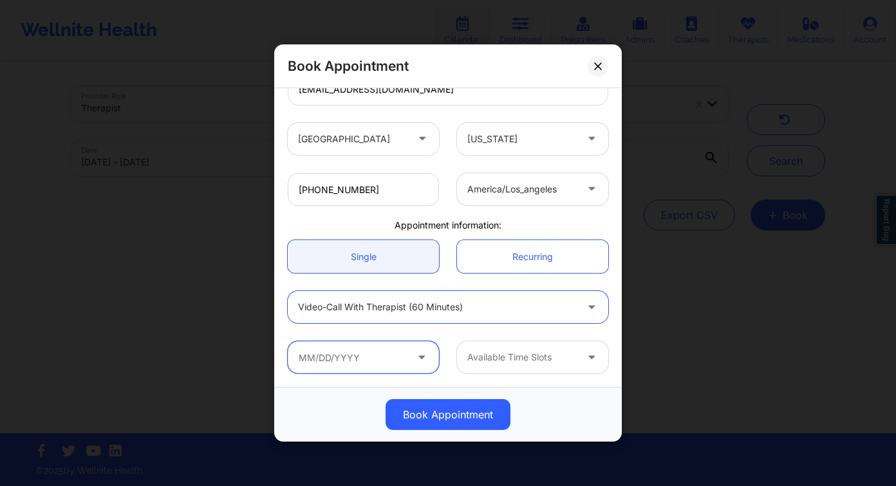
click at [350, 346] on input "text" at bounding box center [363, 357] width 151 height 32
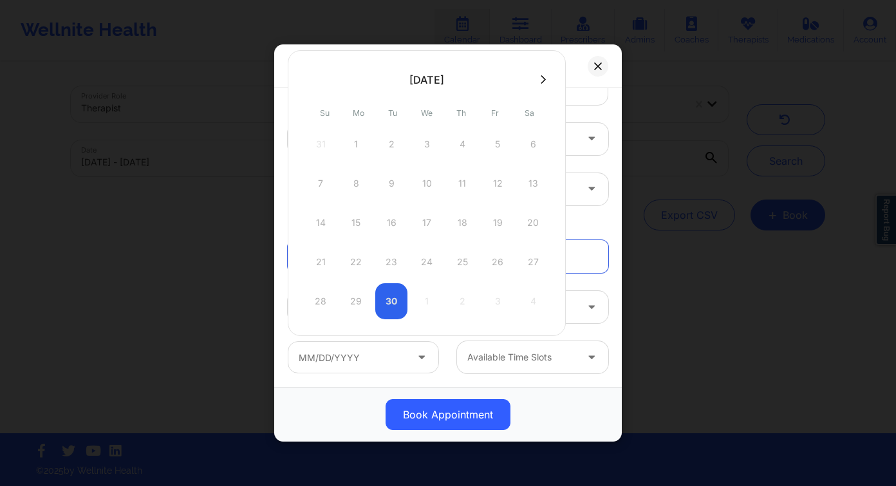
click at [398, 310] on div "28 29 30 1 2 3 4" at bounding box center [426, 301] width 245 height 36
click at [519, 357] on div at bounding box center [521, 356] width 109 height 15
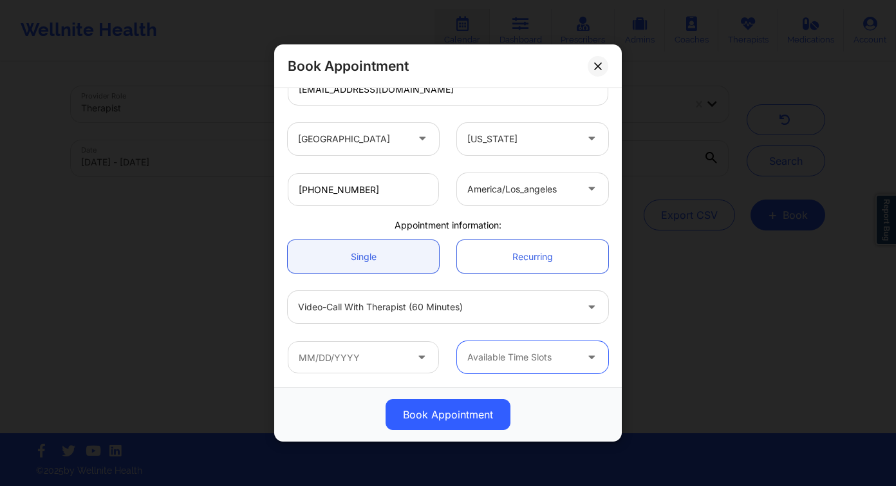
drag, startPoint x: 591, startPoint y: 69, endPoint x: 577, endPoint y: 92, distance: 27.1
click at [591, 68] on button at bounding box center [597, 66] width 21 height 21
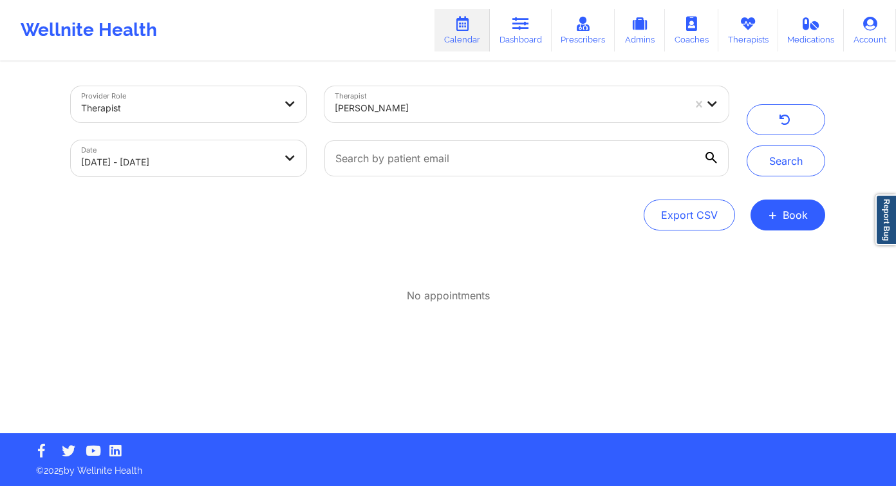
click at [191, 167] on body "Wellnite Health Calendar Dashboard Prescribers Admins Coaches Therapists Medica…" at bounding box center [448, 243] width 896 height 486
select select "2025-8"
select select "2025-9"
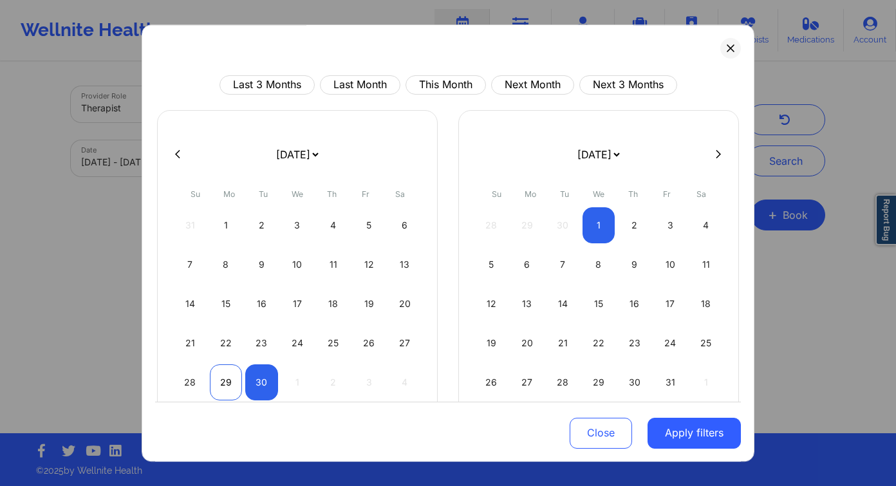
click at [217, 382] on div "29" at bounding box center [226, 382] width 33 height 36
select select "2025-8"
select select "2025-9"
click at [259, 382] on div "30" at bounding box center [261, 382] width 33 height 36
select select "2025-8"
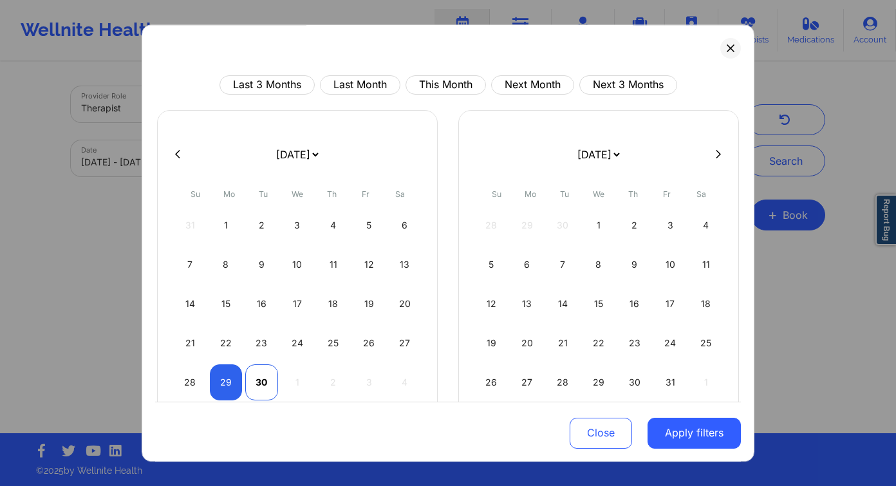
select select "2025-9"
click at [691, 429] on button "Apply filters" at bounding box center [693, 432] width 93 height 31
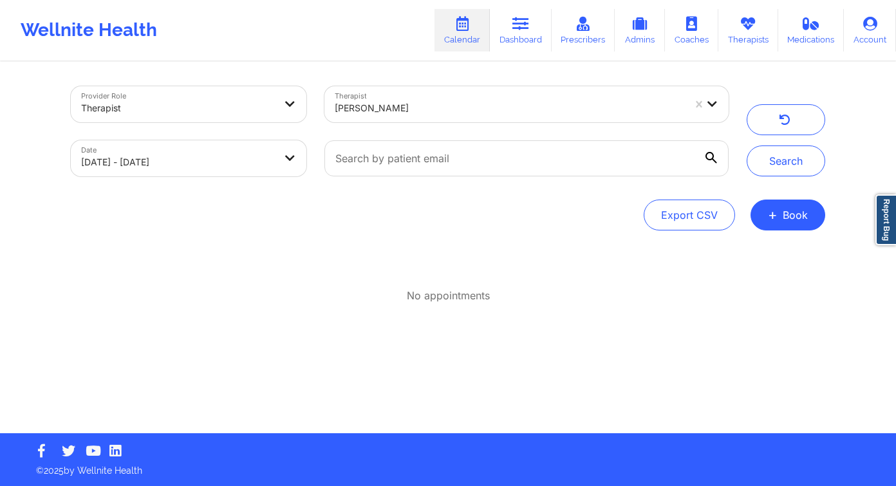
click at [494, 104] on div at bounding box center [509, 107] width 349 height 15
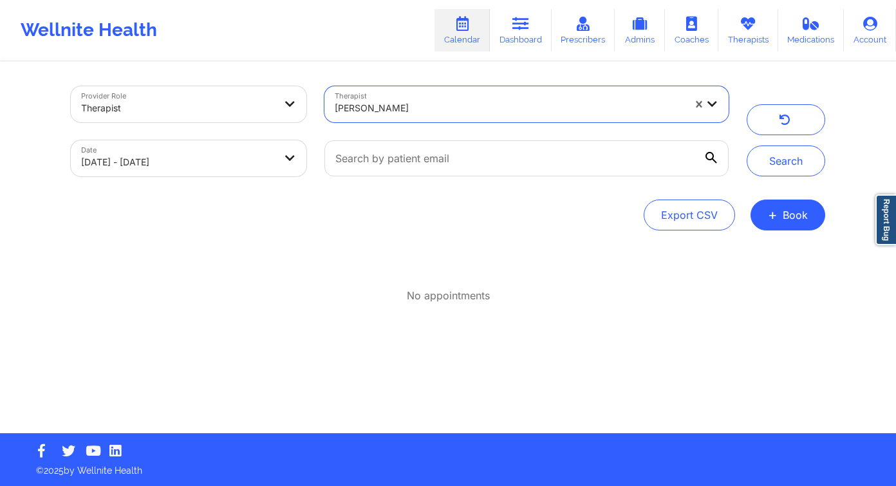
click at [494, 104] on div at bounding box center [509, 107] width 349 height 15
type input "tanesha"
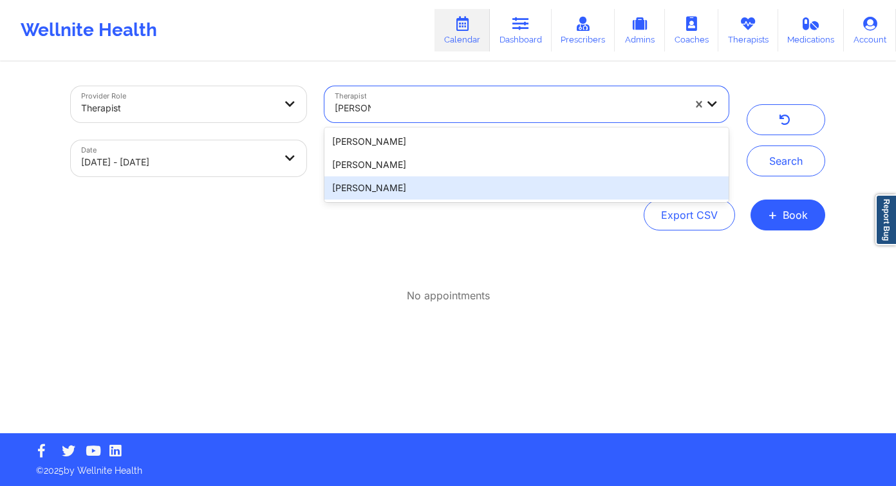
click at [409, 187] on div "[PERSON_NAME]" at bounding box center [526, 187] width 404 height 23
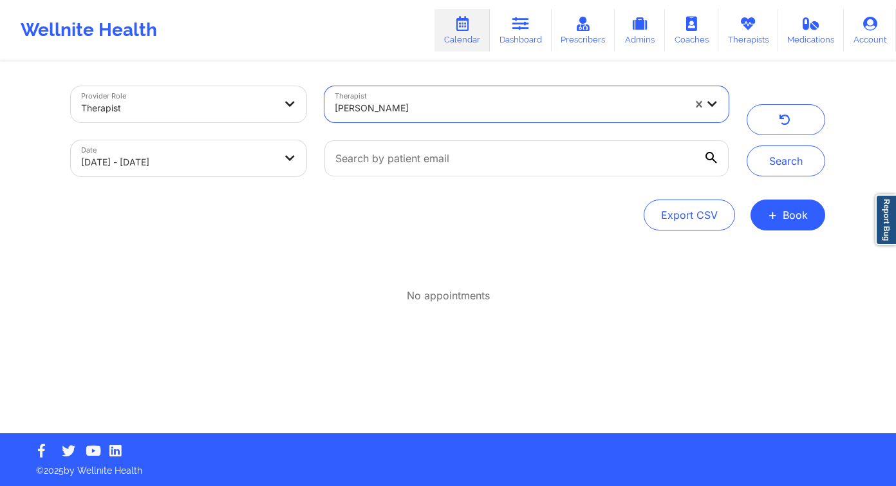
click at [828, 164] on div "Search" at bounding box center [785, 131] width 97 height 90
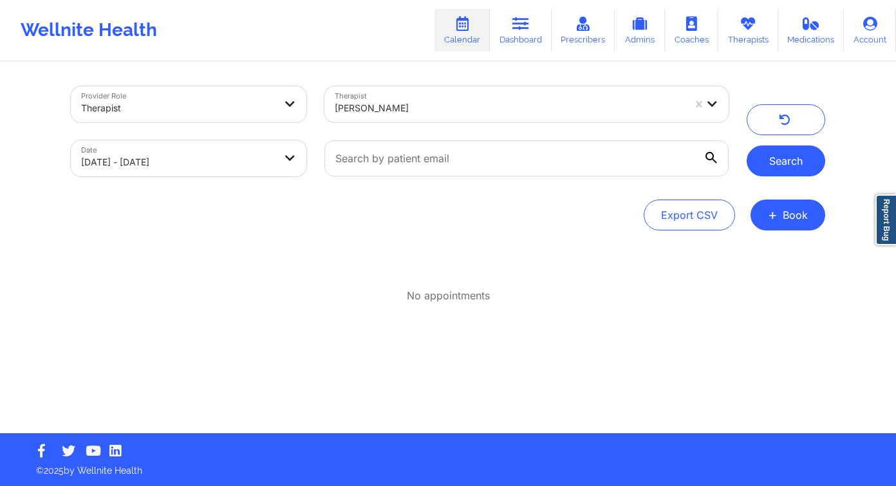
click at [789, 167] on button "Search" at bounding box center [785, 160] width 79 height 31
